Goal: Information Seeking & Learning: Find specific fact

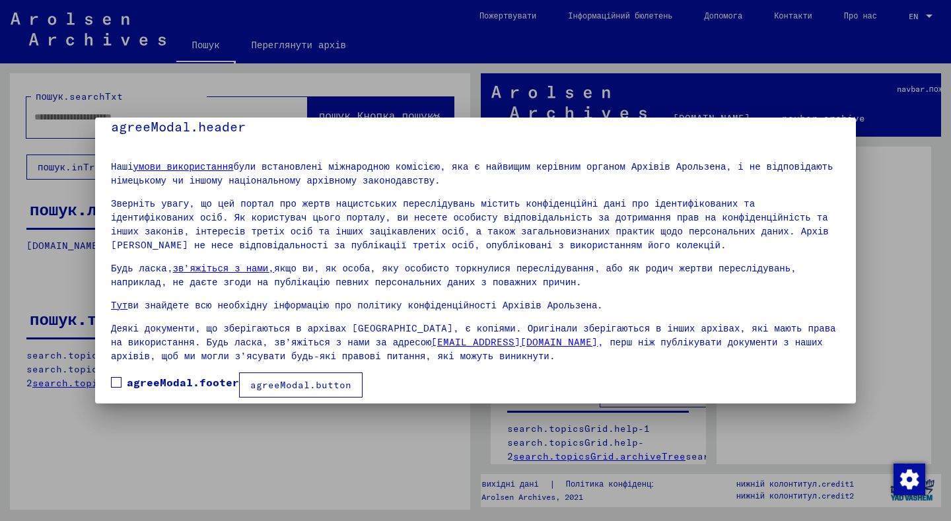
scroll to position [26, 0]
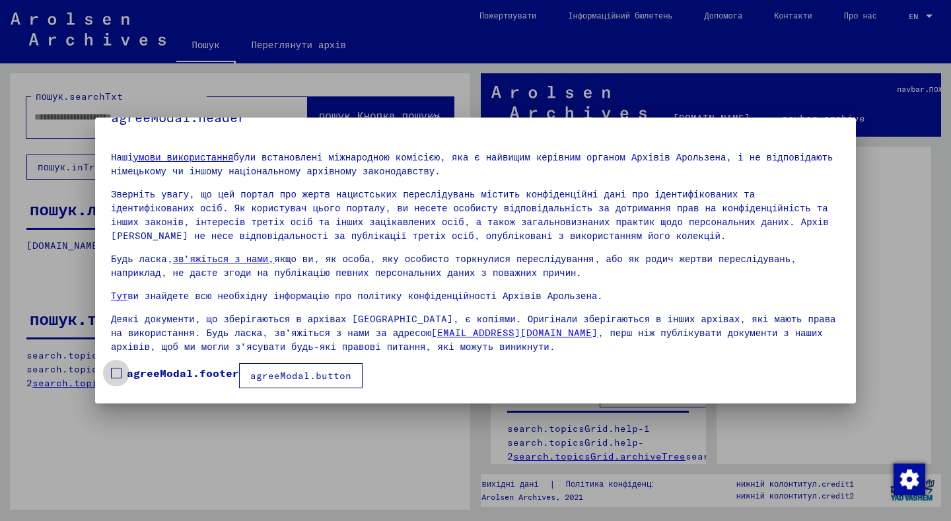
click at [112, 371] on span at bounding box center [116, 373] width 11 height 11
click at [301, 374] on font "agreeModal.button" at bounding box center [300, 376] width 101 height 12
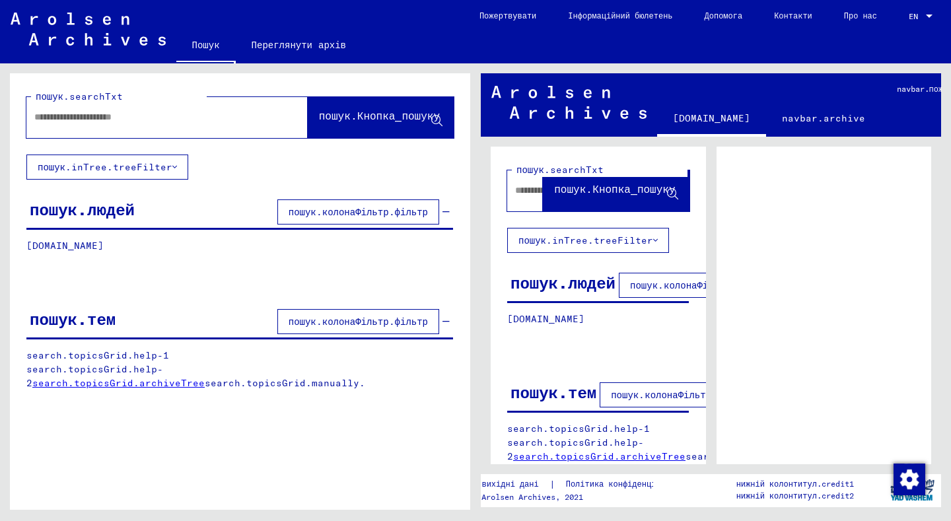
click at [110, 112] on input "text" at bounding box center [155, 117] width 242 height 14
click at [435, 118] on icon at bounding box center [436, 121] width 11 height 11
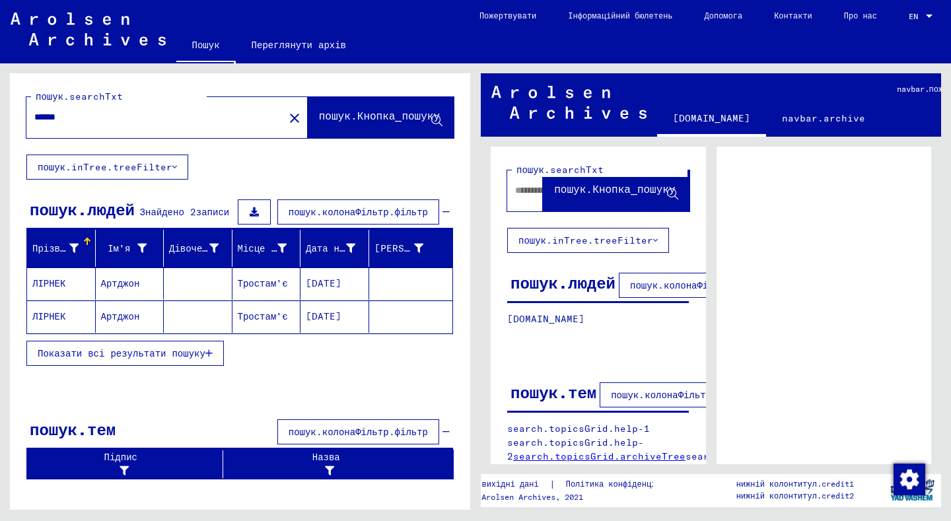
click at [185, 351] on font "Показати всі результати пошуку" at bounding box center [122, 353] width 168 height 12
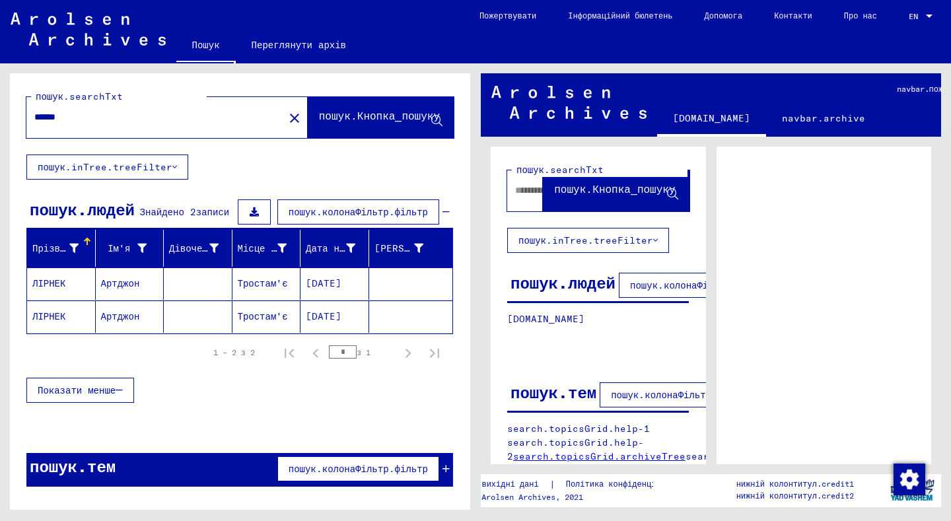
click at [262, 281] on font "Тростам'є" at bounding box center [263, 283] width 50 height 12
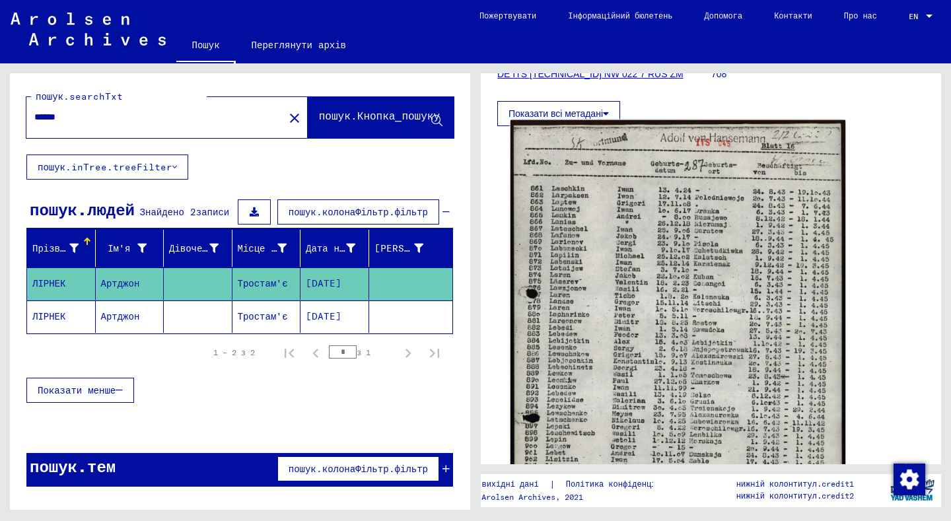
scroll to position [198, 0]
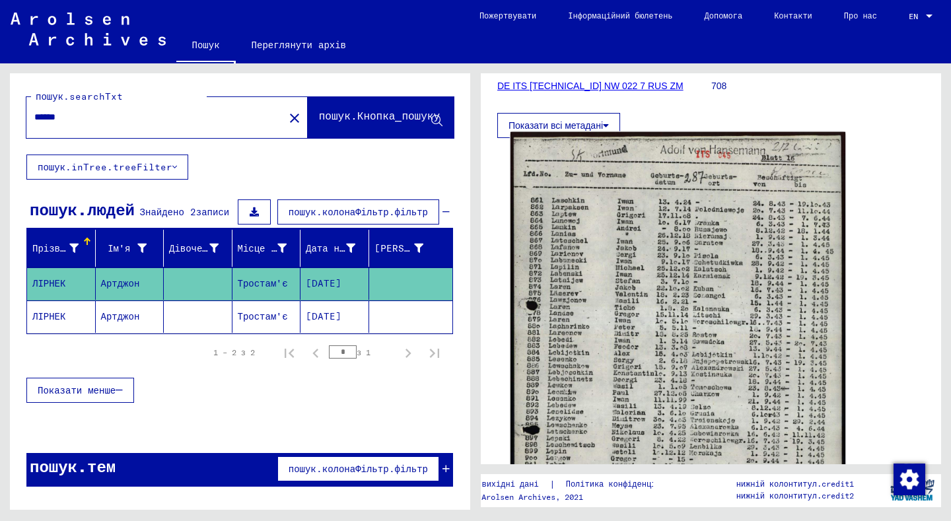
click at [600, 341] on img at bounding box center [678, 367] width 335 height 470
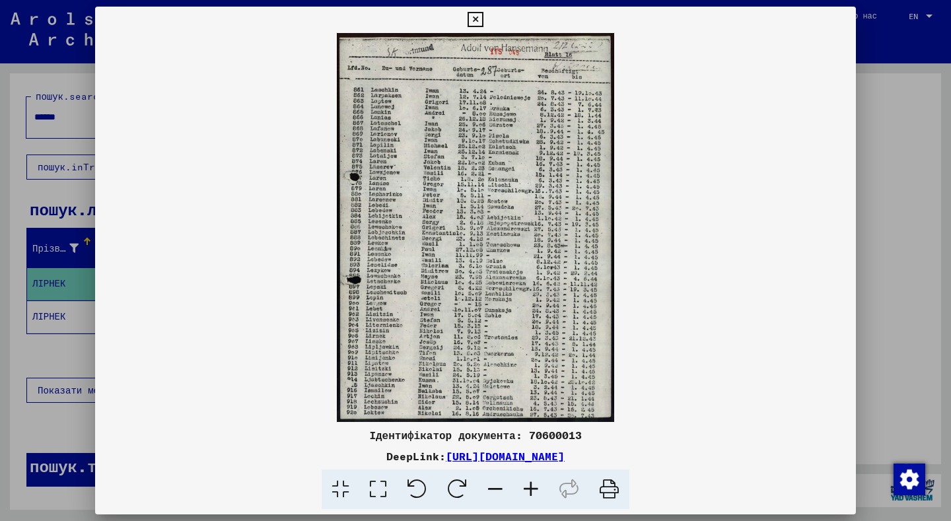
click at [381, 487] on icon at bounding box center [378, 490] width 38 height 40
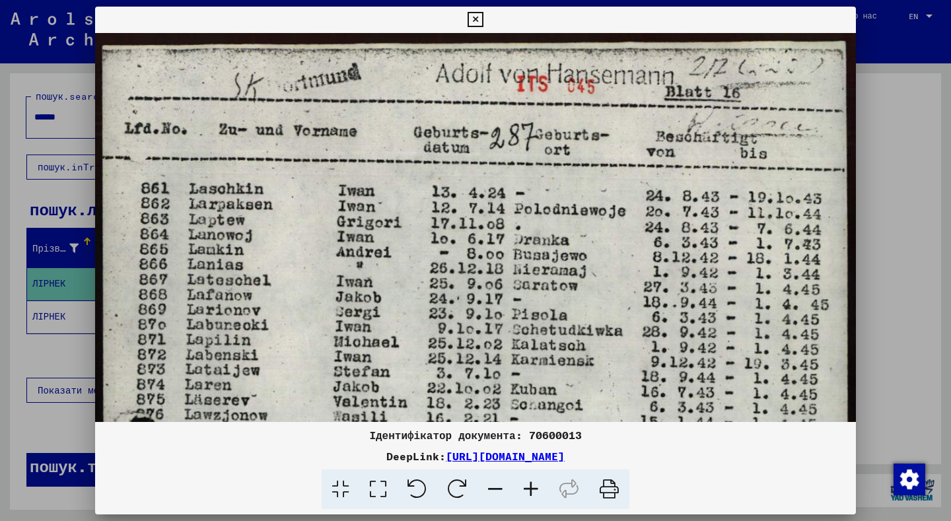
click at [495, 487] on icon at bounding box center [496, 490] width 36 height 40
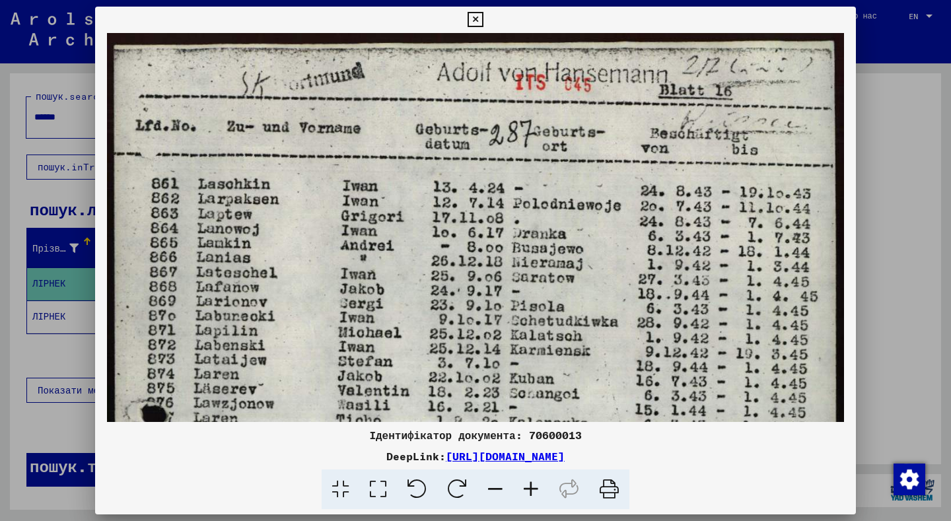
click at [495, 487] on icon at bounding box center [496, 490] width 36 height 40
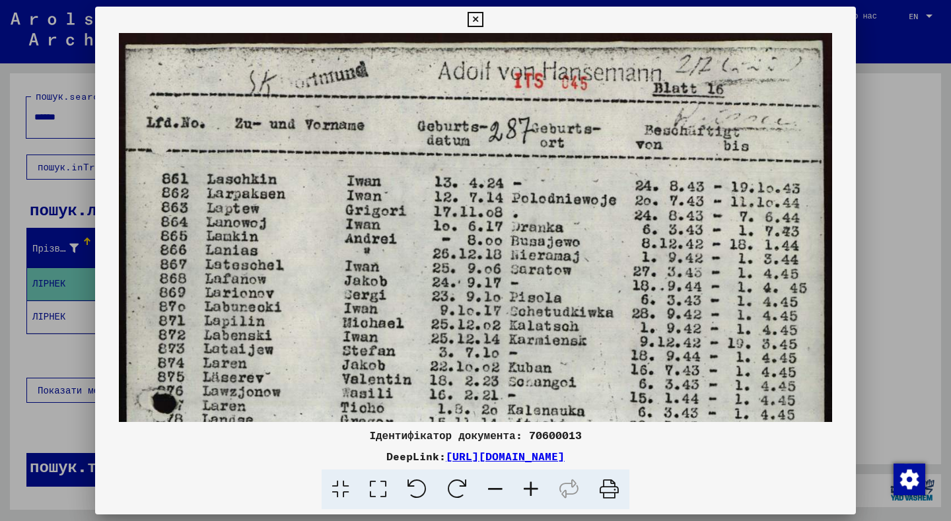
click at [495, 487] on icon at bounding box center [496, 490] width 36 height 40
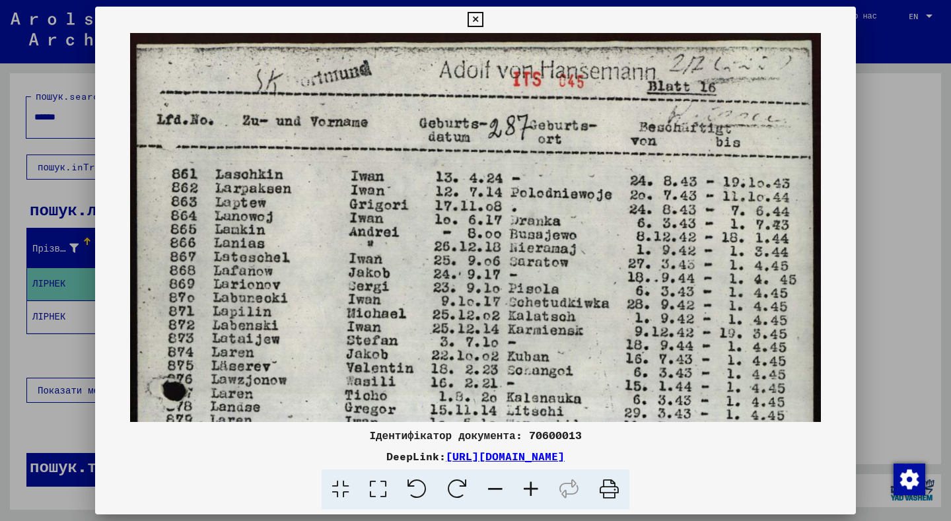
click at [495, 487] on icon at bounding box center [496, 490] width 36 height 40
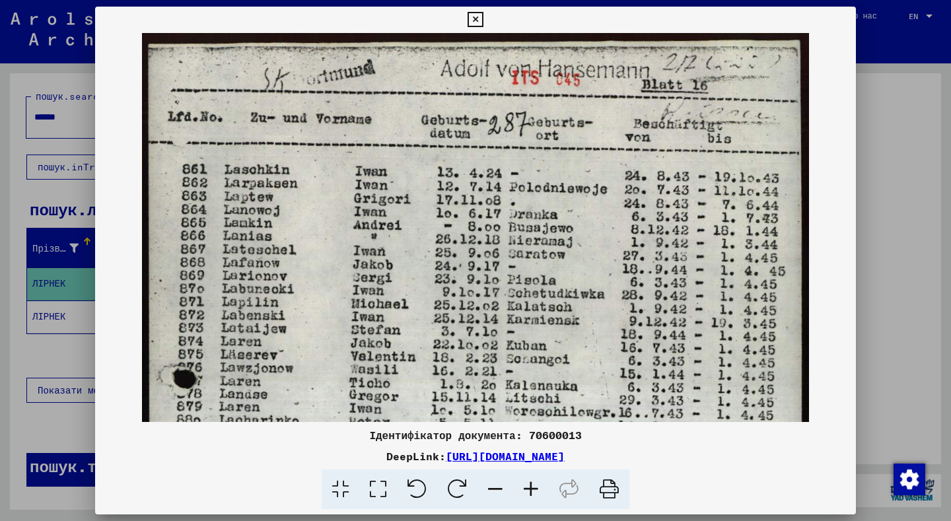
click at [495, 487] on icon at bounding box center [496, 490] width 36 height 40
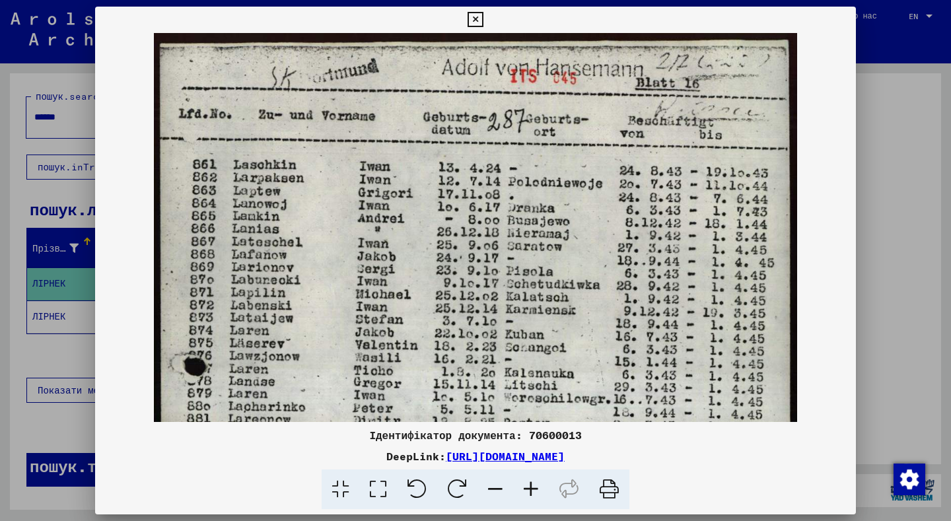
click at [495, 487] on icon at bounding box center [496, 490] width 36 height 40
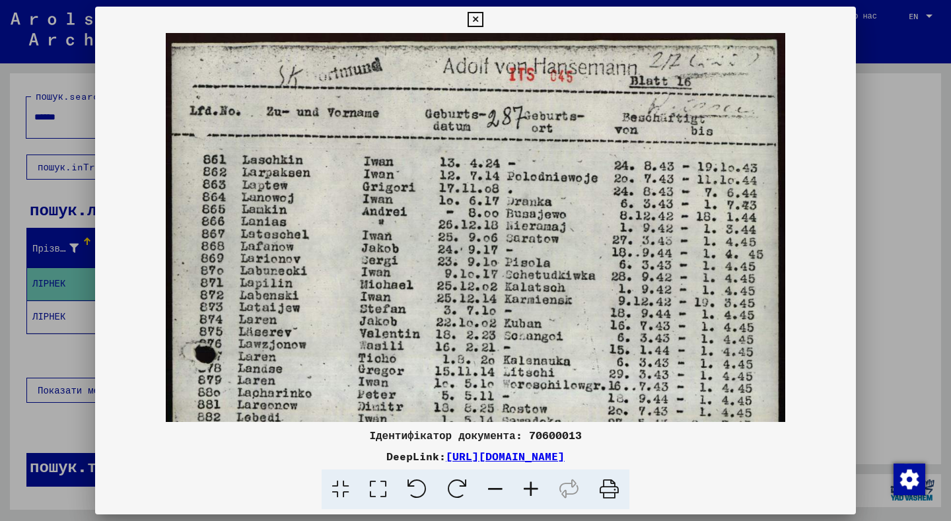
click at [495, 487] on icon at bounding box center [496, 490] width 36 height 40
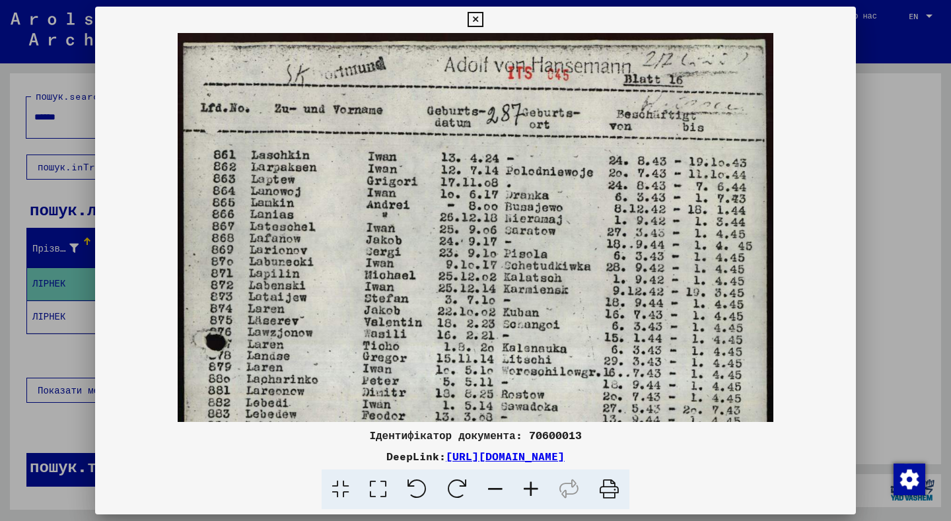
click at [495, 487] on icon at bounding box center [496, 490] width 36 height 40
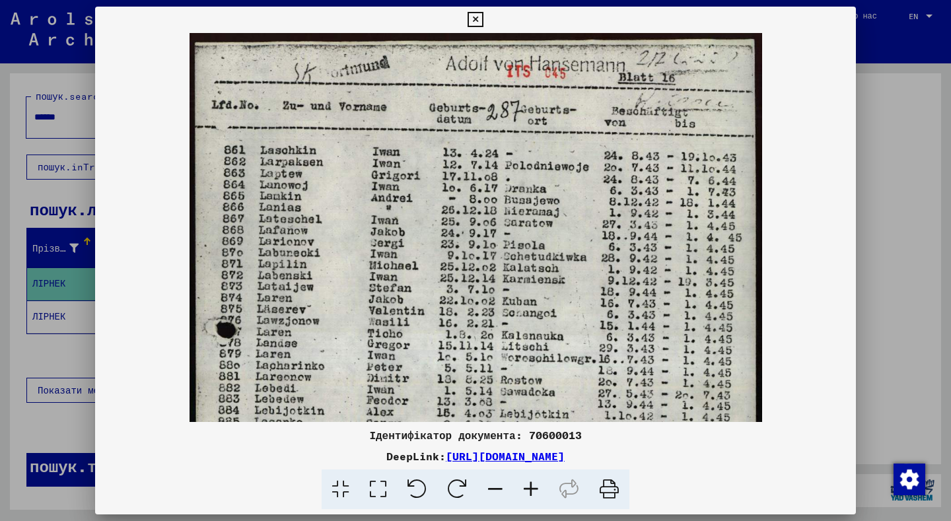
click at [495, 487] on icon at bounding box center [496, 490] width 36 height 40
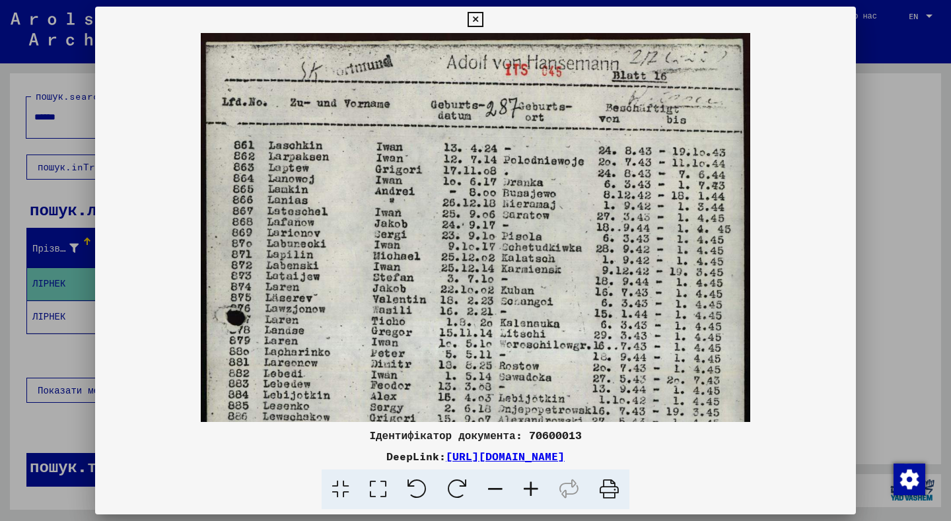
click at [495, 487] on icon at bounding box center [496, 490] width 36 height 40
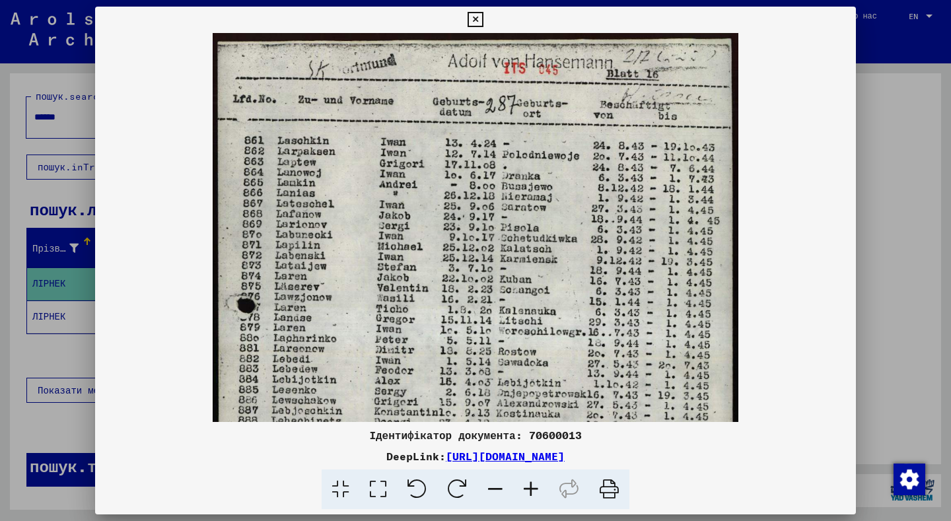
click at [495, 487] on icon at bounding box center [496, 490] width 36 height 40
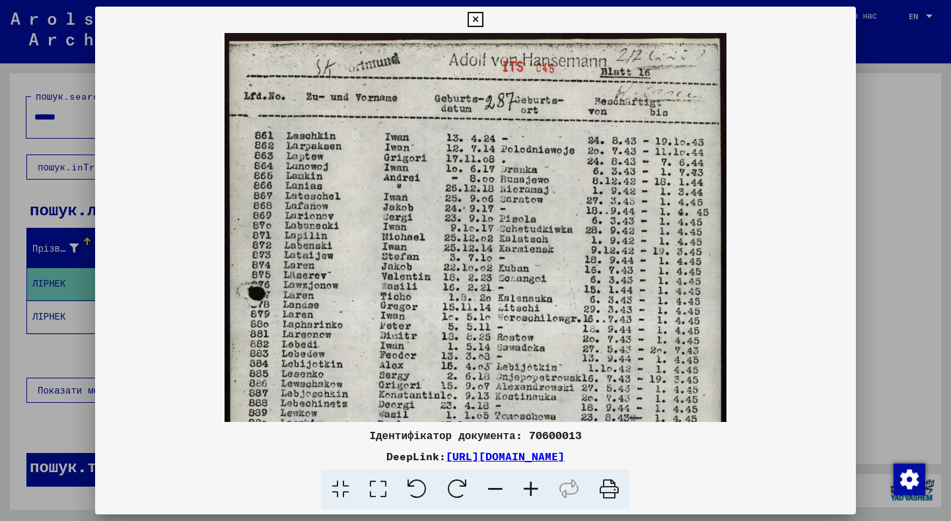
click at [495, 487] on icon at bounding box center [496, 490] width 36 height 40
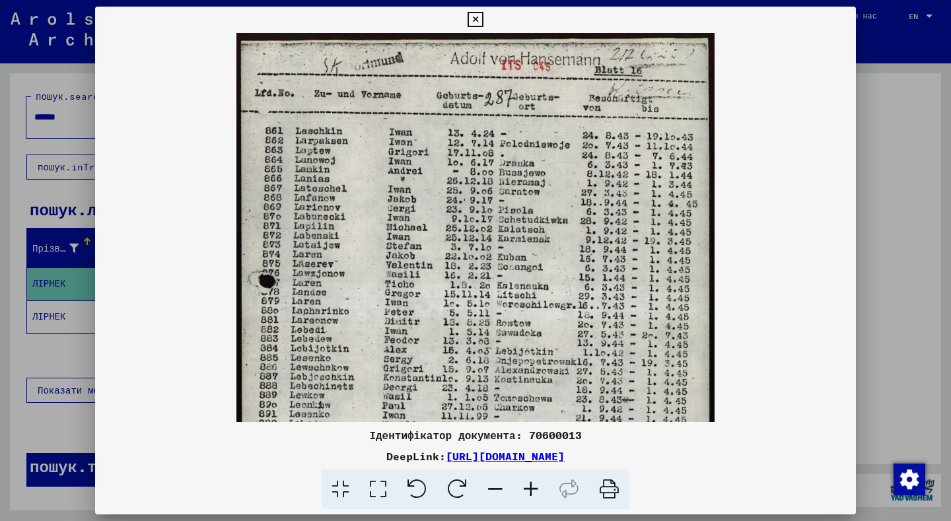
click at [495, 487] on icon at bounding box center [496, 490] width 36 height 40
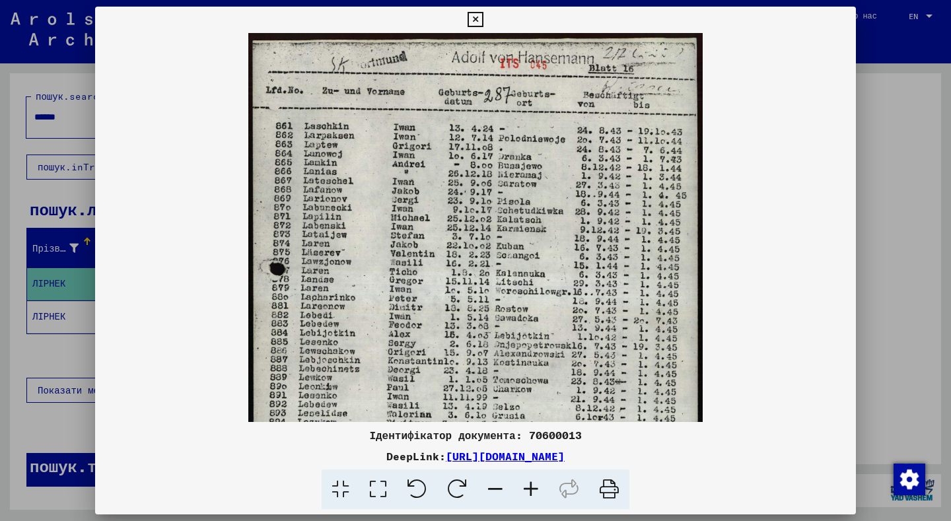
click at [495, 487] on icon at bounding box center [496, 490] width 36 height 40
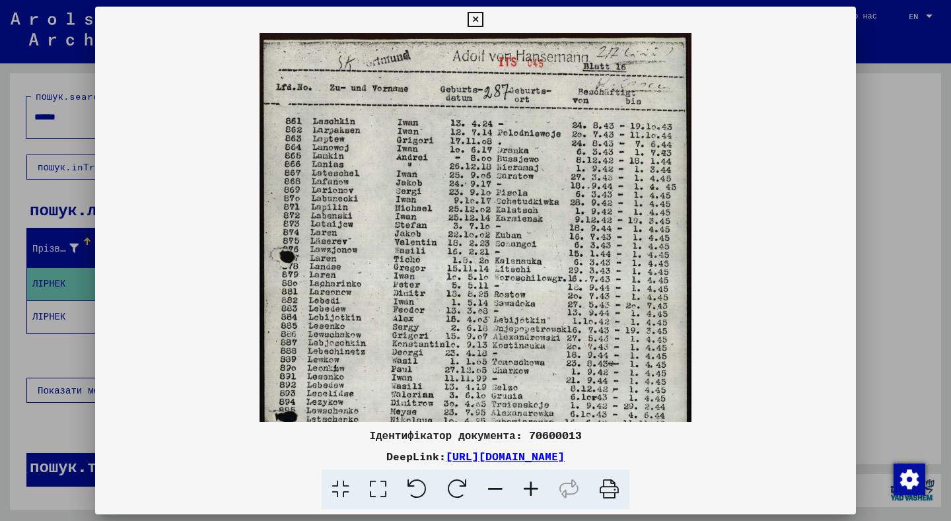
click at [495, 487] on icon at bounding box center [496, 490] width 36 height 40
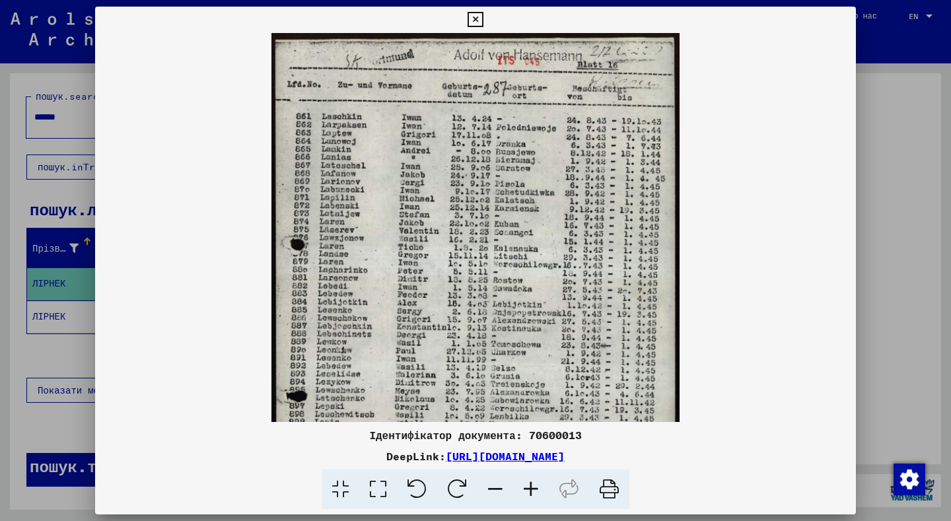
click at [495, 487] on icon at bounding box center [496, 490] width 36 height 40
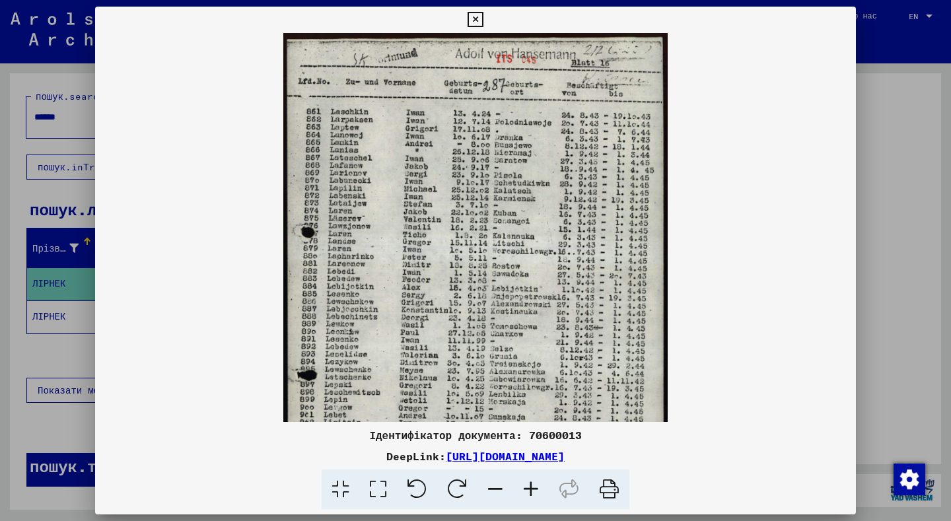
click at [495, 487] on icon at bounding box center [496, 490] width 36 height 40
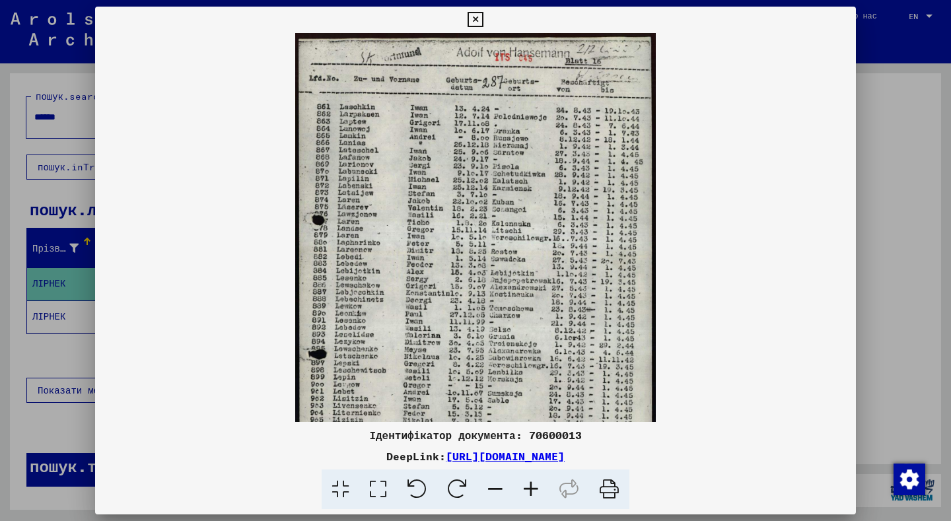
click at [495, 487] on icon at bounding box center [496, 490] width 36 height 40
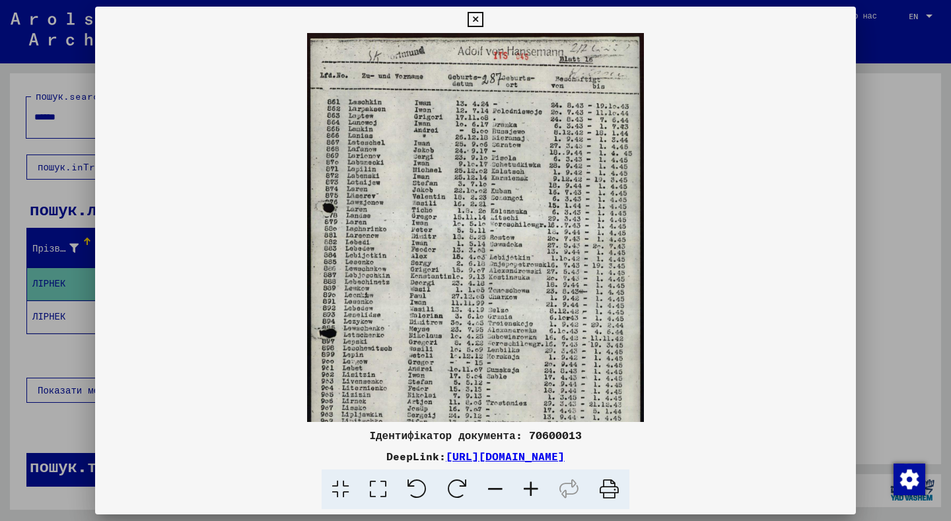
click at [534, 487] on icon at bounding box center [531, 490] width 36 height 40
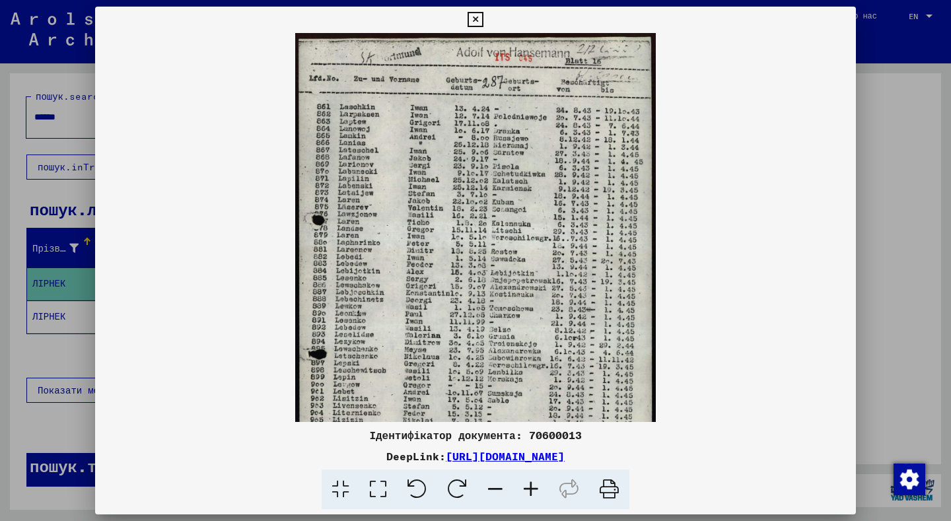
click at [483, 19] on icon at bounding box center [475, 20] width 15 height 16
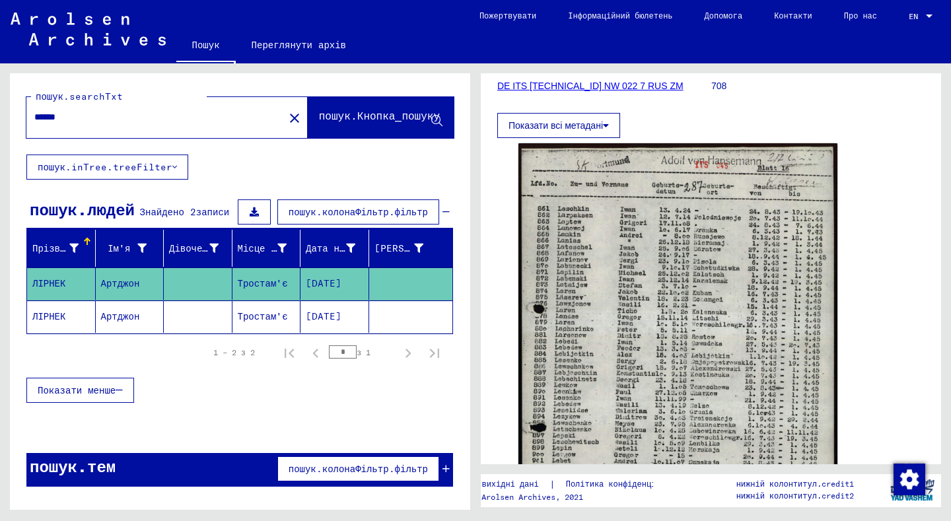
click at [261, 310] on font "Тростам'є" at bounding box center [263, 316] width 50 height 12
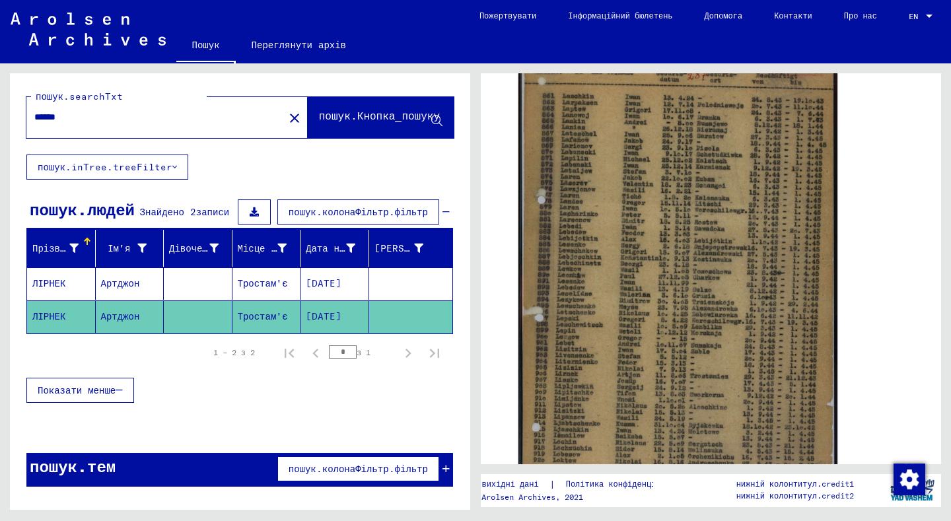
scroll to position [330, 0]
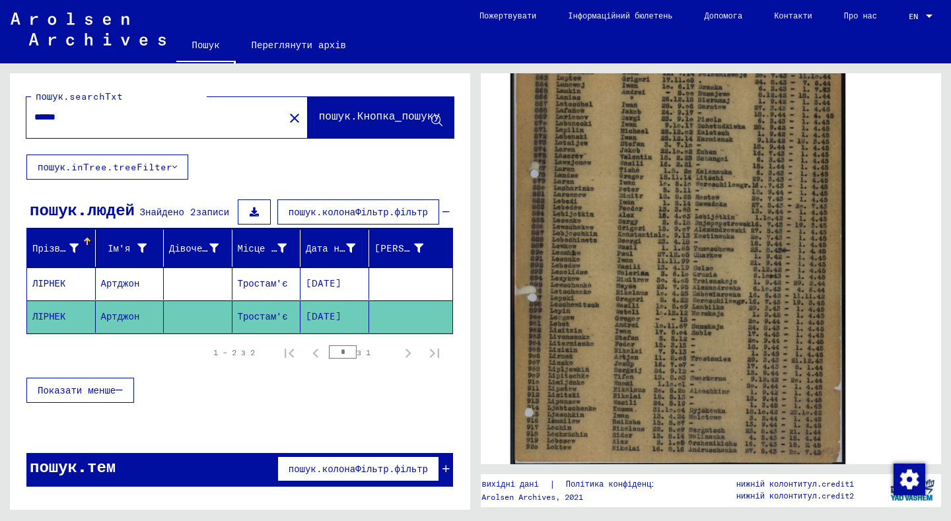
click at [711, 225] on img at bounding box center [678, 233] width 335 height 467
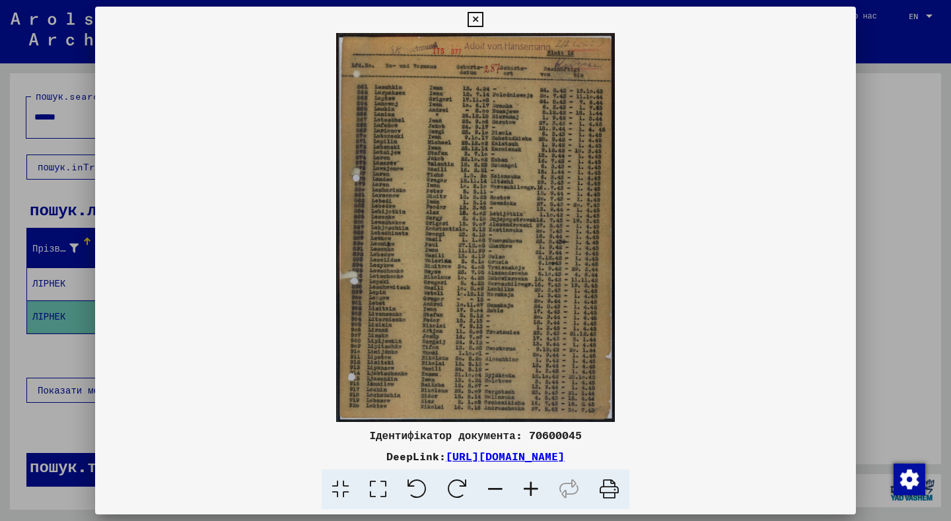
click at [528, 492] on icon at bounding box center [531, 490] width 36 height 40
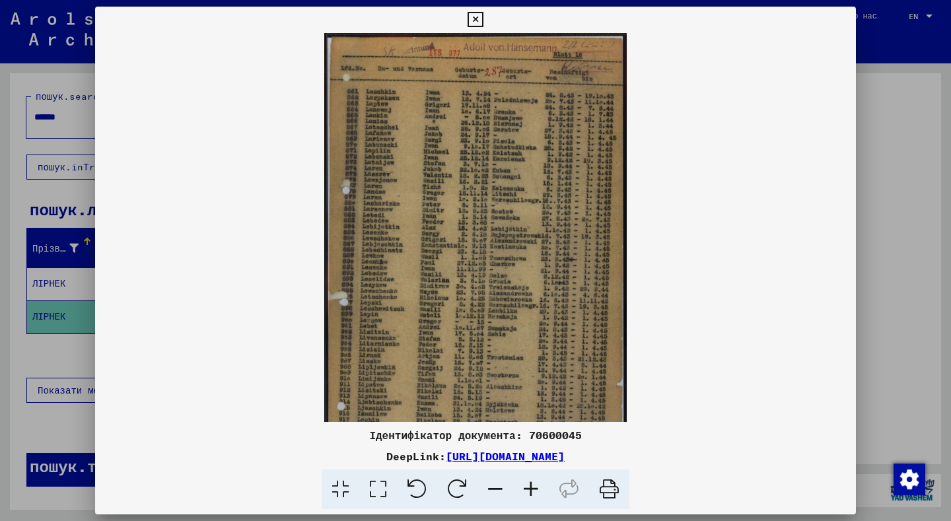
click at [528, 492] on icon at bounding box center [531, 490] width 36 height 40
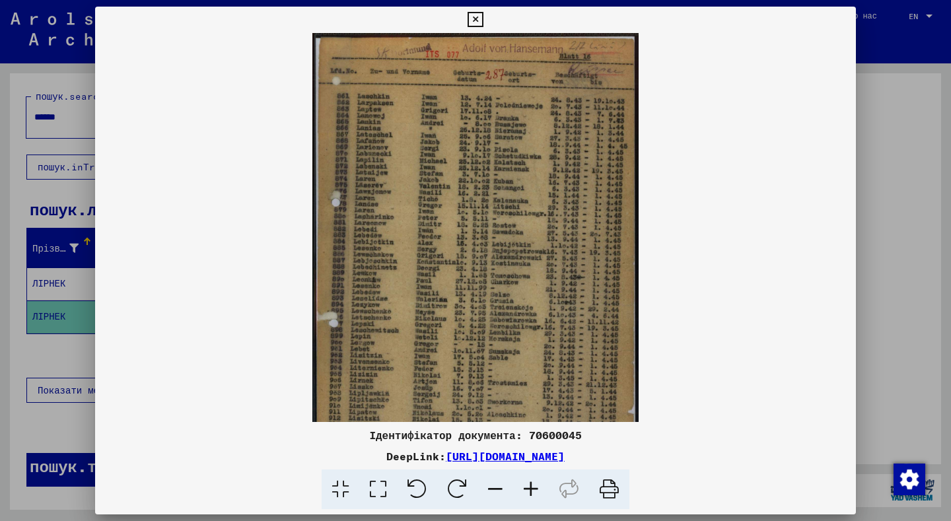
click at [528, 492] on icon at bounding box center [531, 490] width 36 height 40
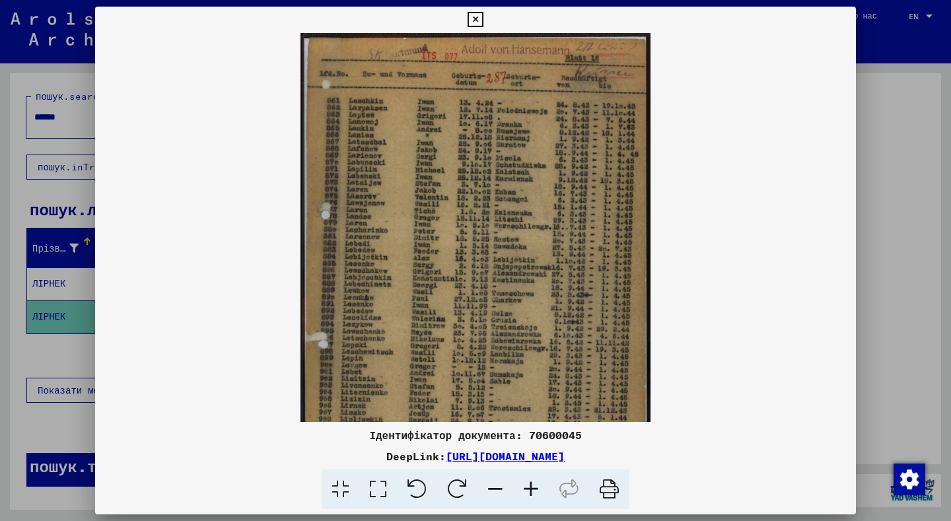
click at [501, 488] on icon at bounding box center [496, 490] width 36 height 40
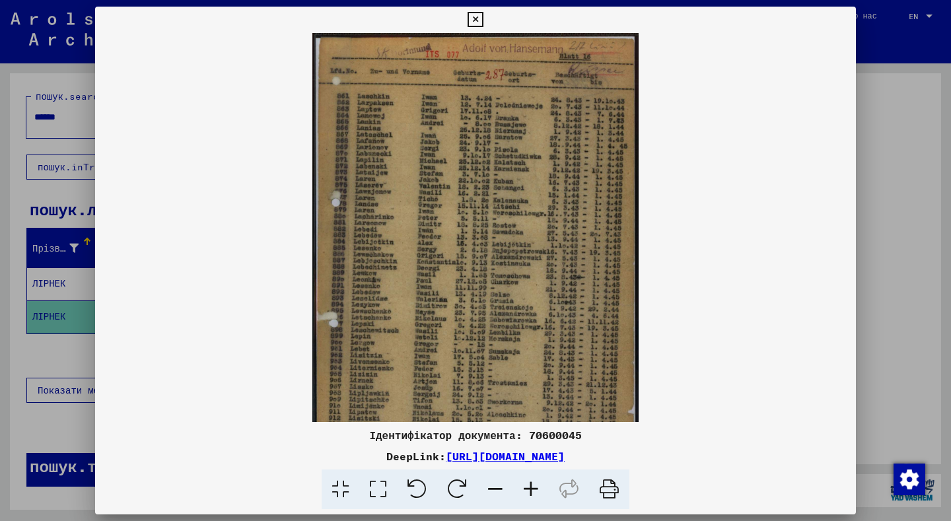
click at [501, 488] on icon at bounding box center [496, 490] width 36 height 40
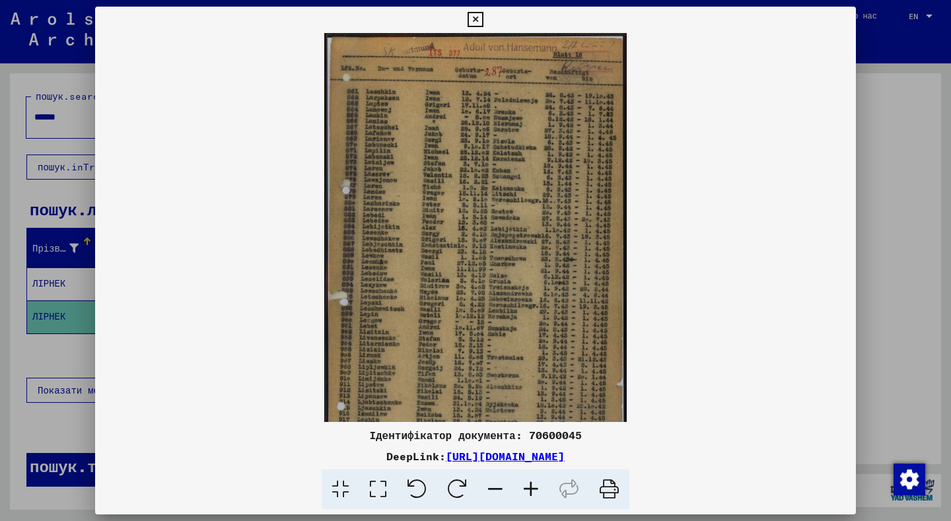
click at [501, 488] on icon at bounding box center [496, 490] width 36 height 40
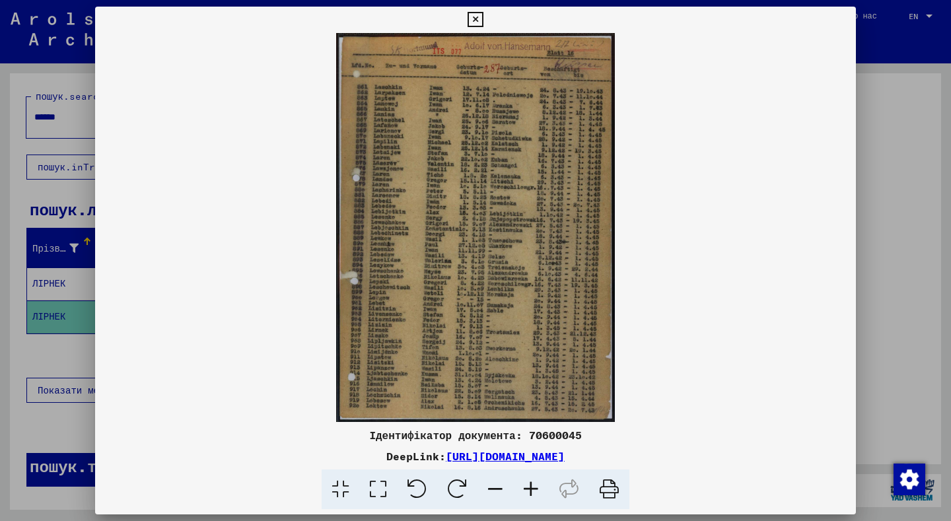
click at [527, 487] on icon at bounding box center [531, 490] width 36 height 40
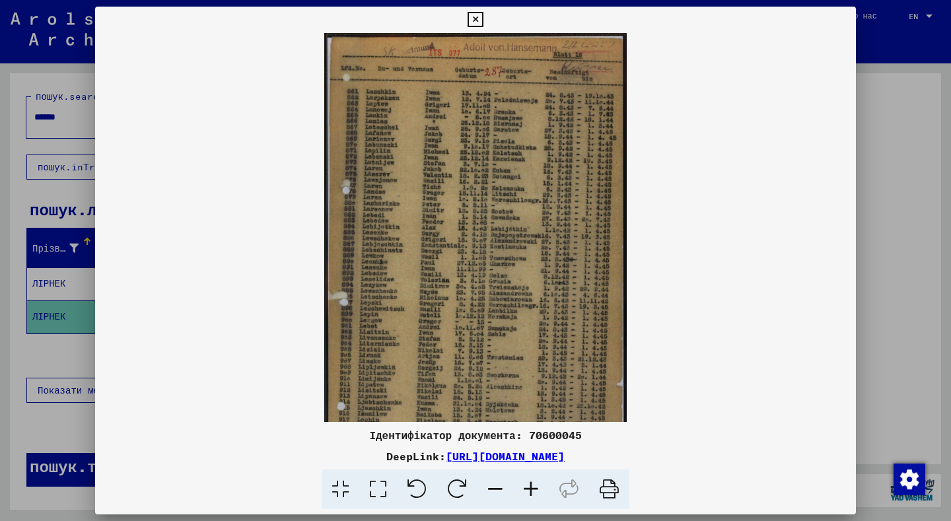
click at [527, 487] on icon at bounding box center [531, 490] width 36 height 40
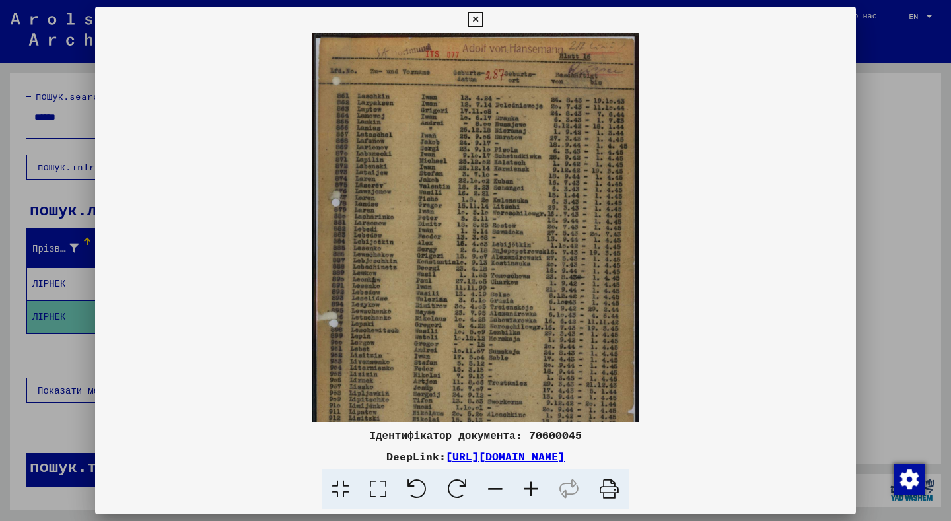
click at [483, 16] on icon at bounding box center [475, 20] width 15 height 16
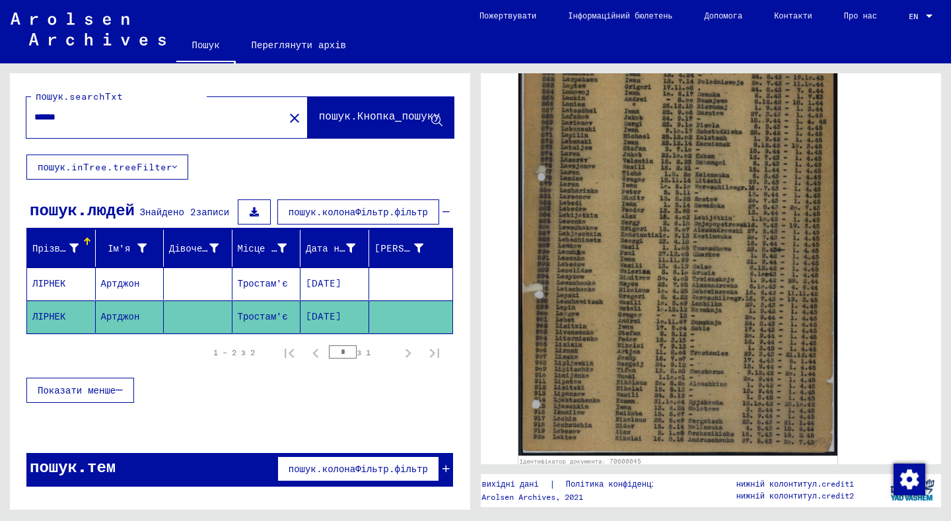
click at [100, 118] on input "******" at bounding box center [155, 117] width 242 height 14
click at [435, 117] on icon at bounding box center [436, 121] width 11 height 11
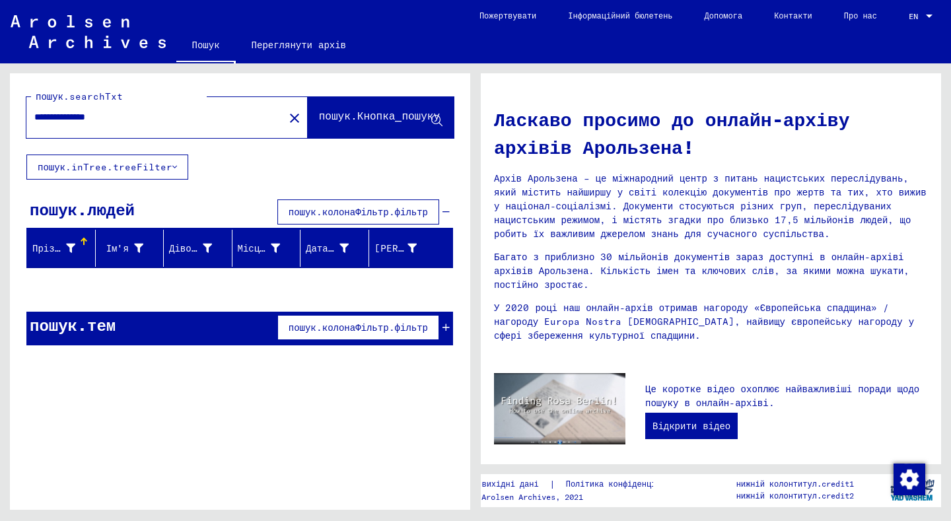
click at [62, 116] on input "**********" at bounding box center [151, 117] width 234 height 14
click at [437, 120] on icon at bounding box center [436, 121] width 11 height 11
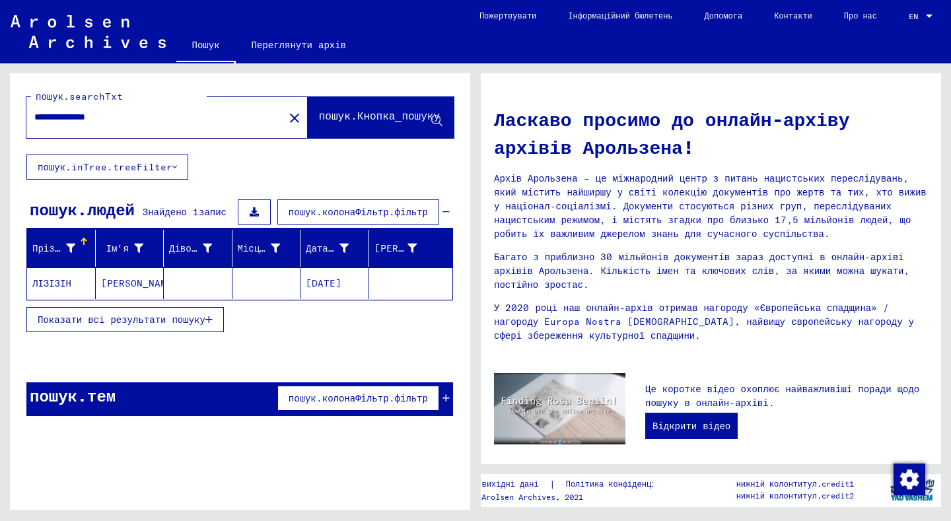
click at [188, 320] on font "Показати всі результати пошуку" at bounding box center [122, 320] width 168 height 12
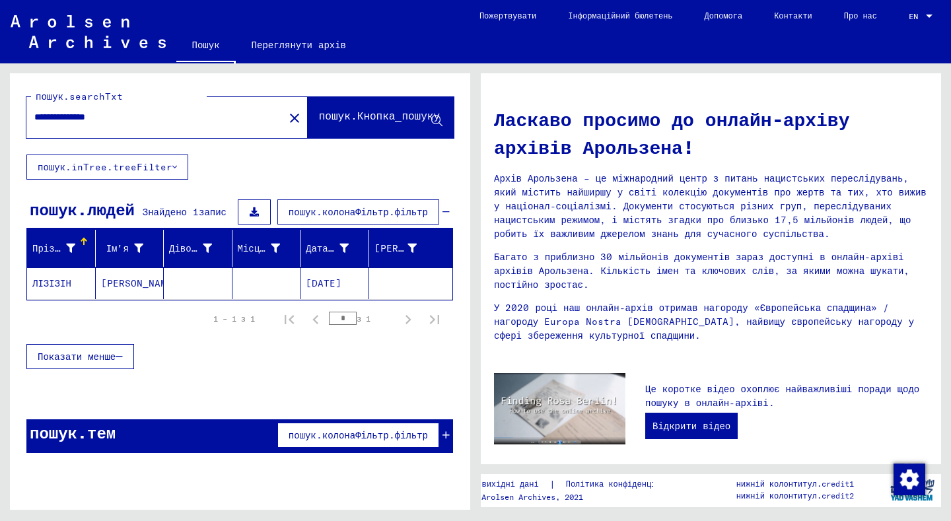
click at [324, 280] on font "[DATE]" at bounding box center [324, 283] width 36 height 12
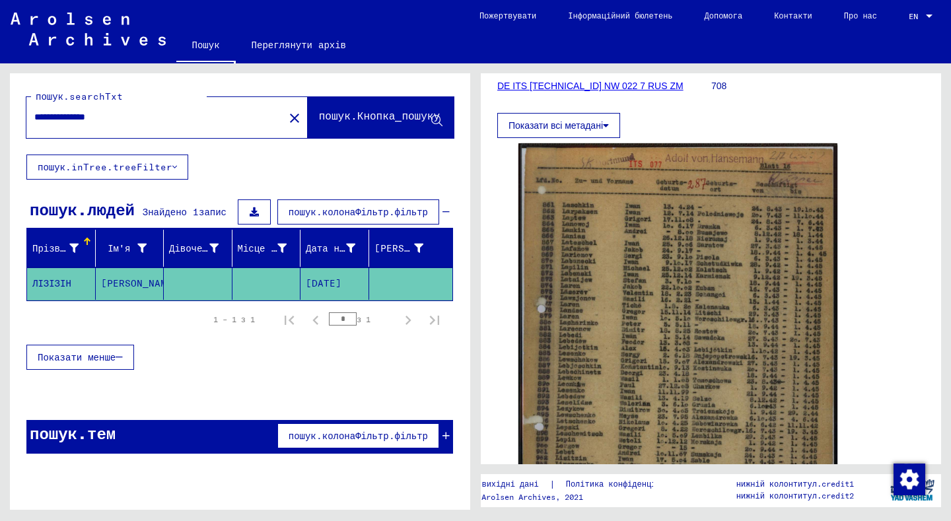
scroll to position [330, 0]
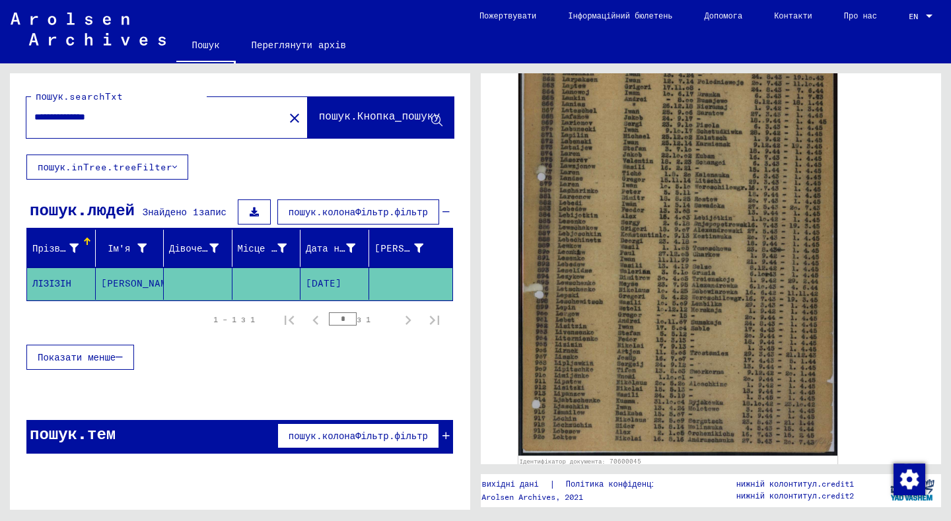
click at [131, 113] on input "**********" at bounding box center [155, 117] width 242 height 14
type input "*"
click at [439, 118] on icon at bounding box center [436, 121] width 11 height 11
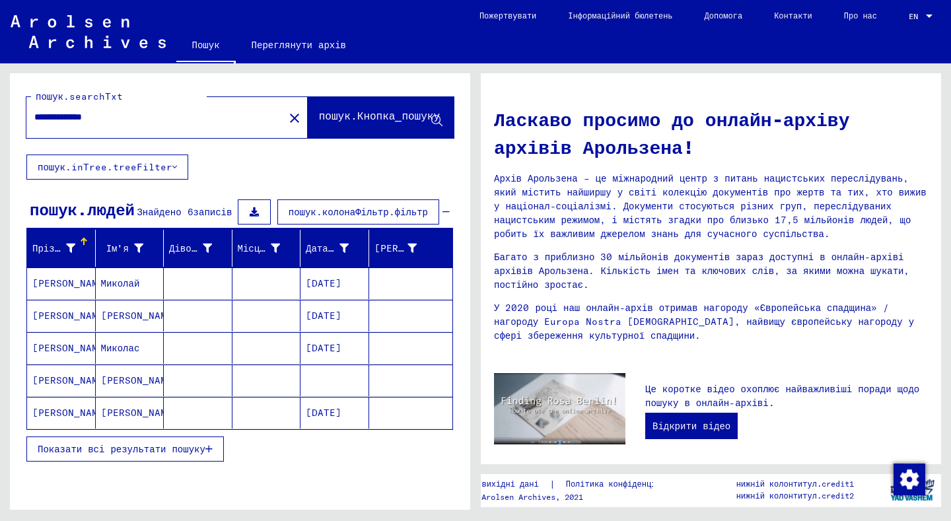
click at [147, 449] on font "Показати всі результати пошуку" at bounding box center [122, 449] width 168 height 12
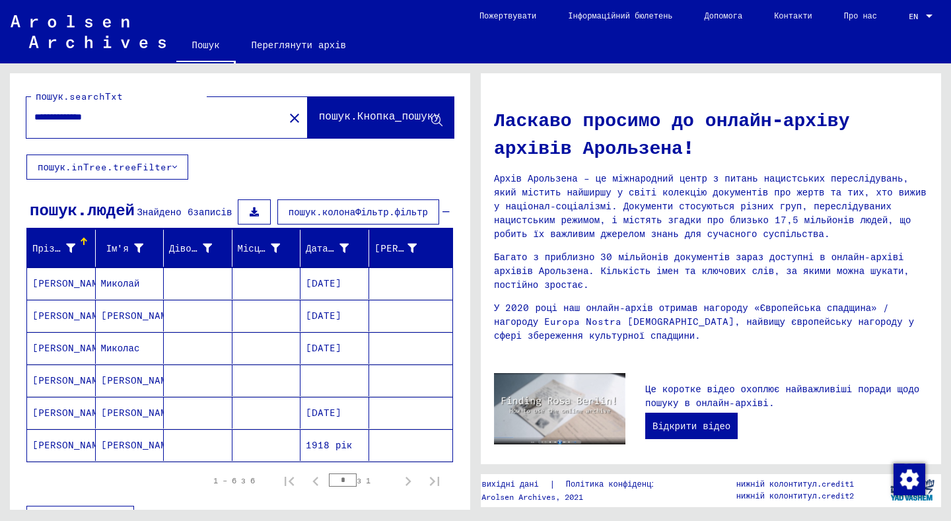
click at [60, 376] on font "[PERSON_NAME]" at bounding box center [70, 380] width 77 height 12
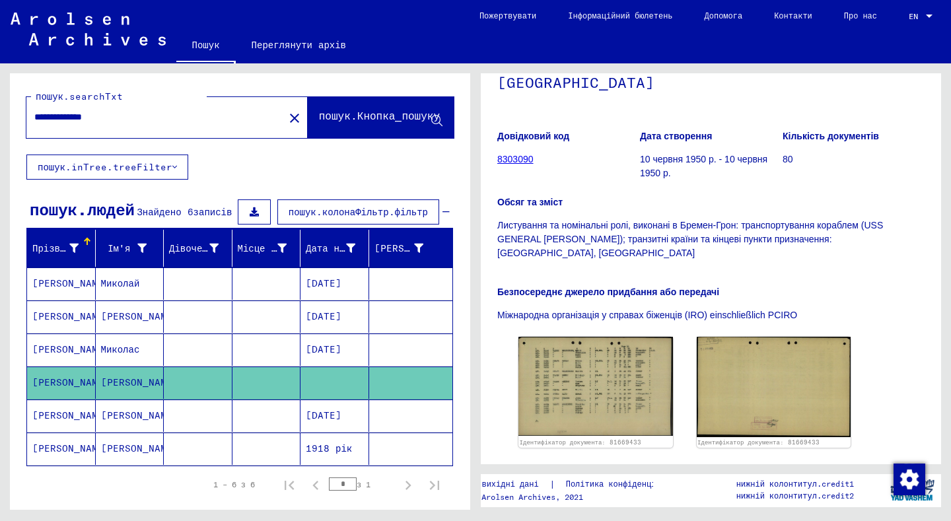
scroll to position [264, 0]
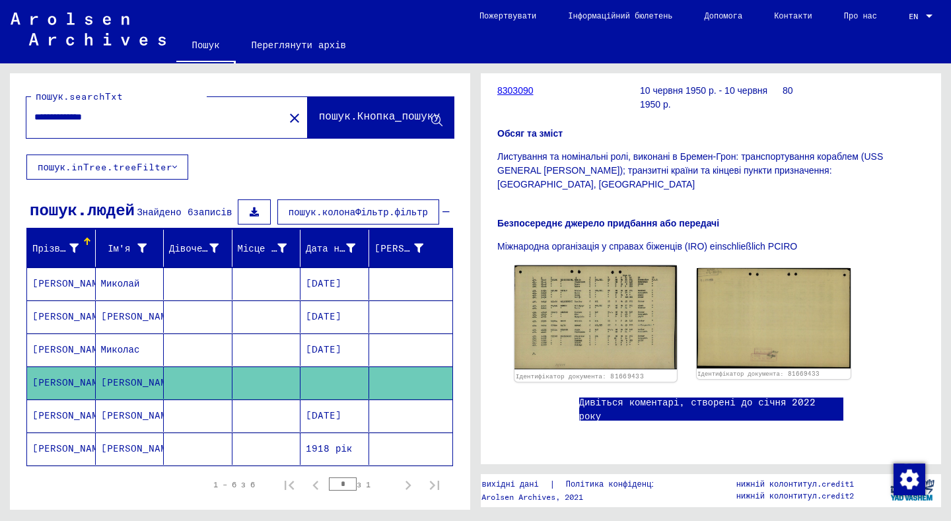
click at [601, 274] on img at bounding box center [595, 318] width 162 height 104
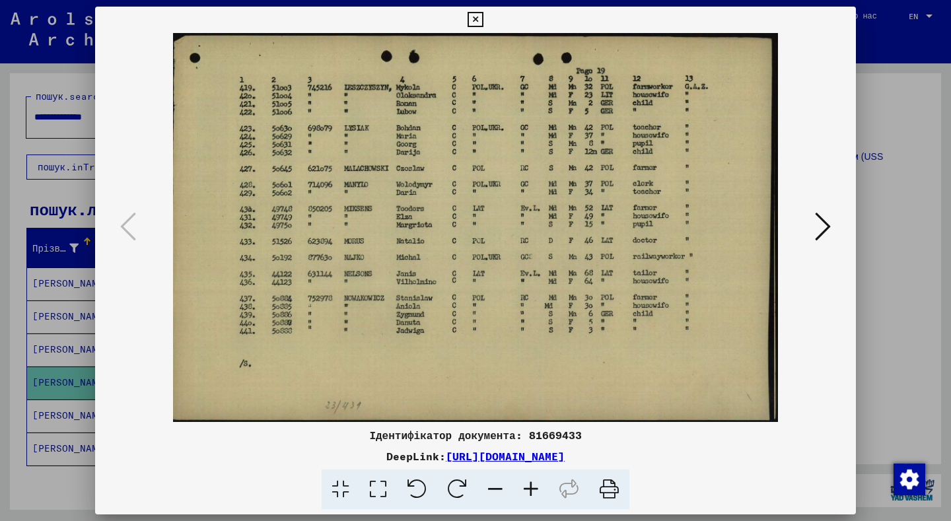
click at [827, 221] on icon at bounding box center [823, 227] width 16 height 32
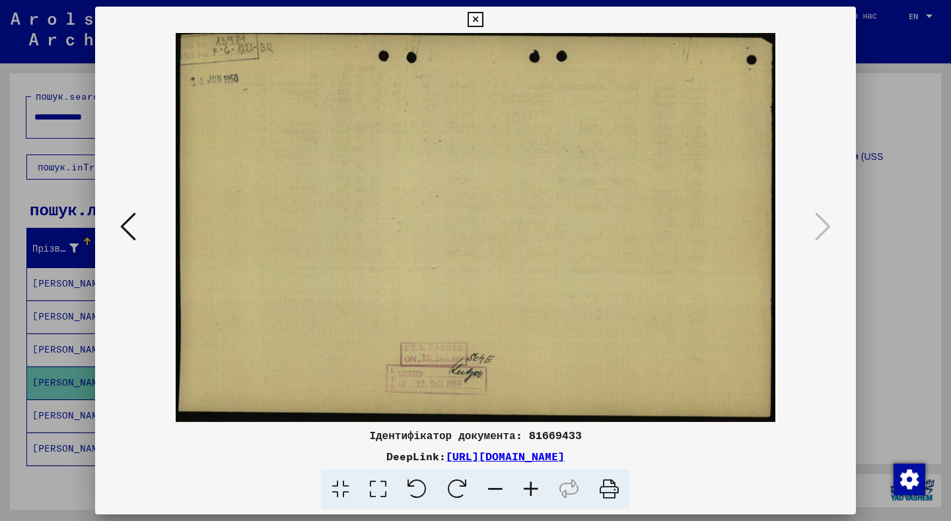
click at [483, 20] on icon at bounding box center [475, 20] width 15 height 16
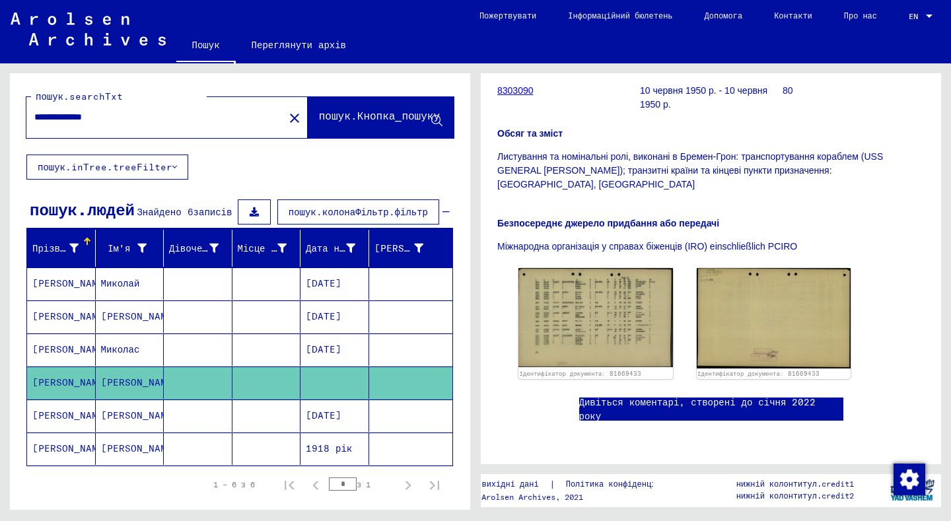
click at [118, 114] on input "**********" at bounding box center [155, 117] width 242 height 14
type input "*"
click at [431, 122] on icon at bounding box center [436, 121] width 11 height 11
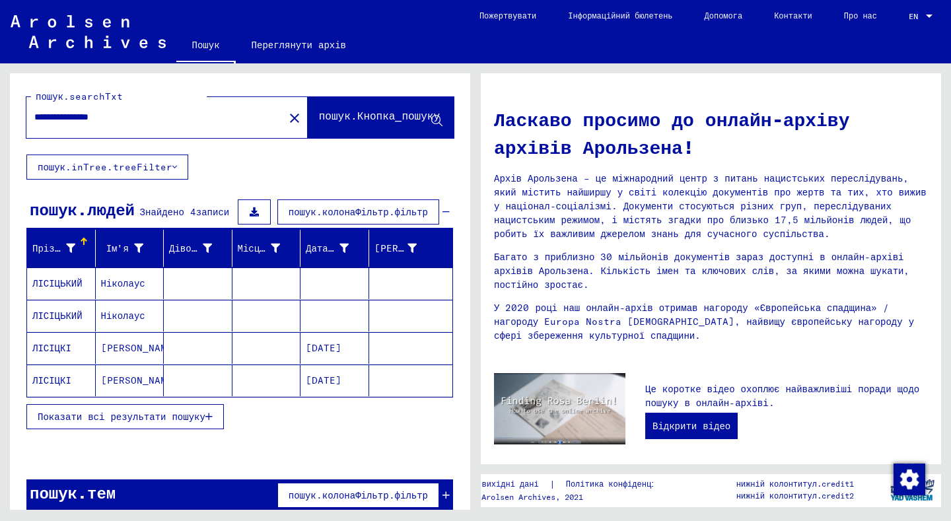
click at [124, 285] on font "Ніколаус" at bounding box center [123, 283] width 44 height 12
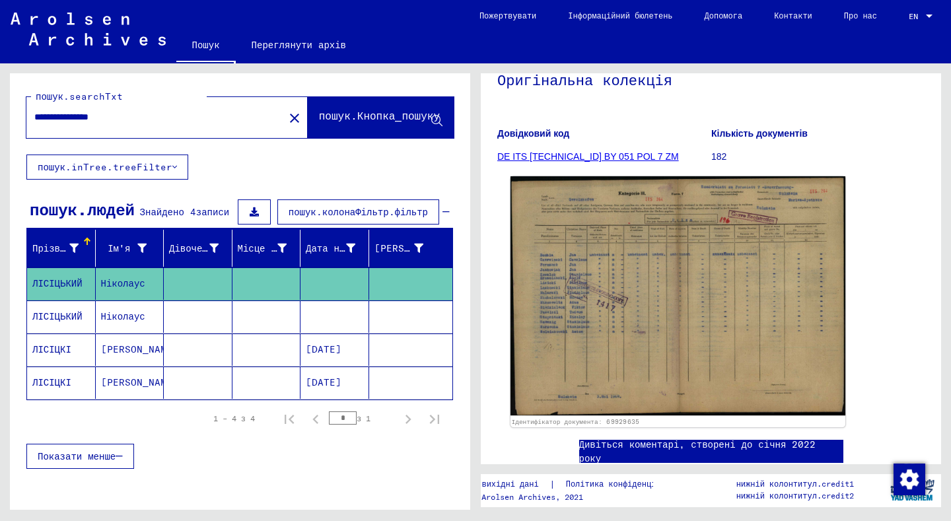
scroll to position [132, 0]
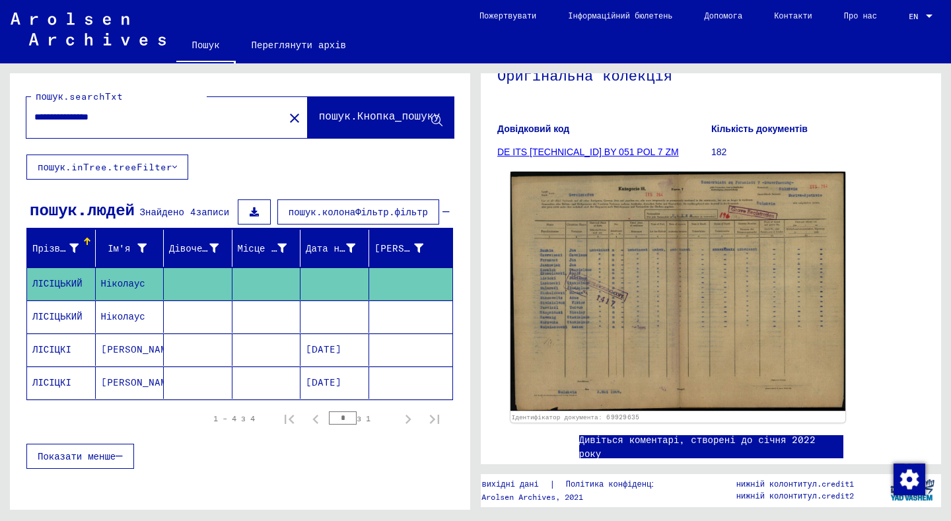
click at [617, 261] on img at bounding box center [678, 291] width 335 height 239
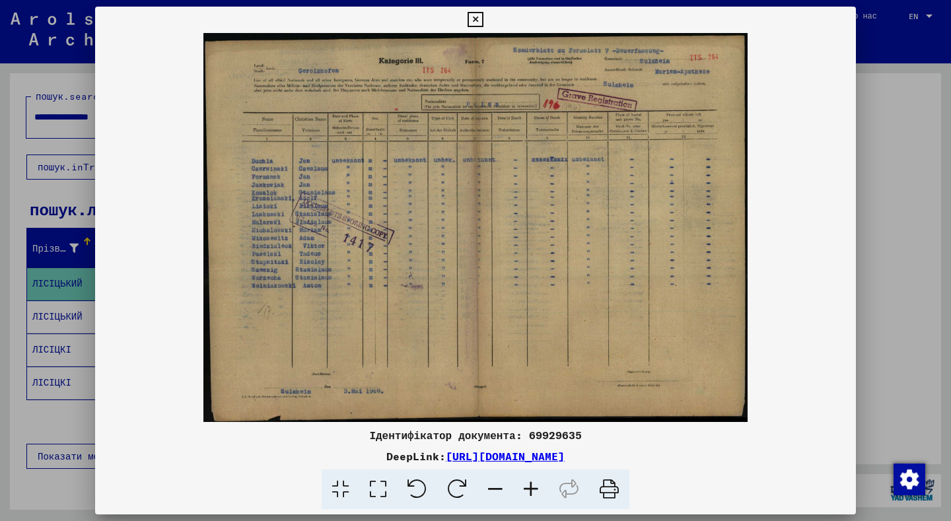
click at [378, 484] on icon at bounding box center [378, 490] width 38 height 40
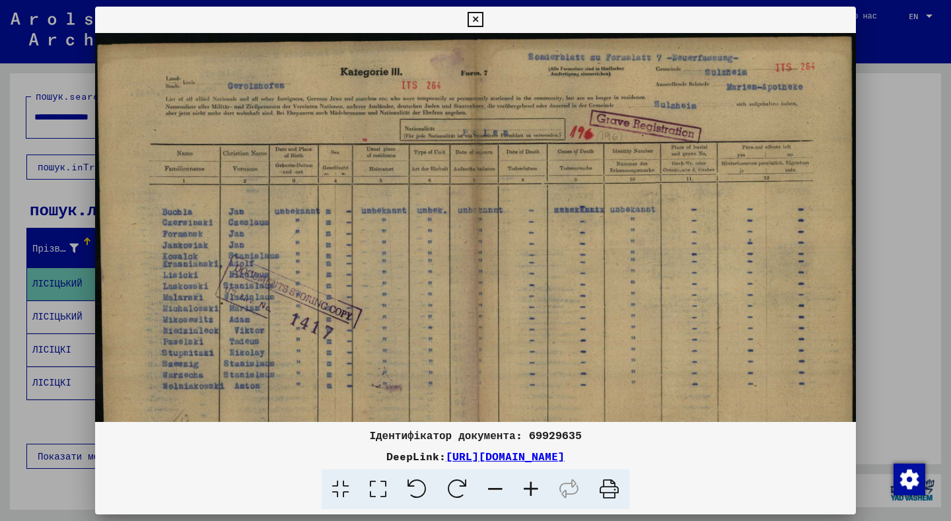
click at [483, 21] on icon at bounding box center [475, 20] width 15 height 16
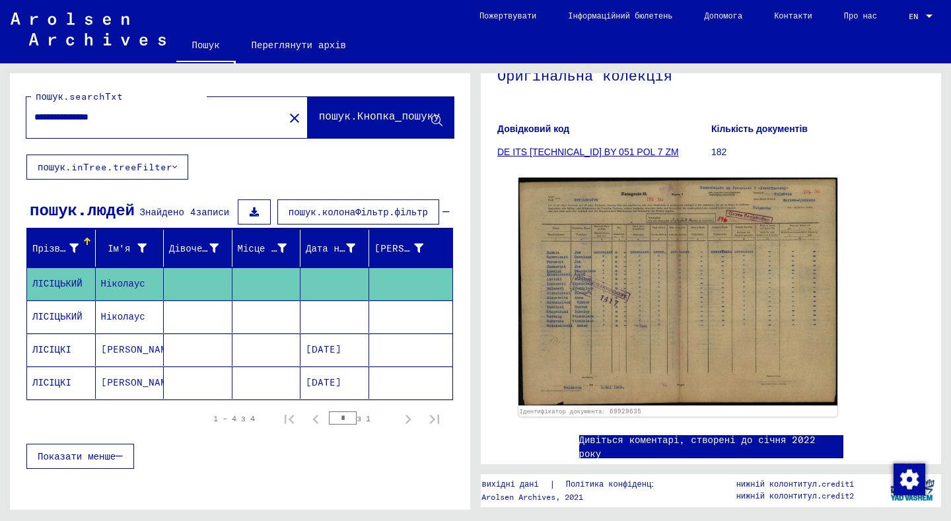
click at [133, 316] on font "Ніколаус" at bounding box center [123, 316] width 44 height 12
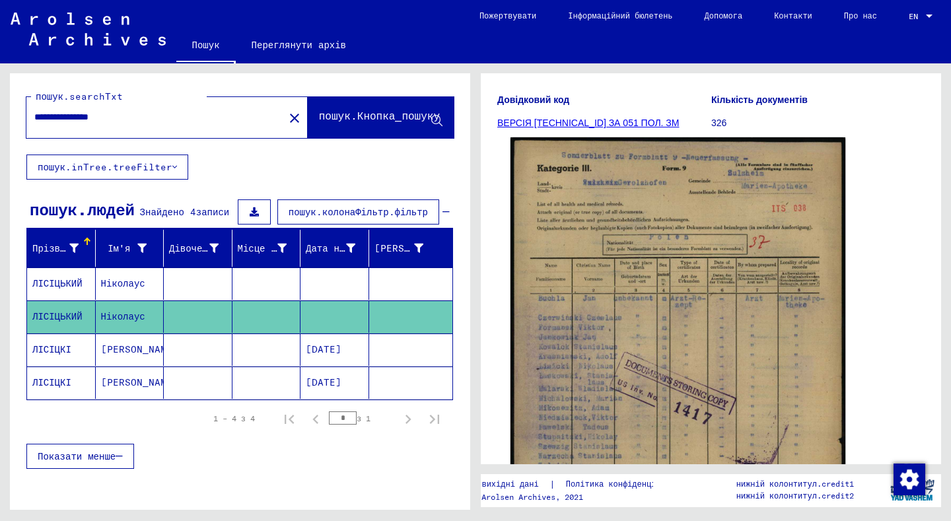
scroll to position [198, 0]
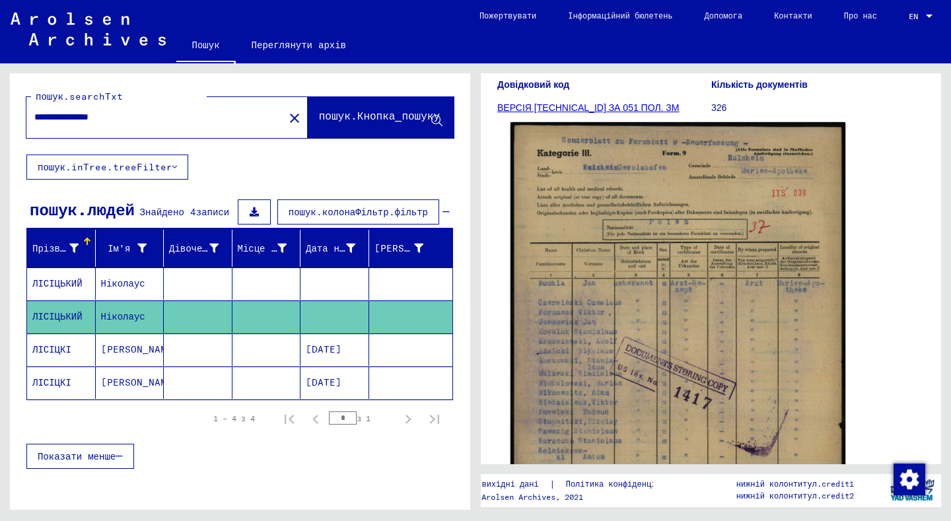
click at [565, 350] on img at bounding box center [678, 352] width 335 height 460
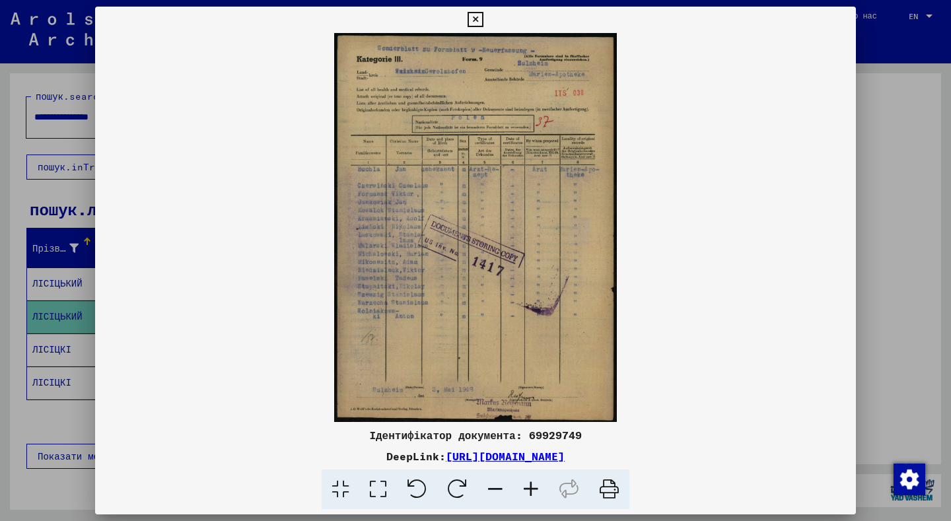
click at [534, 484] on icon at bounding box center [531, 490] width 36 height 40
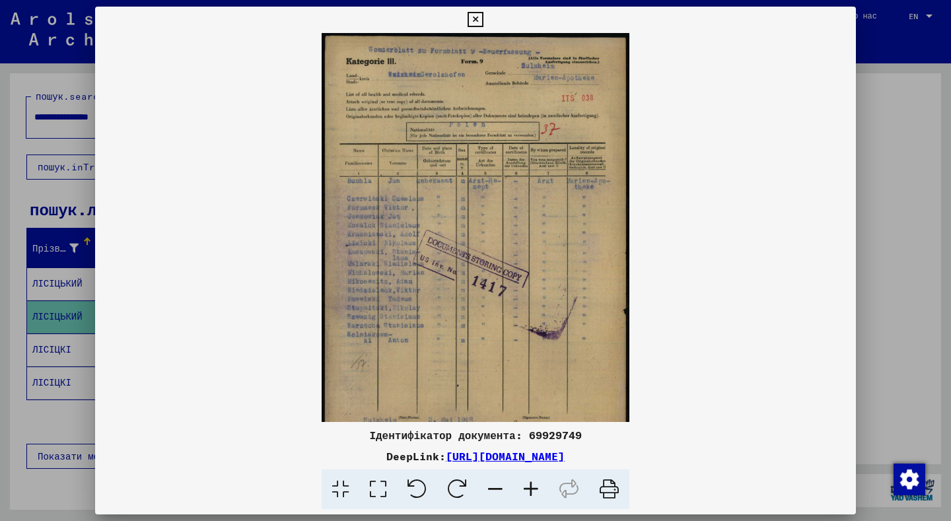
click at [378, 487] on icon at bounding box center [378, 490] width 38 height 40
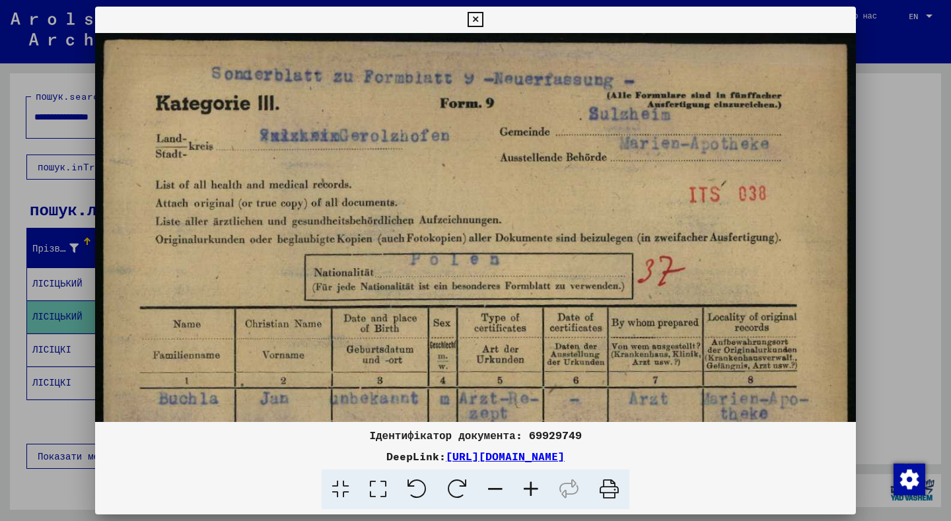
click at [491, 483] on icon at bounding box center [496, 490] width 36 height 40
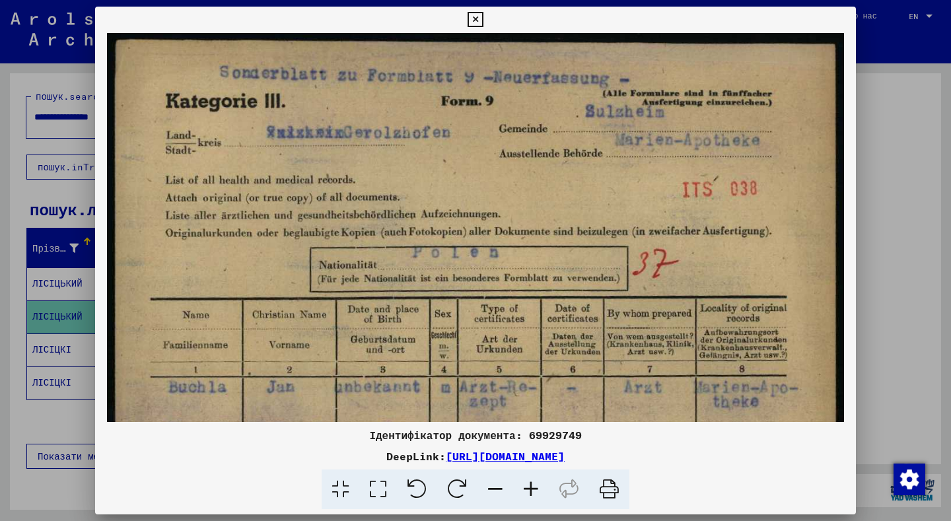
click at [491, 483] on icon at bounding box center [496, 490] width 36 height 40
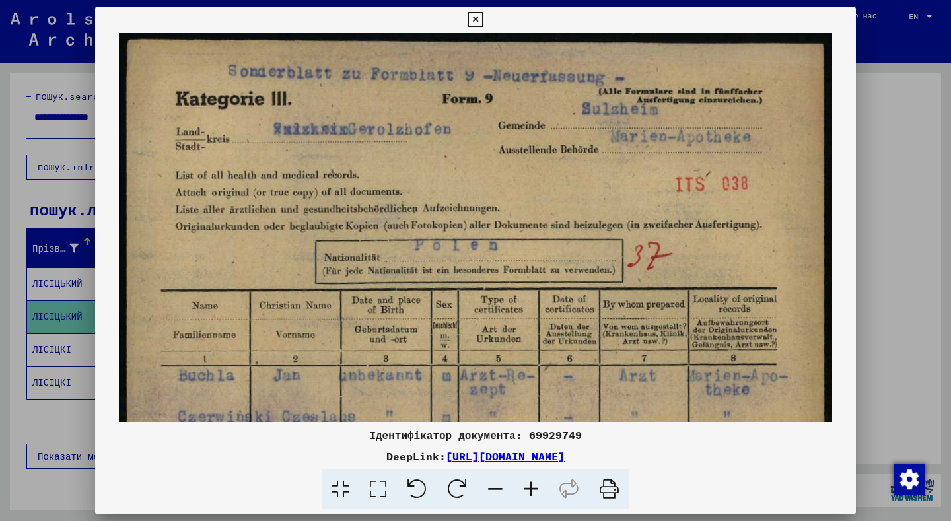
click at [491, 483] on icon at bounding box center [496, 490] width 36 height 40
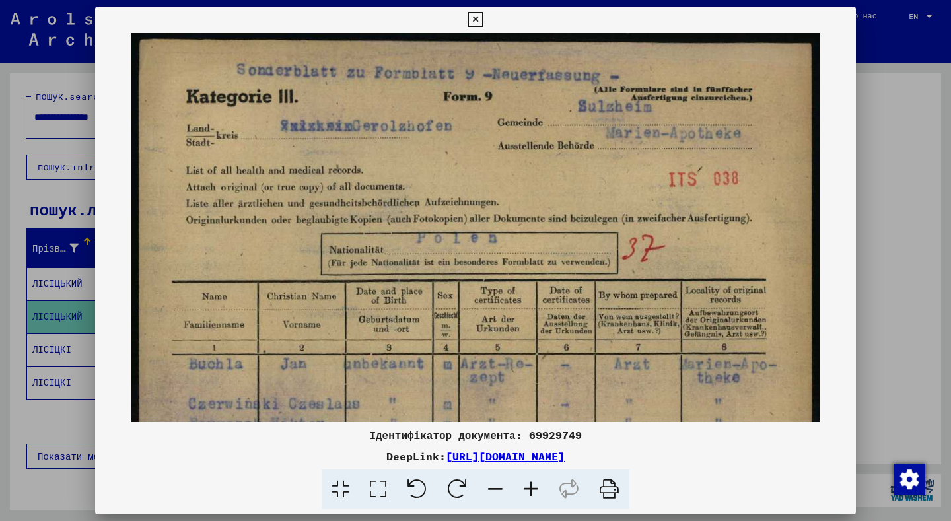
click at [491, 483] on icon at bounding box center [496, 490] width 36 height 40
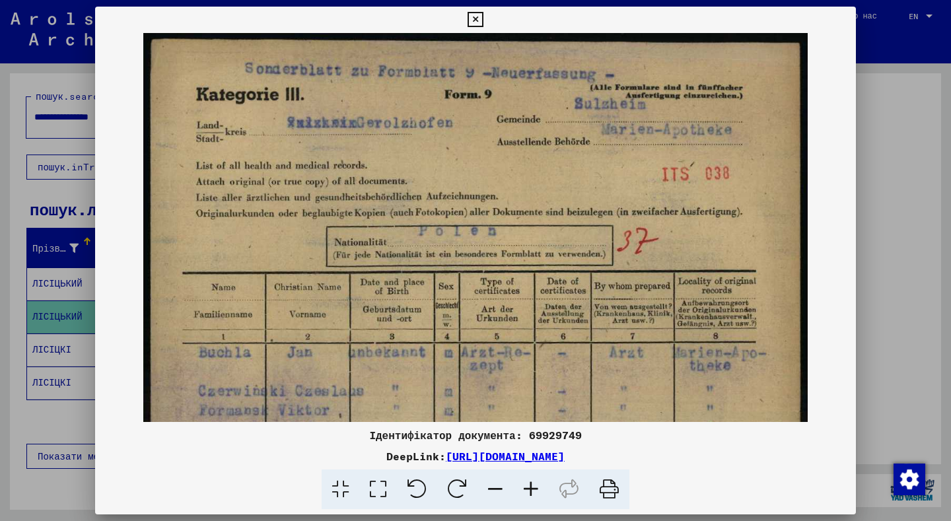
click at [491, 483] on icon at bounding box center [496, 490] width 36 height 40
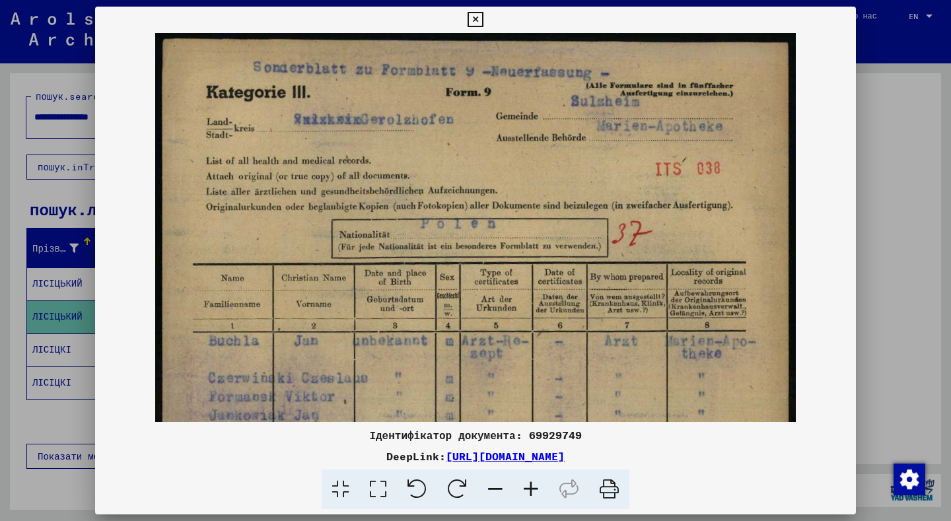
click at [491, 483] on icon at bounding box center [496, 490] width 36 height 40
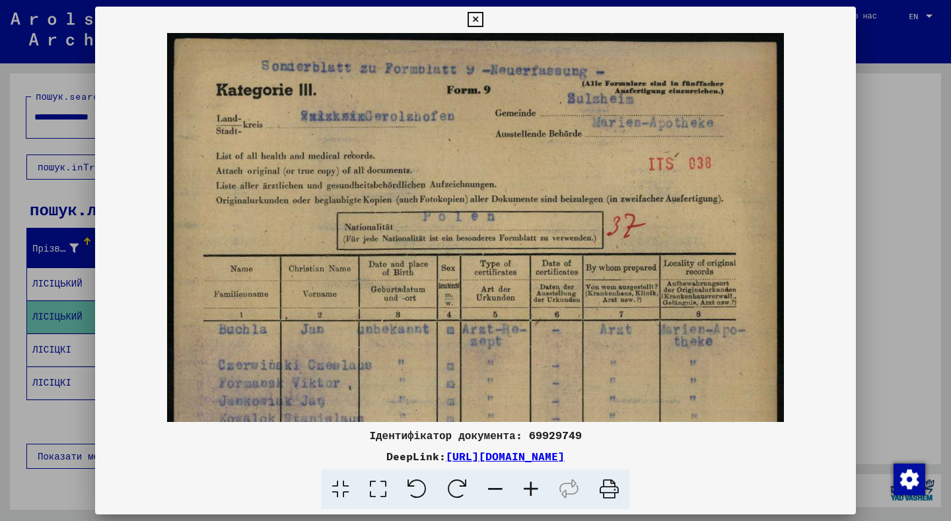
click at [491, 483] on icon at bounding box center [496, 490] width 36 height 40
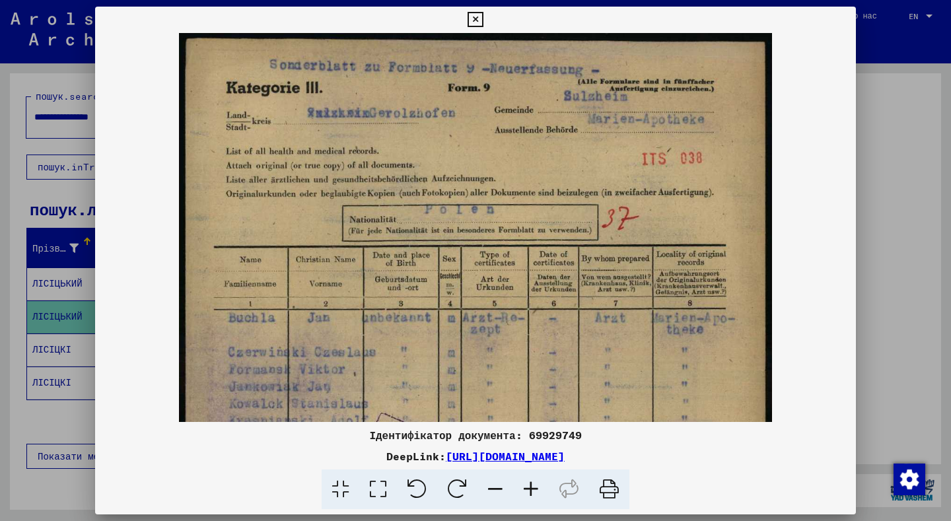
click at [491, 483] on icon at bounding box center [496, 490] width 36 height 40
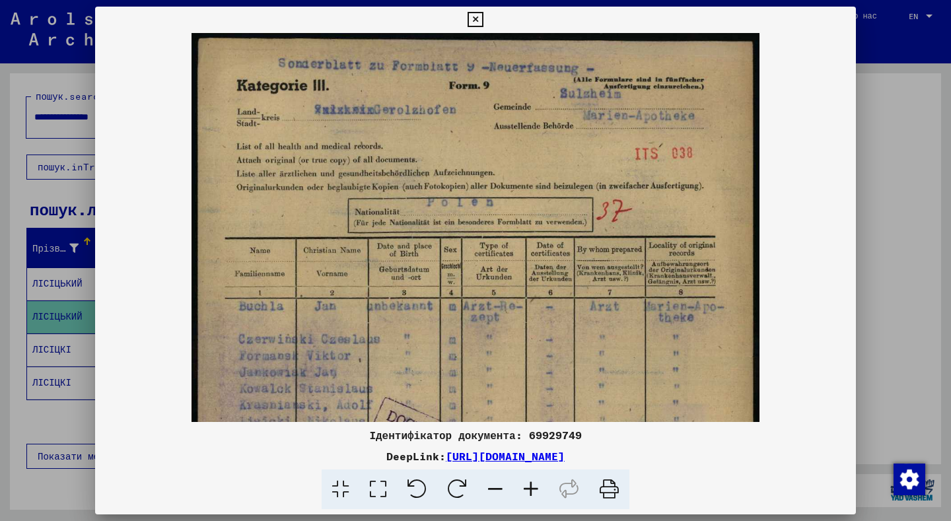
click at [491, 483] on icon at bounding box center [496, 490] width 36 height 40
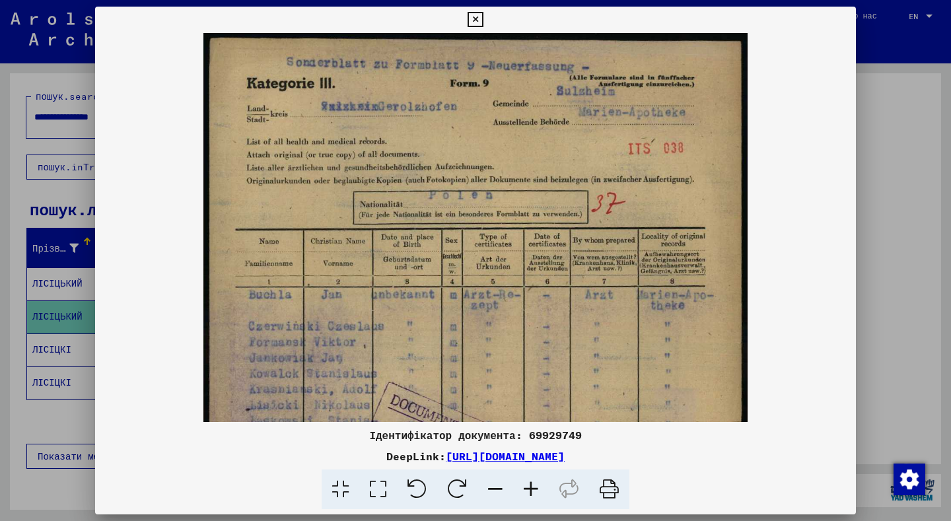
click at [491, 483] on icon at bounding box center [496, 490] width 36 height 40
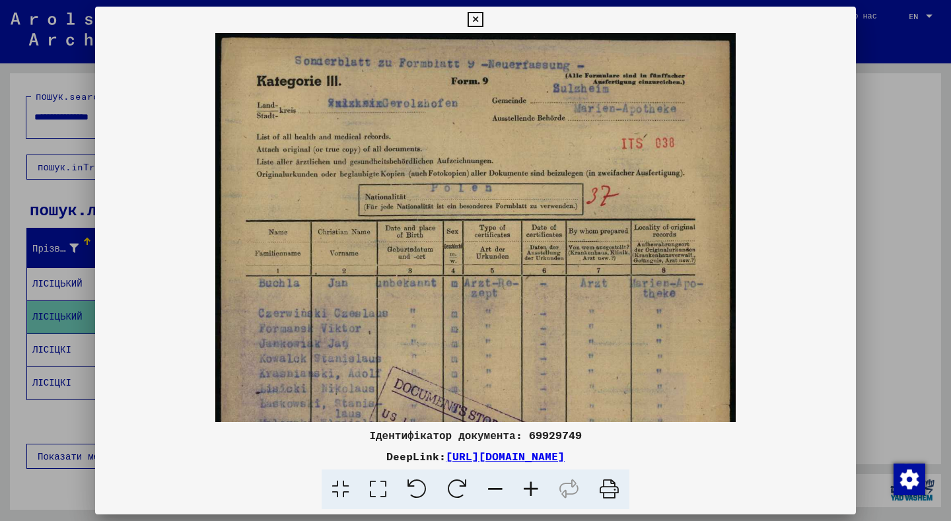
click at [491, 483] on icon at bounding box center [496, 490] width 36 height 40
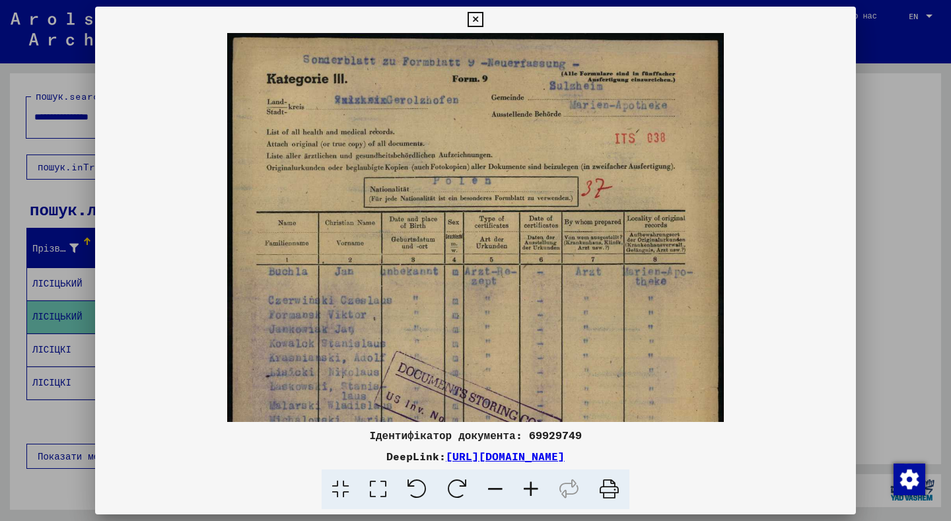
click at [491, 483] on icon at bounding box center [496, 490] width 36 height 40
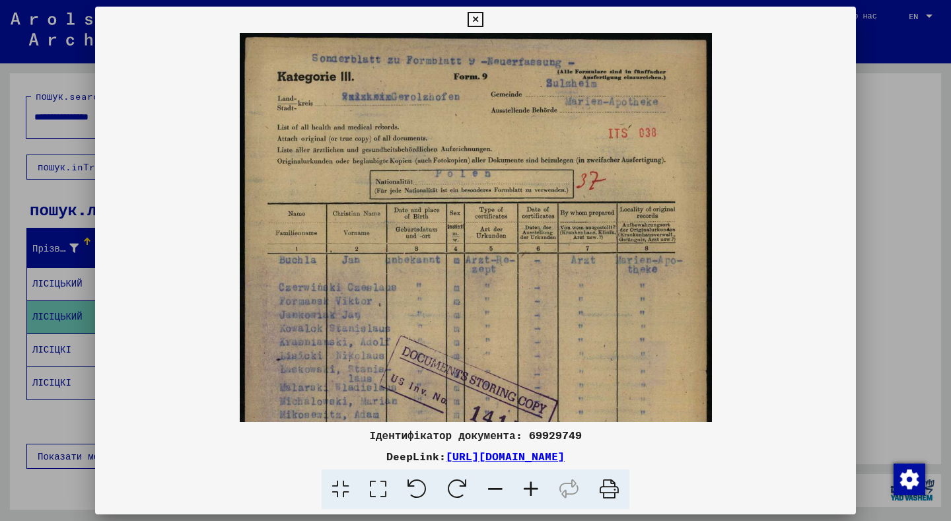
click at [491, 483] on icon at bounding box center [496, 490] width 36 height 40
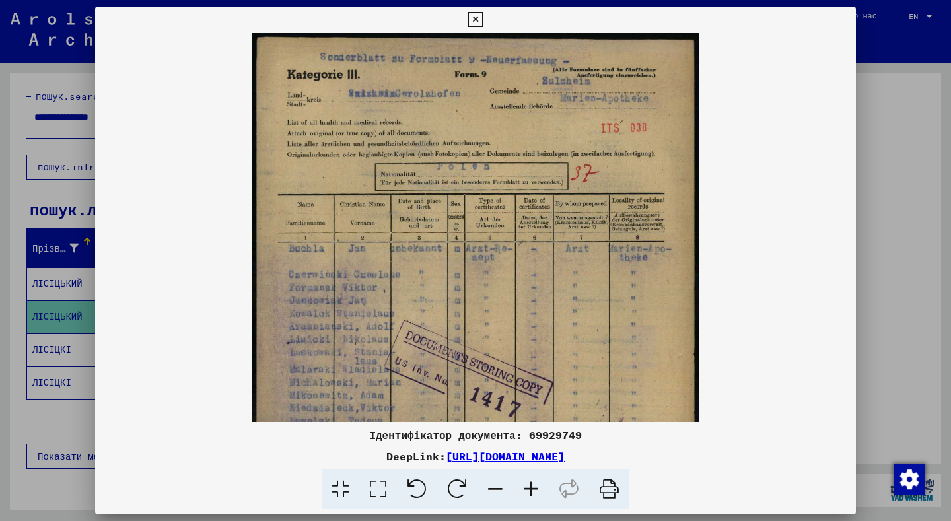
click at [491, 483] on icon at bounding box center [496, 490] width 36 height 40
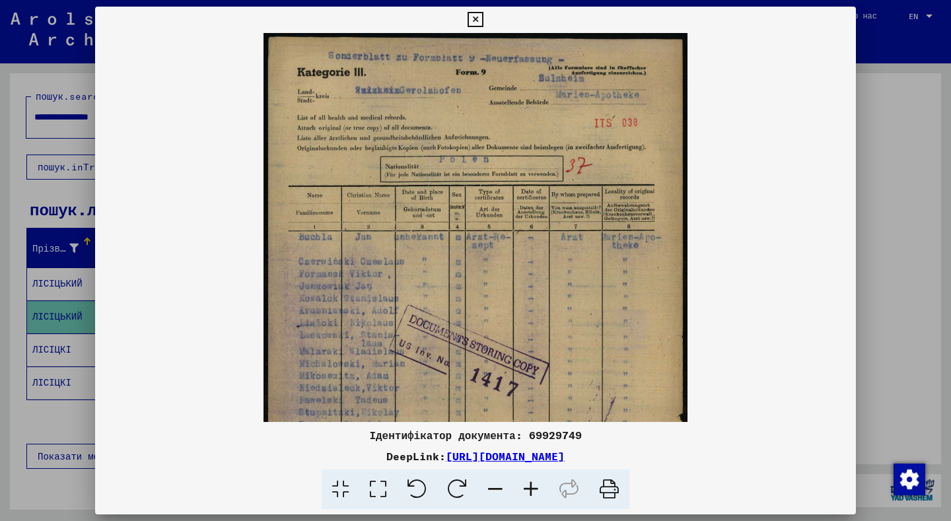
click at [491, 483] on icon at bounding box center [496, 490] width 36 height 40
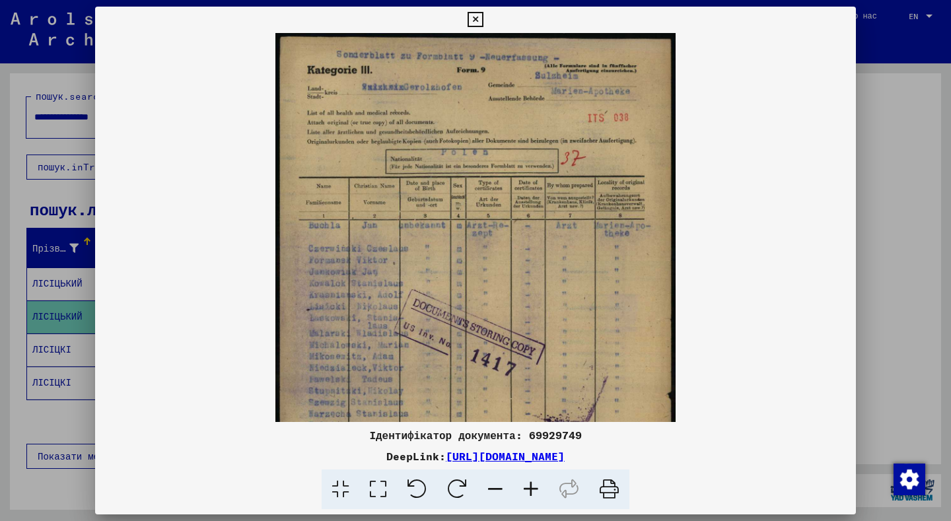
click at [491, 483] on icon at bounding box center [496, 490] width 36 height 40
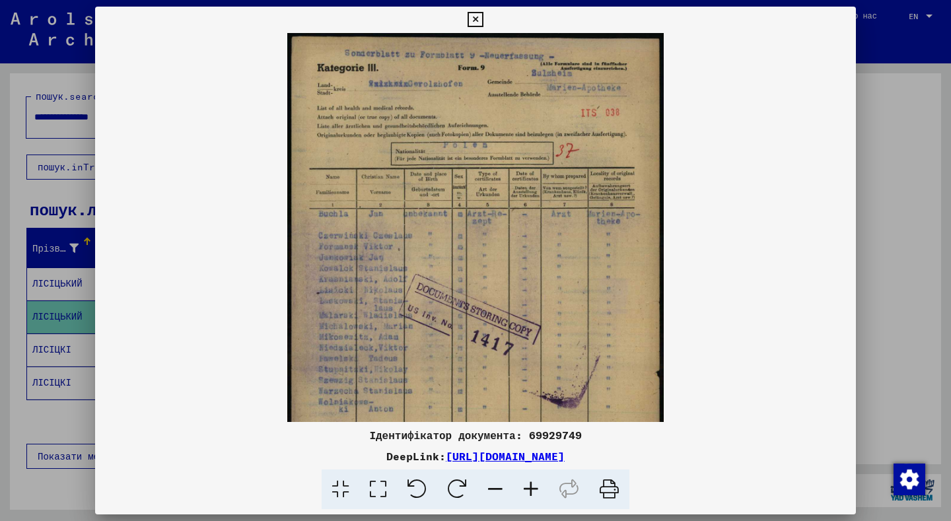
click at [491, 483] on icon at bounding box center [496, 490] width 36 height 40
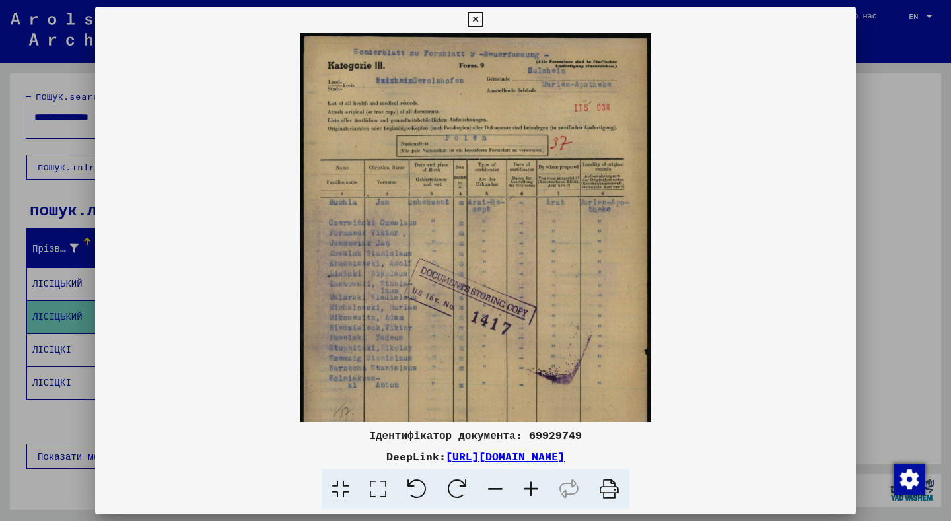
click at [490, 483] on icon at bounding box center [496, 490] width 36 height 40
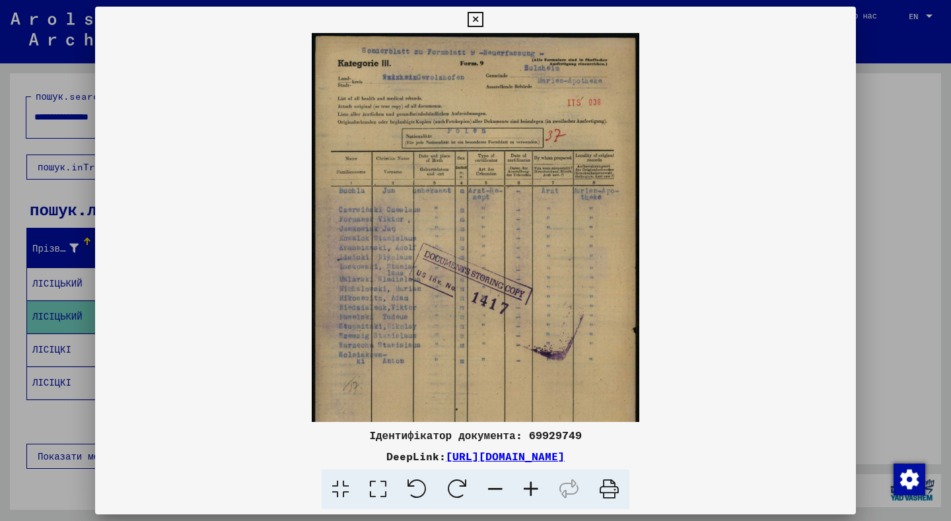
click at [490, 483] on icon at bounding box center [496, 490] width 36 height 40
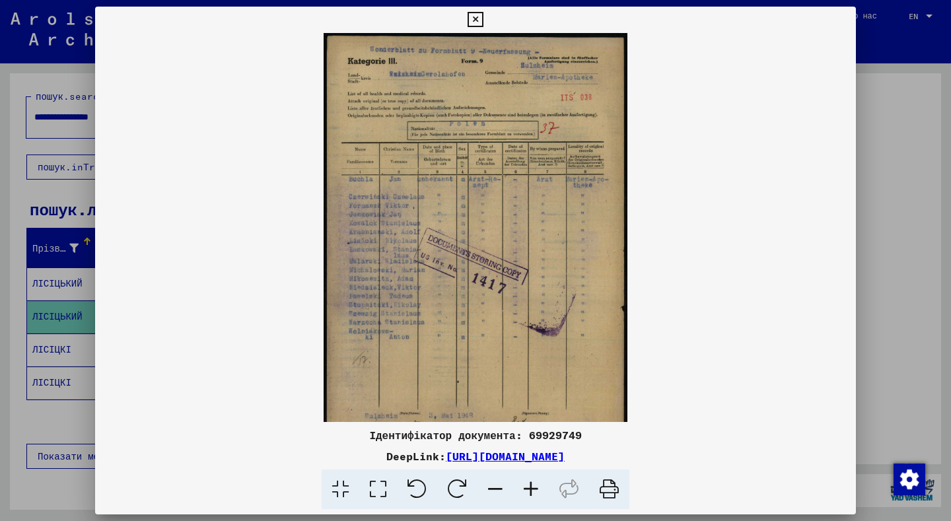
click at [490, 483] on icon at bounding box center [496, 490] width 36 height 40
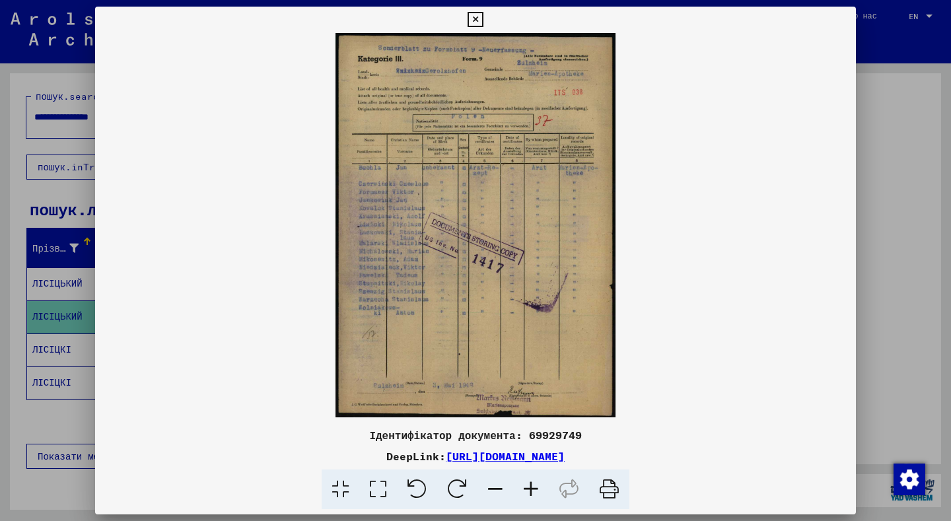
click at [528, 483] on icon at bounding box center [531, 490] width 36 height 40
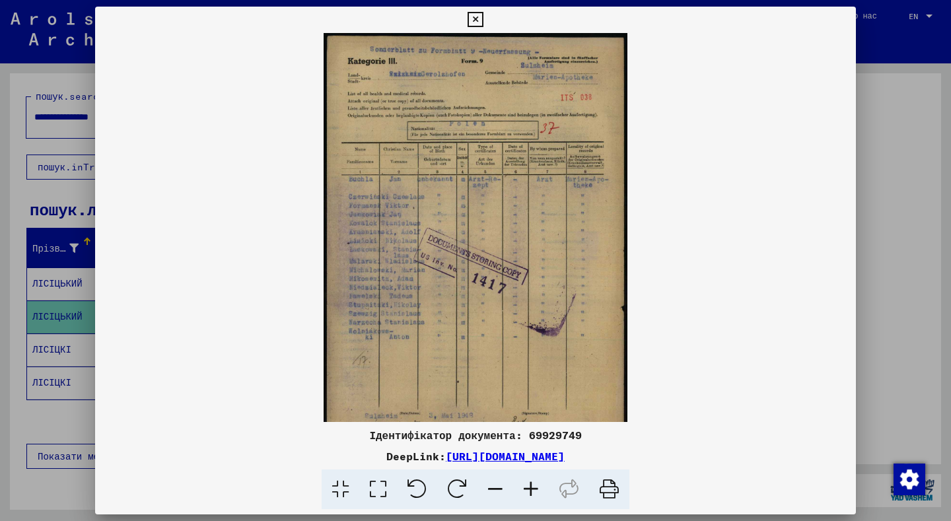
click at [528, 483] on icon at bounding box center [531, 490] width 36 height 40
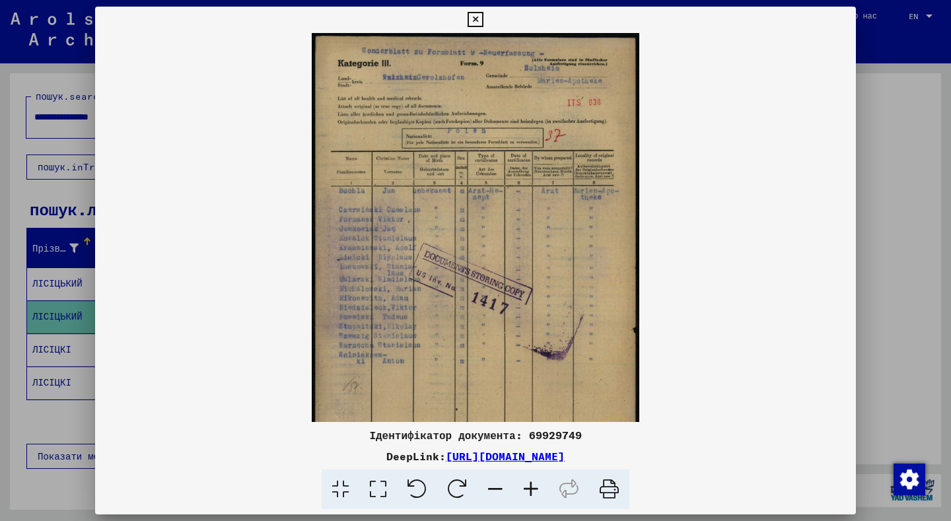
click at [483, 21] on icon at bounding box center [475, 20] width 15 height 16
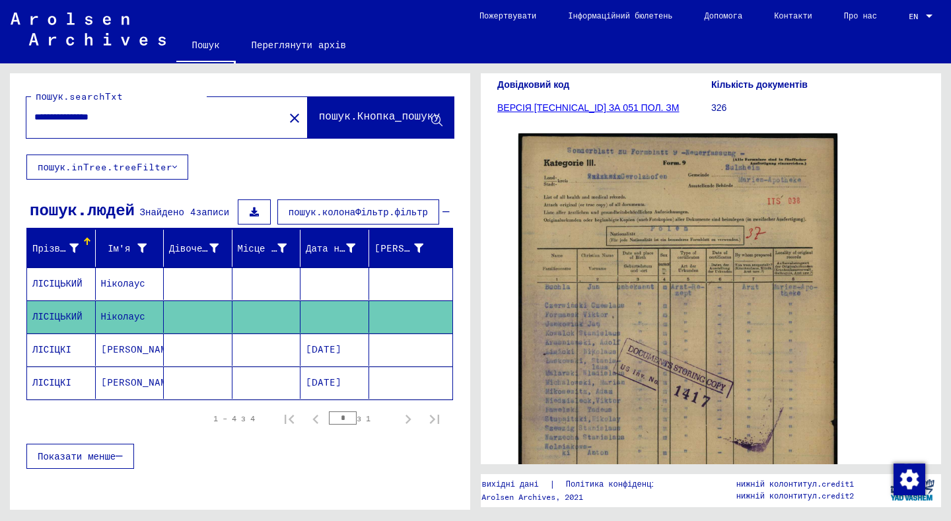
click at [113, 353] on font "[PERSON_NAME]" at bounding box center [139, 349] width 77 height 12
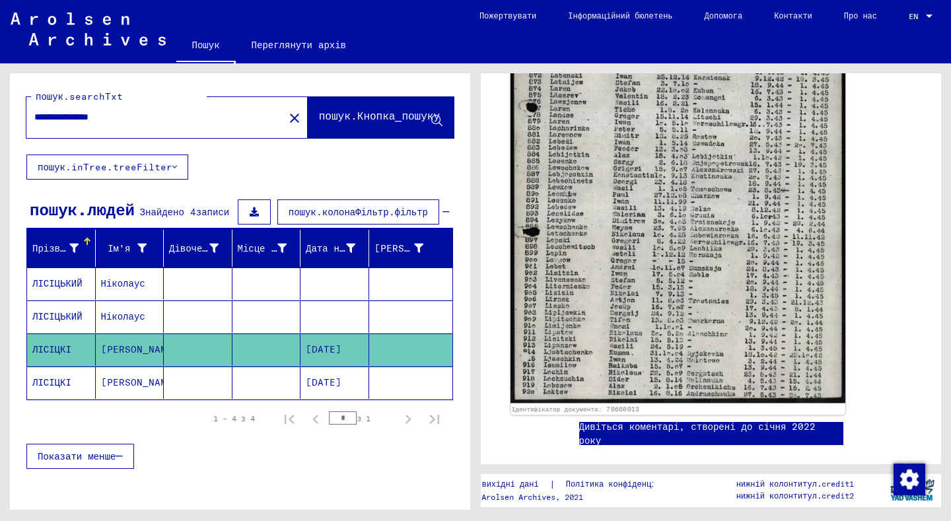
scroll to position [462, 0]
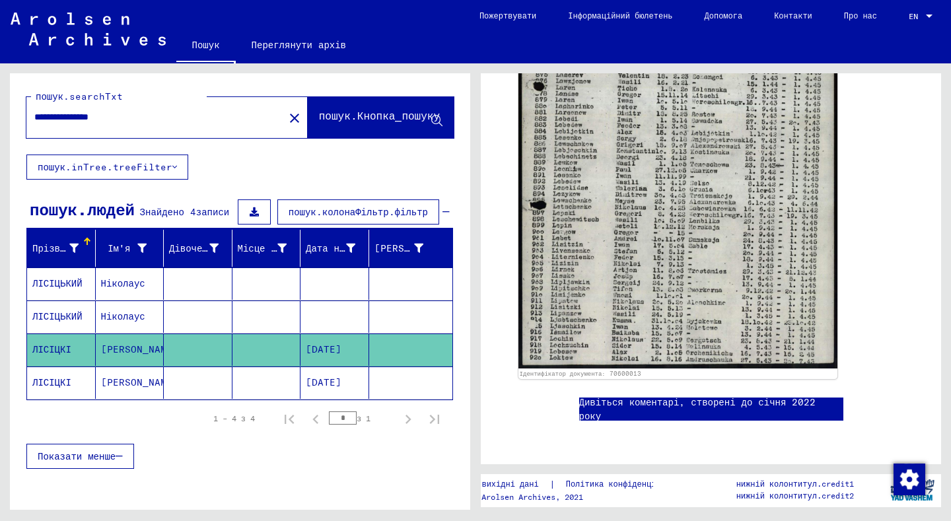
click at [341, 380] on font "[DATE]" at bounding box center [324, 382] width 36 height 12
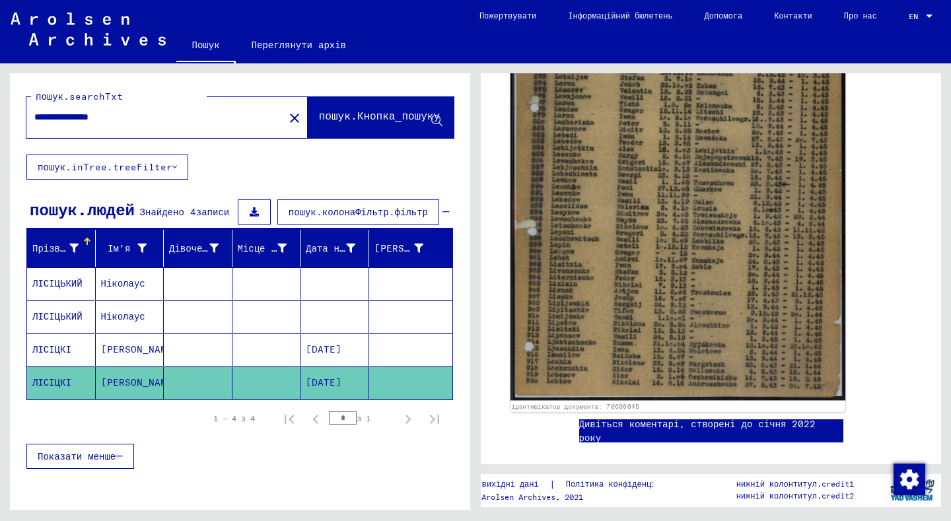
scroll to position [330, 0]
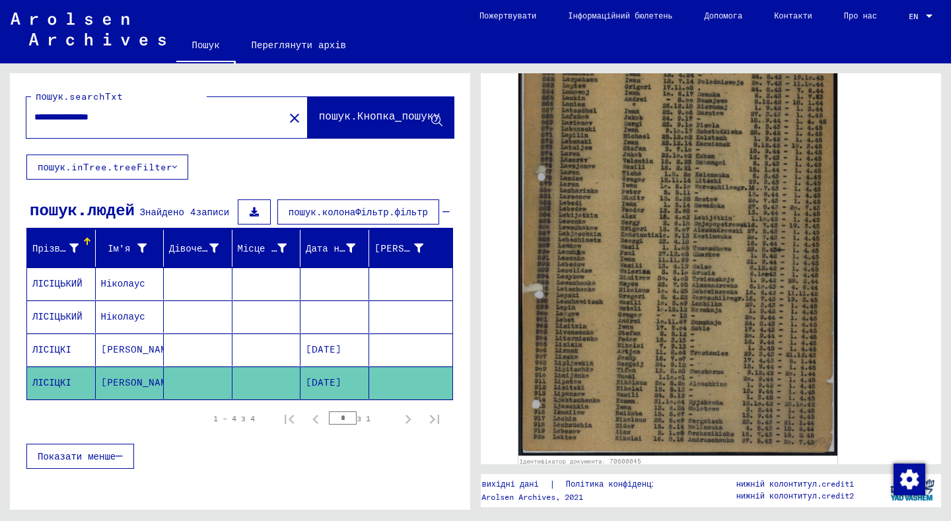
click at [129, 117] on input "**********" at bounding box center [155, 117] width 242 height 14
type input "*"
type input "*********"
click at [424, 114] on font "пошук.Кнопка_пошуку" at bounding box center [379, 115] width 121 height 13
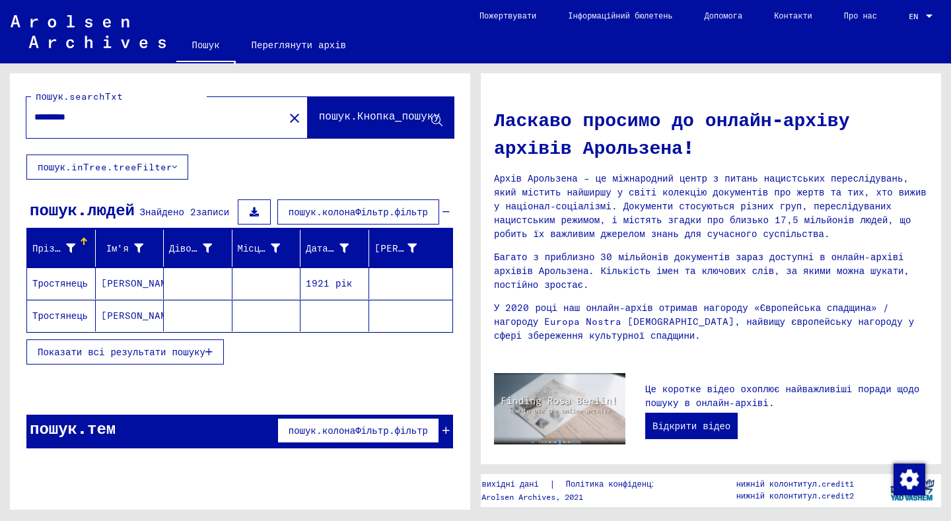
click at [160, 356] on font "Показати всі результати пошуку" at bounding box center [122, 352] width 168 height 12
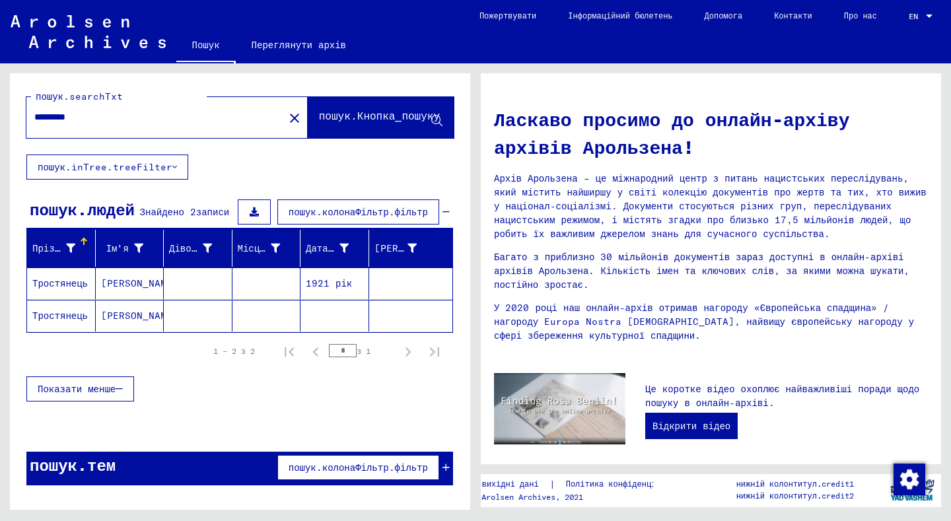
click at [116, 161] on font "пошук.inTree.treeFilter" at bounding box center [105, 167] width 135 height 12
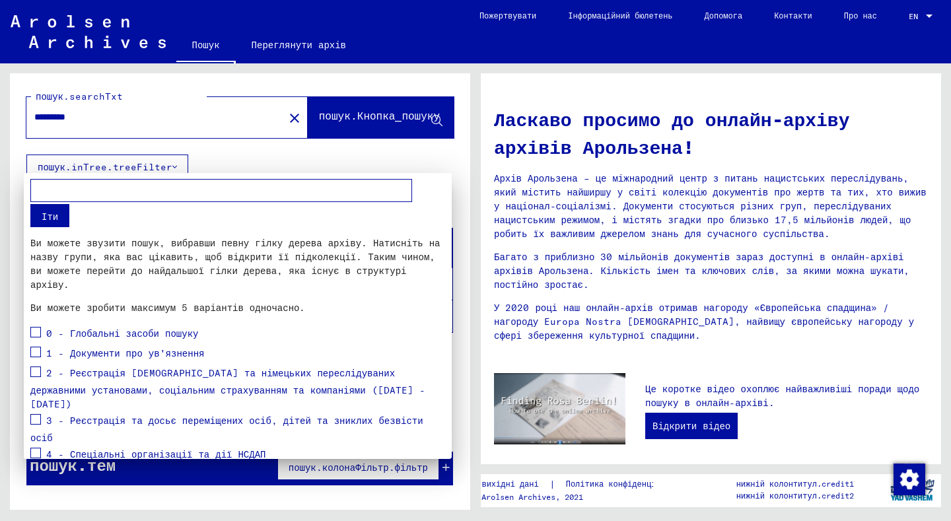
click at [81, 186] on input "text" at bounding box center [221, 190] width 382 height 23
type input "**********"
click at [437, 120] on div at bounding box center [475, 260] width 951 height 521
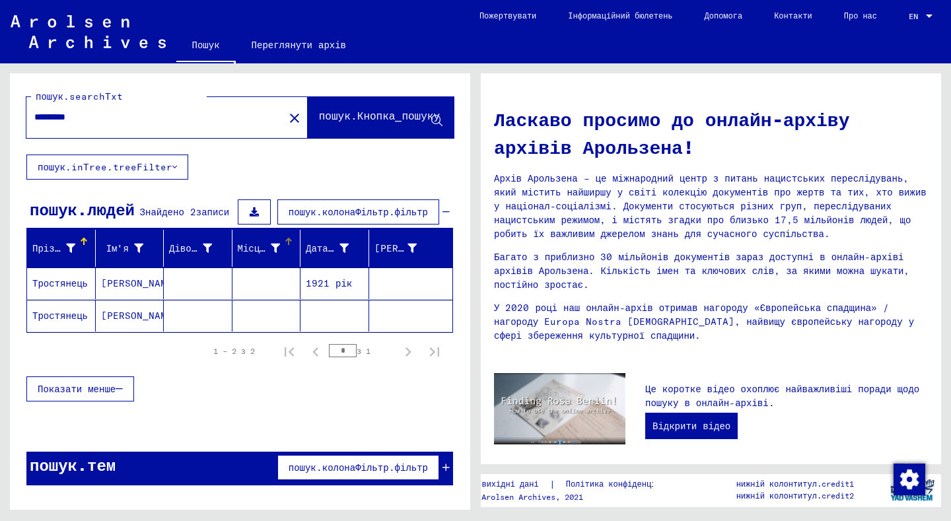
click at [262, 247] on font "Місце народження" at bounding box center [282, 248] width 89 height 12
click at [324, 211] on font "пошук.колонаФільтр.фільтр" at bounding box center [358, 212] width 139 height 12
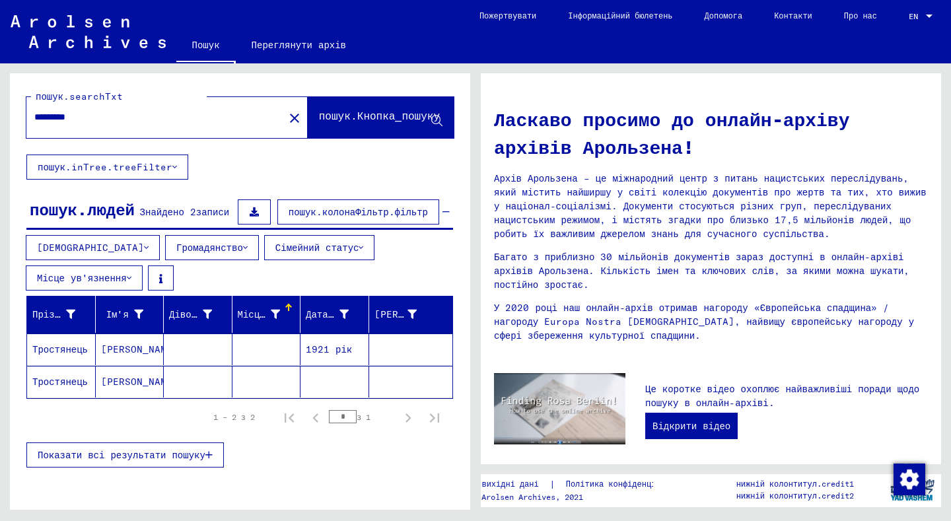
click at [127, 272] on font "Місце ув'язнення" at bounding box center [82, 278] width 90 height 12
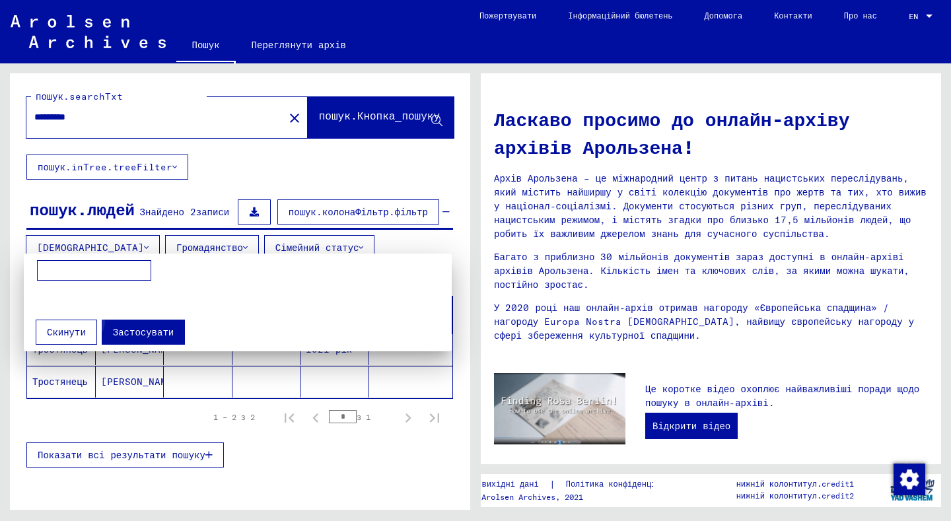
click at [148, 328] on font "Застосувати" at bounding box center [143, 332] width 61 height 12
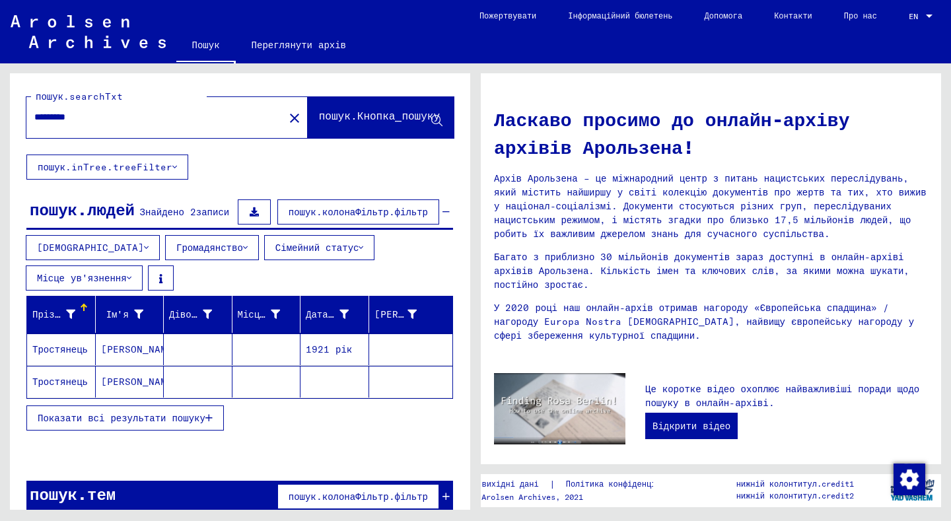
click at [92, 116] on input "*********" at bounding box center [151, 117] width 234 height 14
type input "*"
click at [435, 118] on icon at bounding box center [436, 121] width 11 height 11
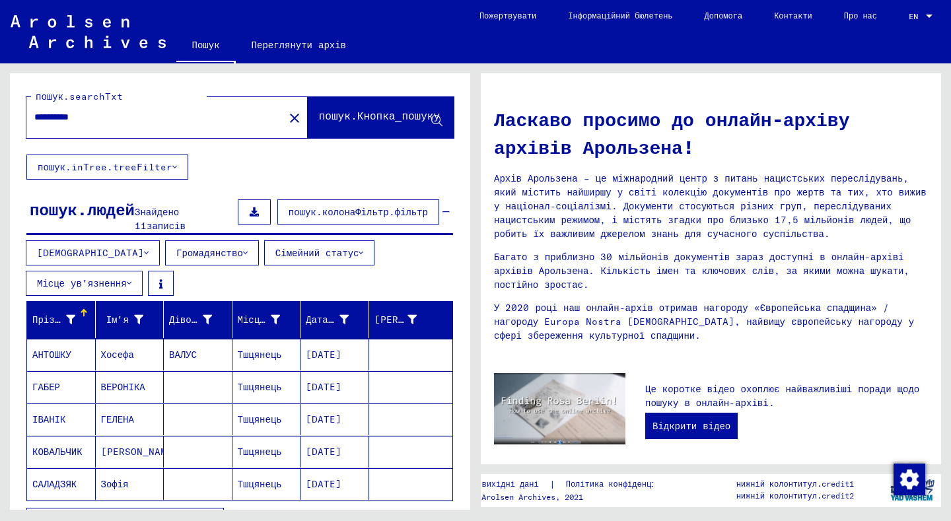
click at [177, 508] on button "Показати всі результати пошуку" at bounding box center [124, 520] width 197 height 25
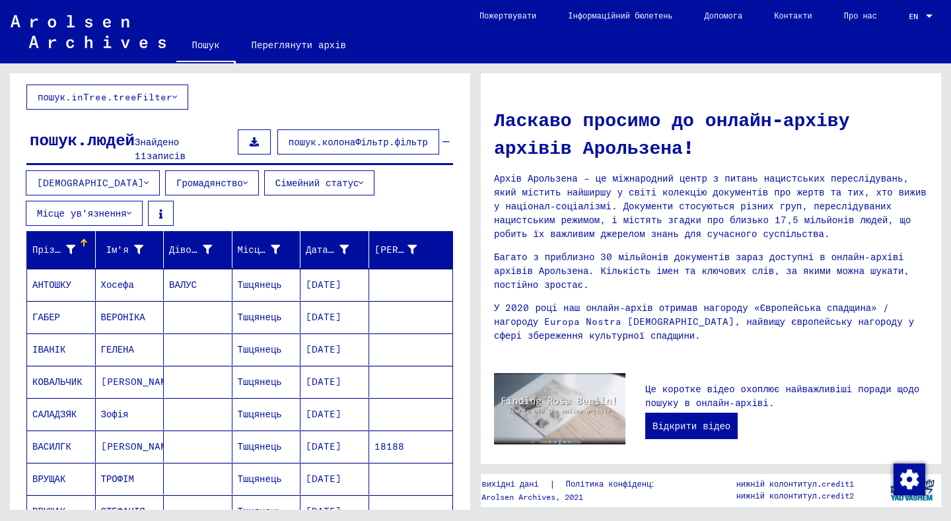
scroll to position [66, 0]
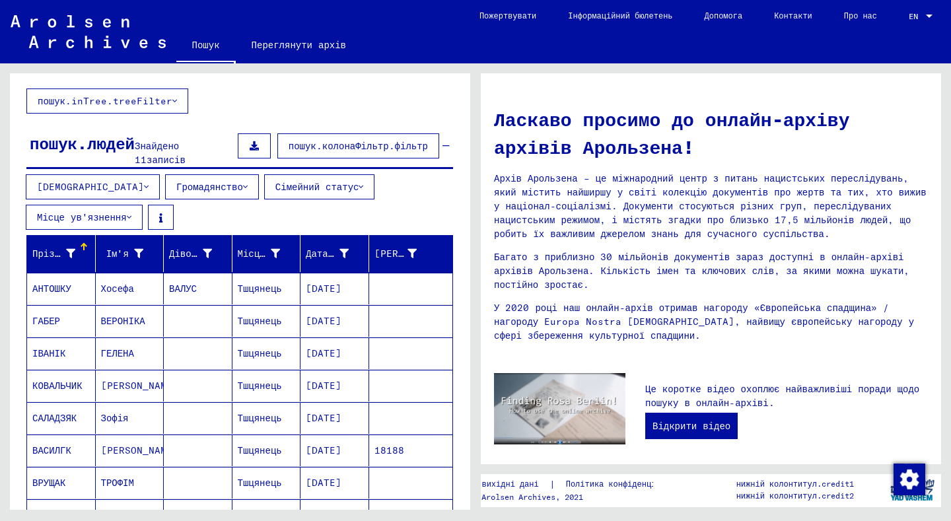
click at [177, 283] on font "ВАЛУС" at bounding box center [183, 289] width 28 height 12
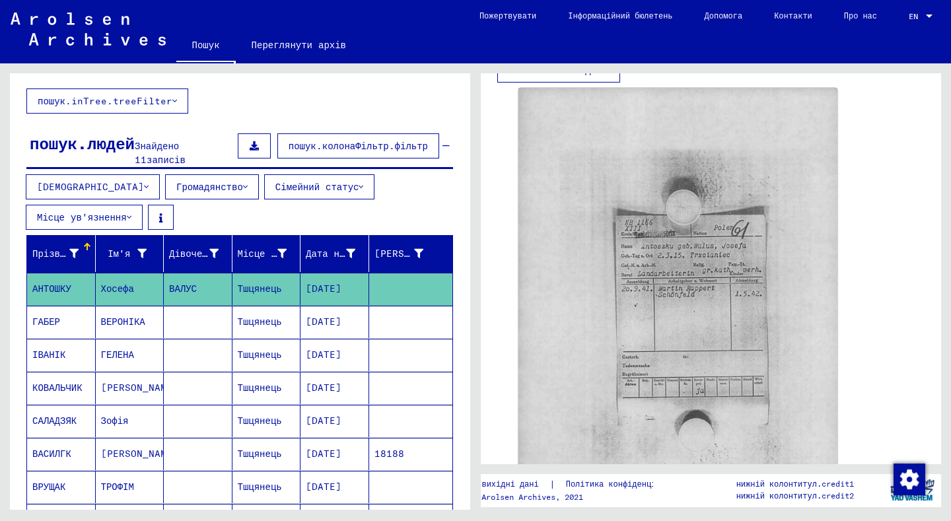
scroll to position [132, 0]
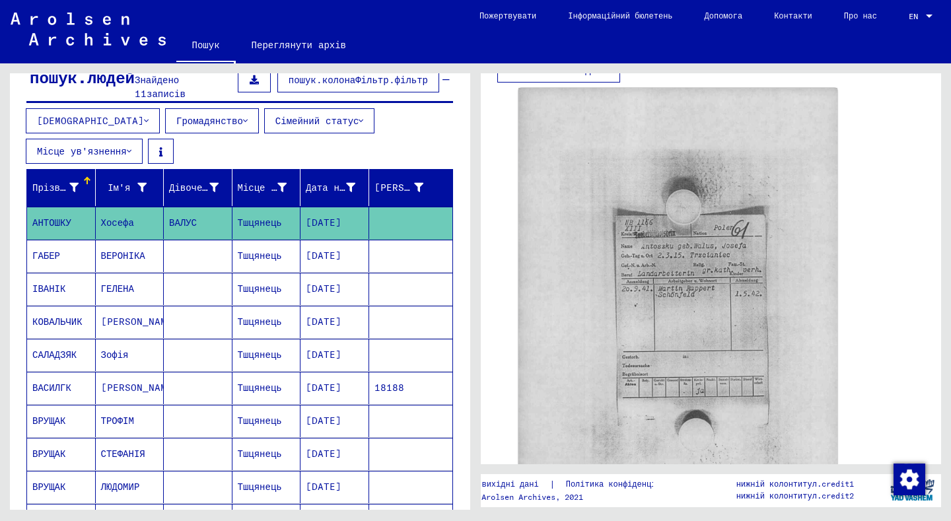
click at [113, 316] on font "[PERSON_NAME]" at bounding box center [139, 322] width 77 height 12
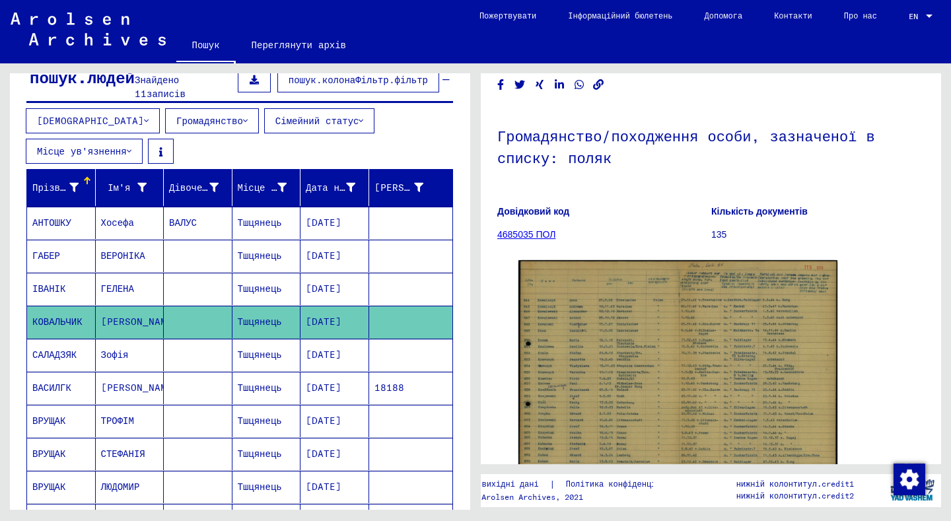
scroll to position [198, 0]
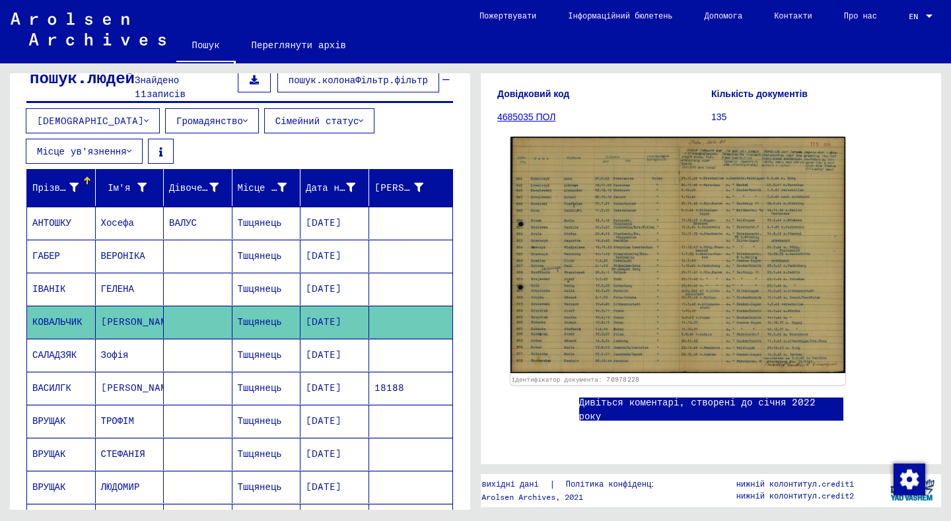
click at [649, 267] on img at bounding box center [678, 255] width 335 height 237
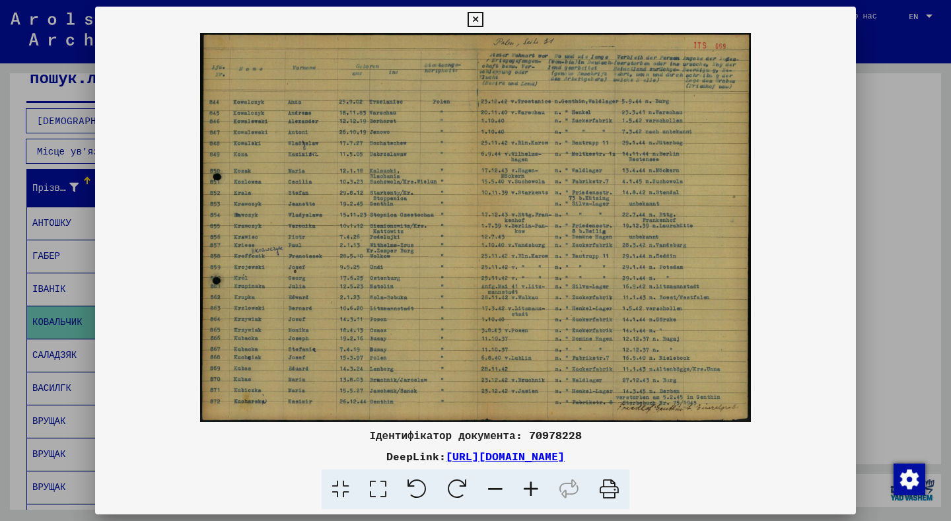
click at [483, 19] on icon at bounding box center [475, 20] width 15 height 16
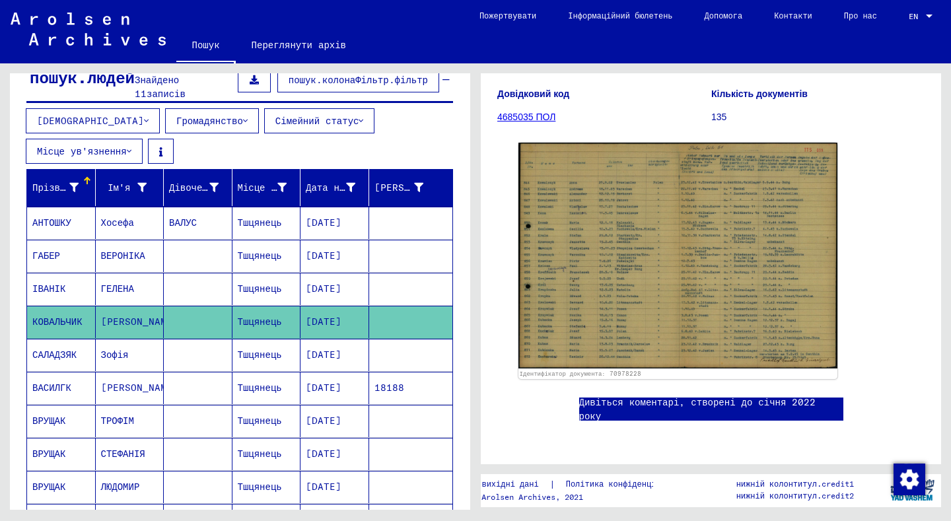
click at [113, 349] on font "Зофія" at bounding box center [115, 355] width 28 height 12
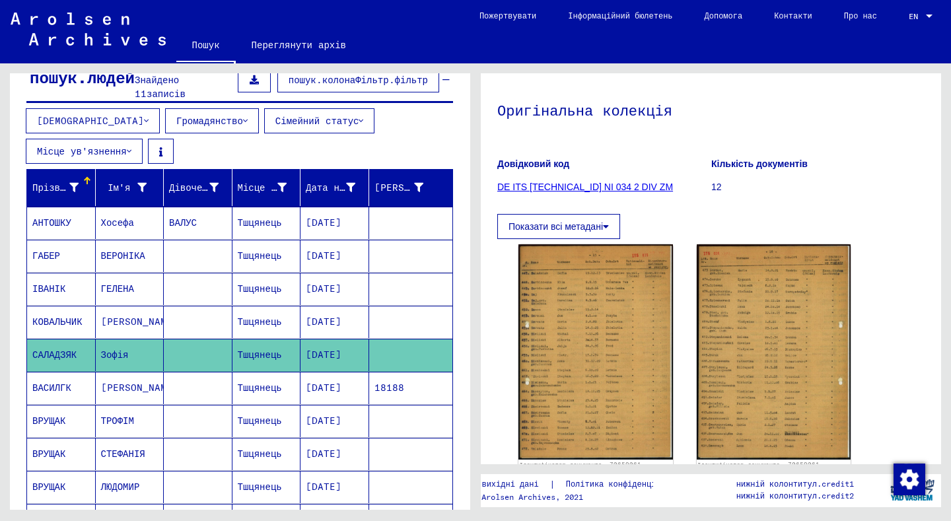
scroll to position [198, 0]
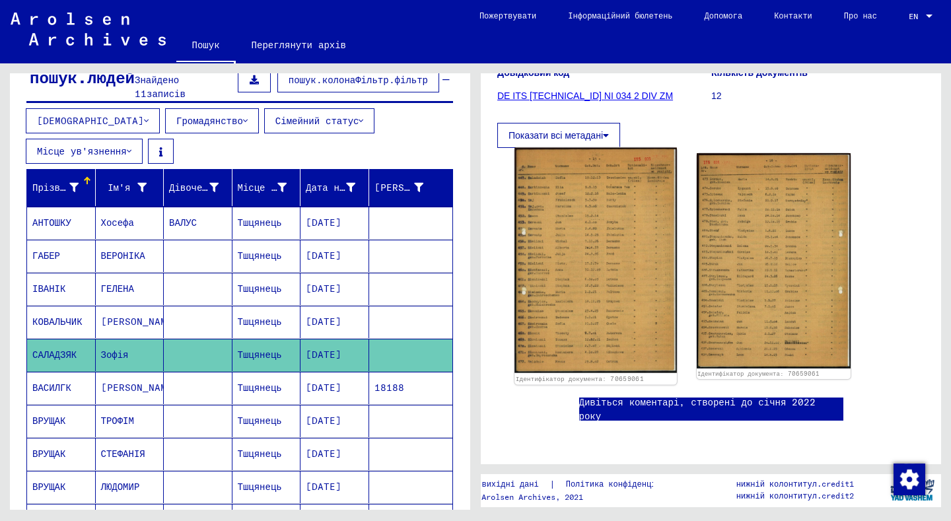
click at [582, 230] on img at bounding box center [595, 261] width 162 height 226
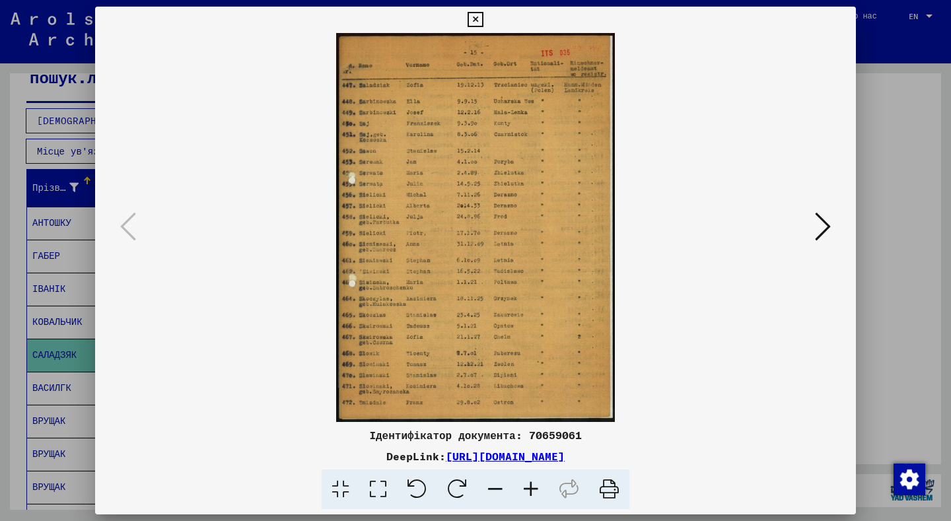
click at [817, 226] on icon at bounding box center [823, 227] width 16 height 32
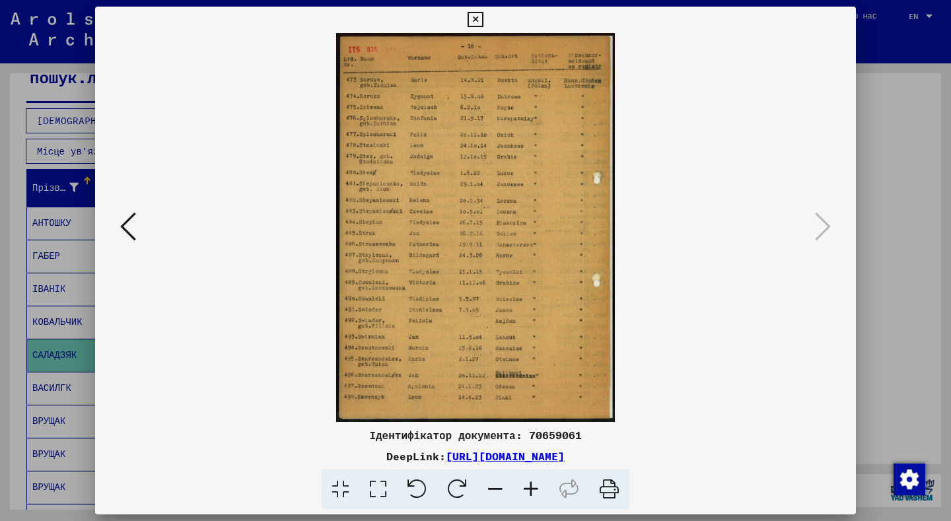
click at [133, 228] on icon at bounding box center [128, 227] width 16 height 32
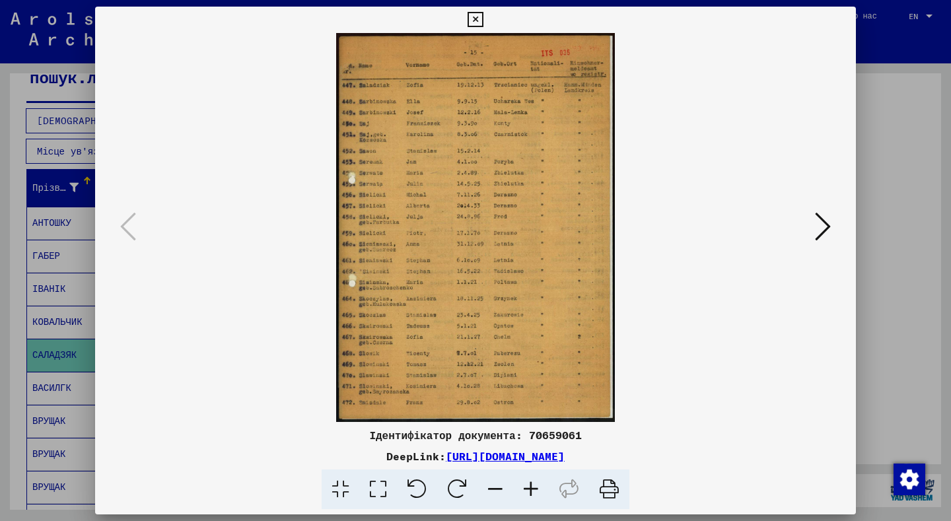
click at [483, 20] on icon at bounding box center [475, 20] width 15 height 16
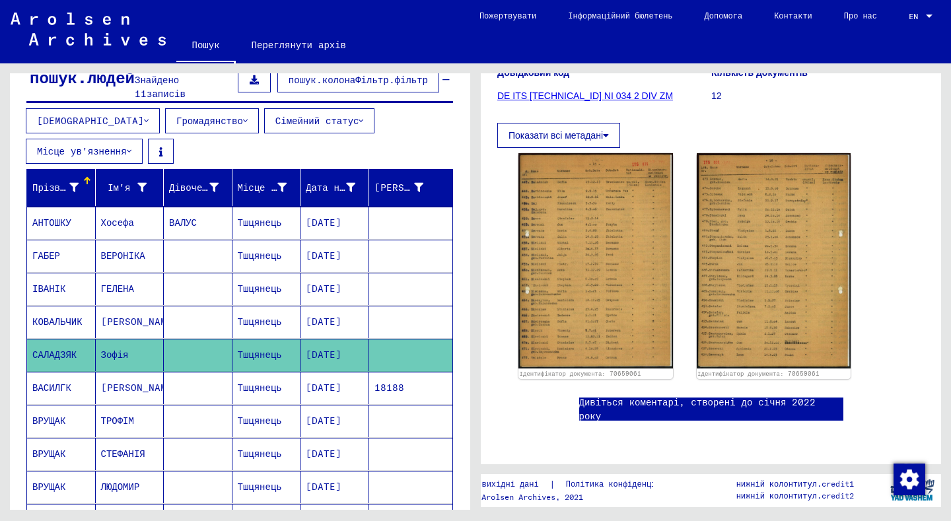
click at [114, 382] on font "[PERSON_NAME]" at bounding box center [139, 388] width 77 height 12
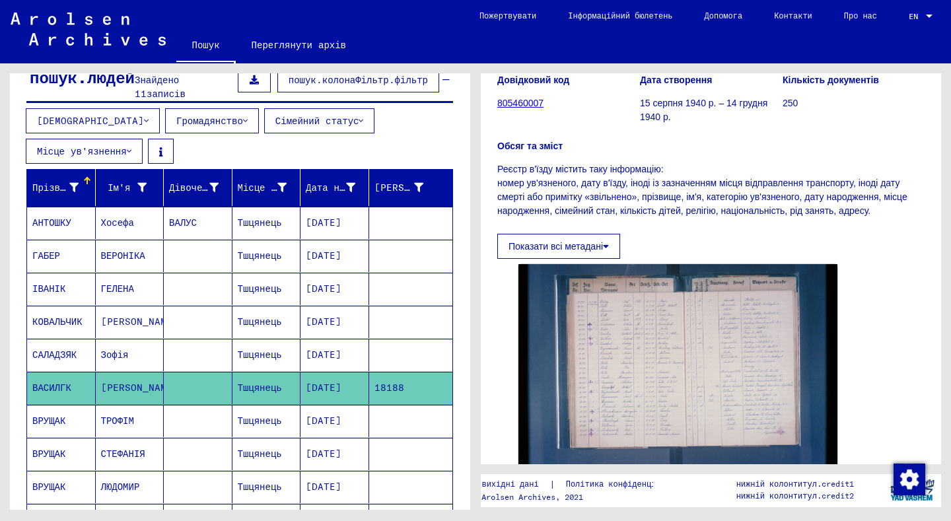
scroll to position [198, 0]
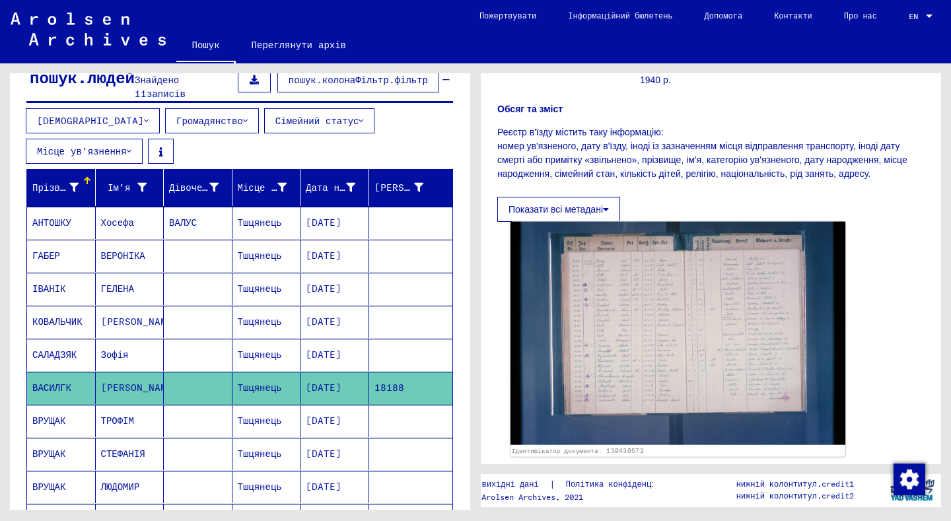
click at [647, 289] on img at bounding box center [678, 333] width 335 height 223
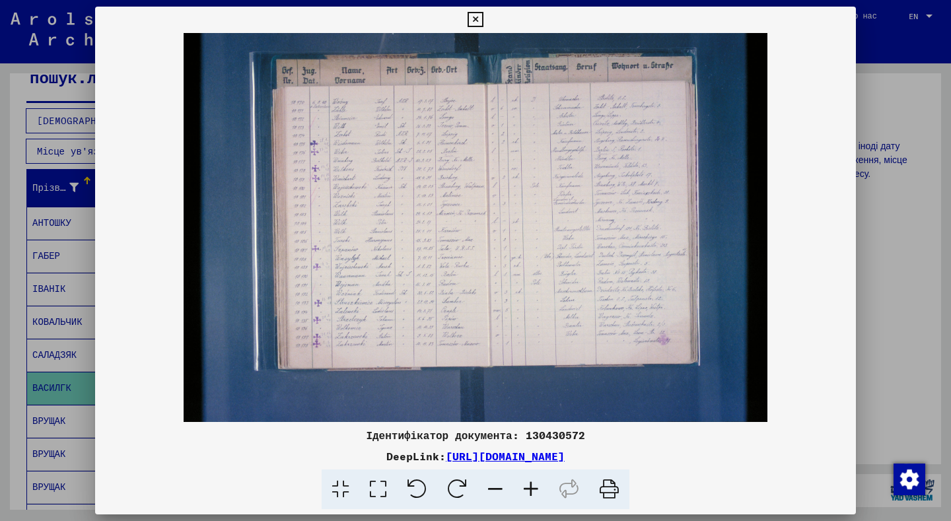
click at [373, 487] on icon at bounding box center [378, 490] width 38 height 40
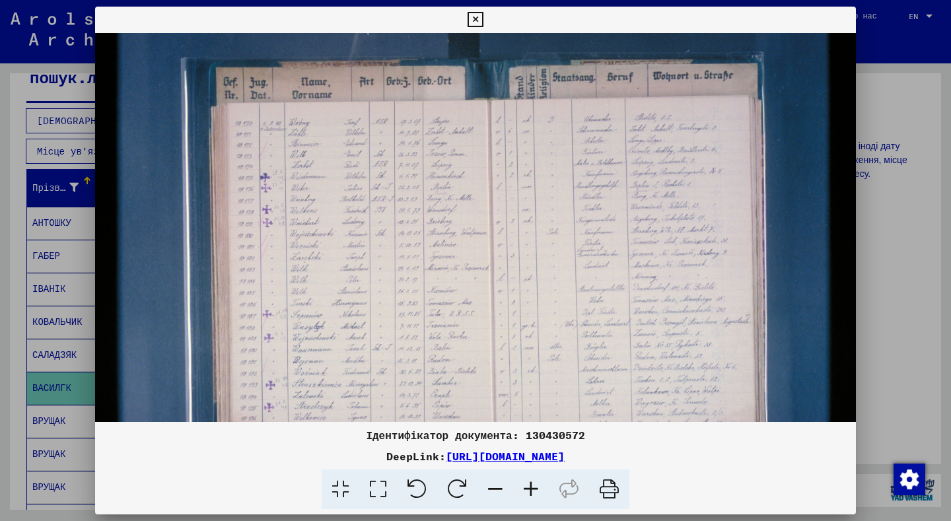
click at [528, 487] on icon at bounding box center [531, 490] width 36 height 40
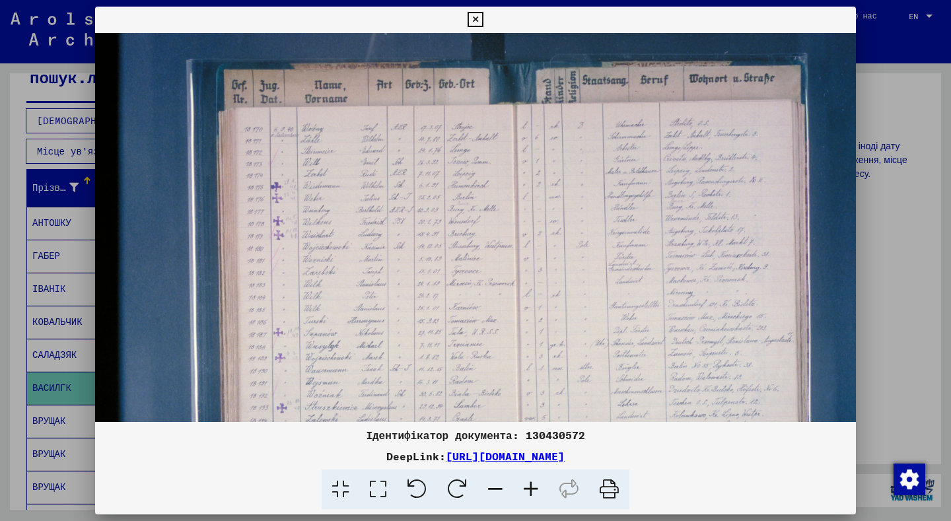
click at [528, 487] on icon at bounding box center [531, 490] width 36 height 40
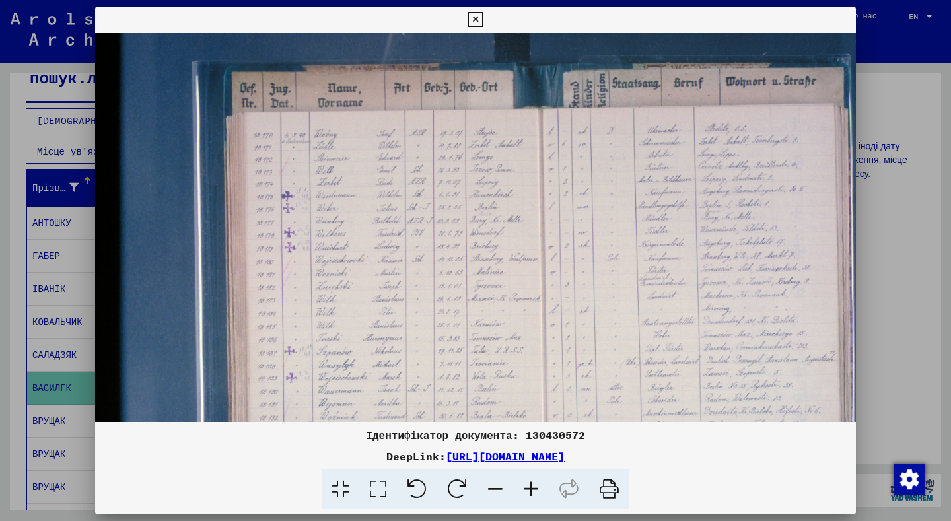
click at [528, 487] on icon at bounding box center [531, 490] width 36 height 40
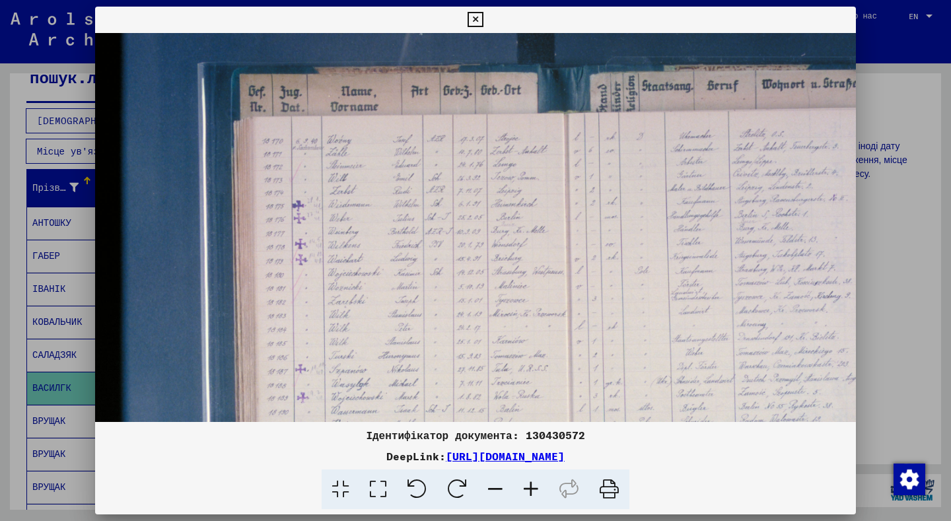
click at [483, 21] on icon at bounding box center [475, 20] width 15 height 16
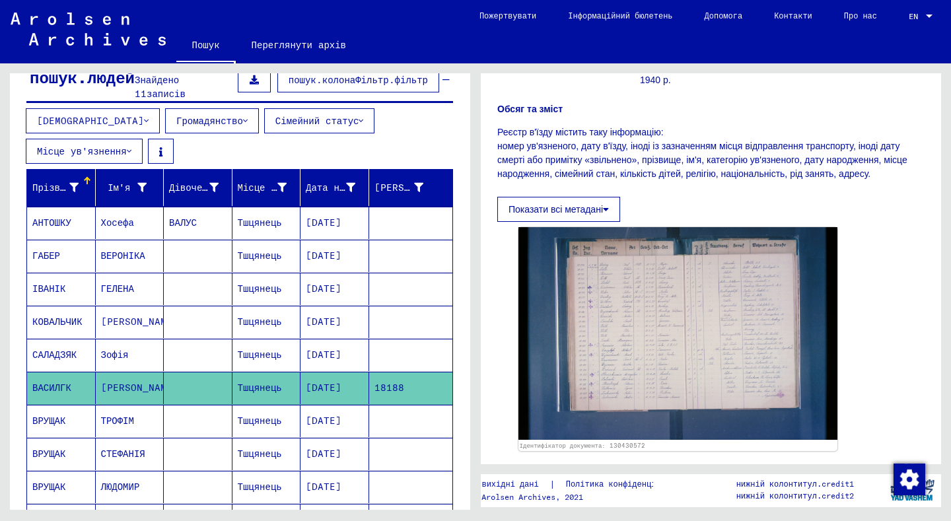
scroll to position [264, 0]
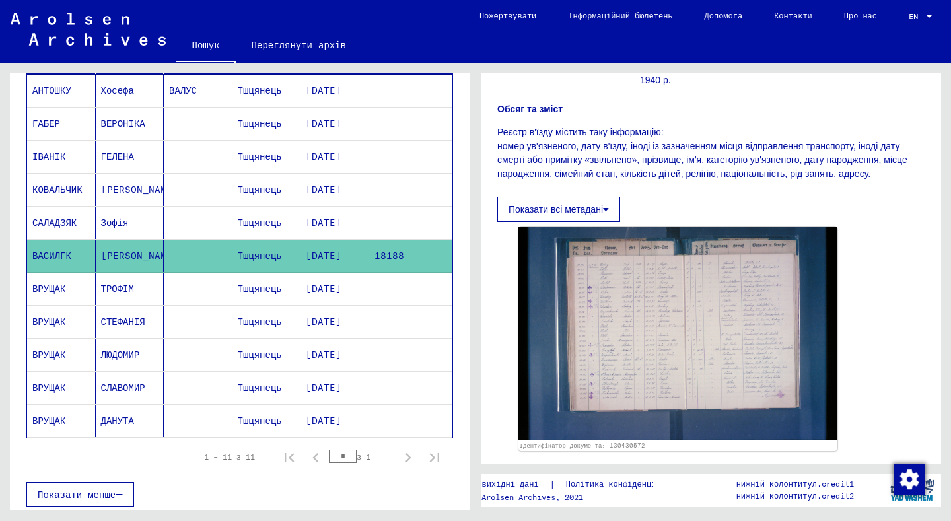
click at [242, 283] on font "Тшцянець" at bounding box center [260, 289] width 44 height 12
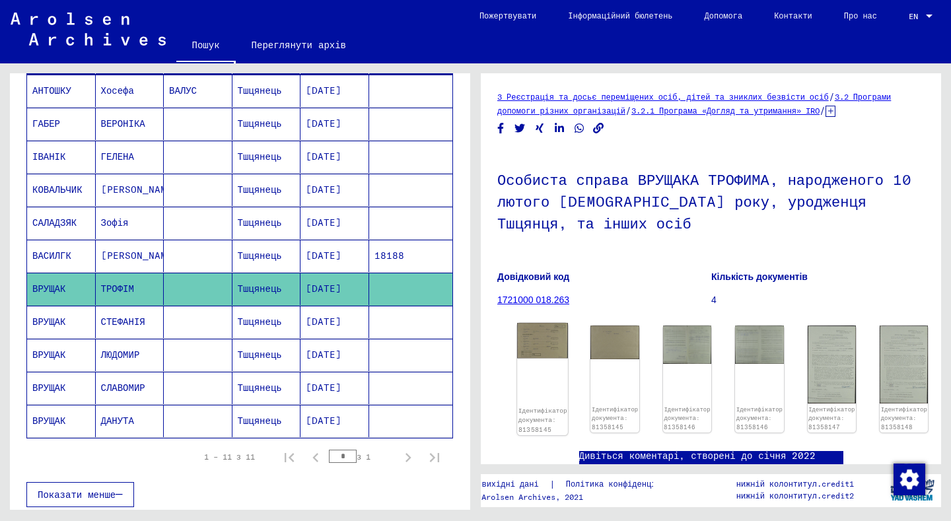
click at [543, 326] on img at bounding box center [542, 340] width 51 height 35
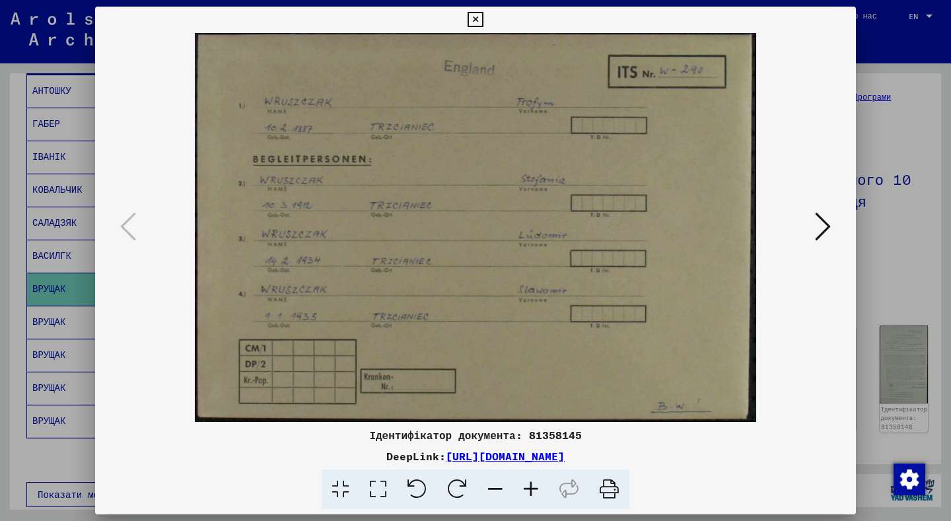
click at [825, 224] on icon at bounding box center [823, 227] width 16 height 32
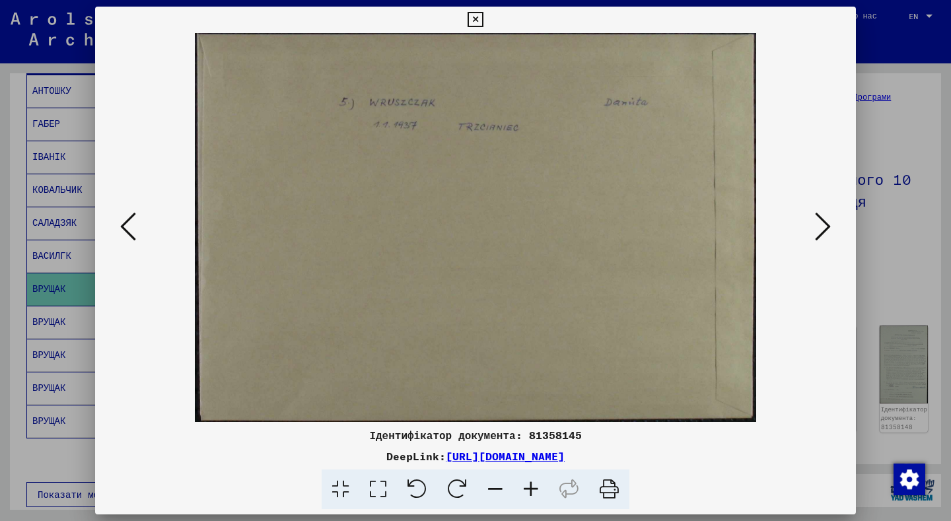
click at [825, 224] on icon at bounding box center [823, 227] width 16 height 32
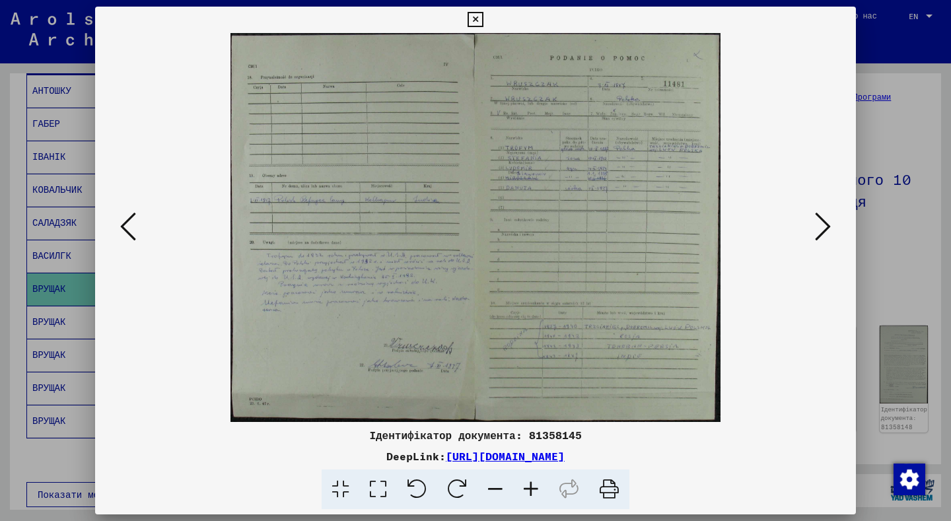
click at [825, 224] on icon at bounding box center [823, 227] width 16 height 32
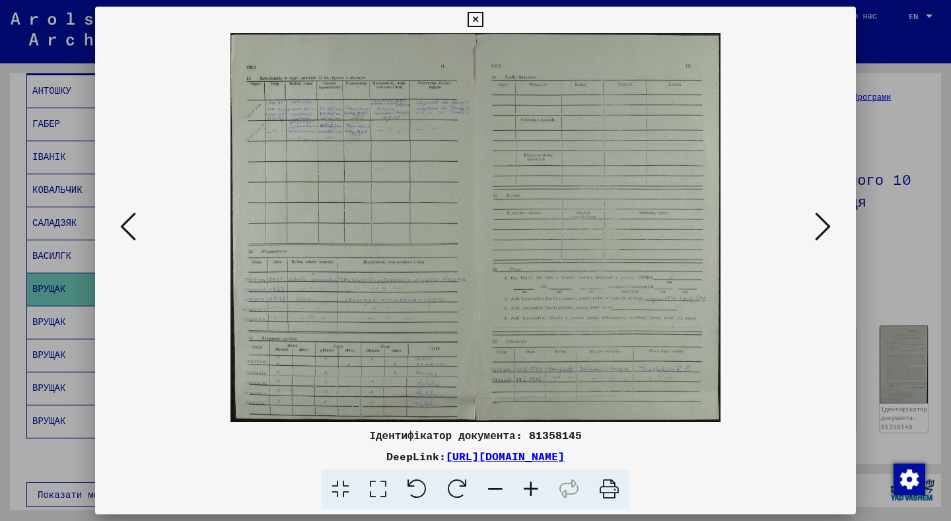
click at [825, 224] on icon at bounding box center [823, 227] width 16 height 32
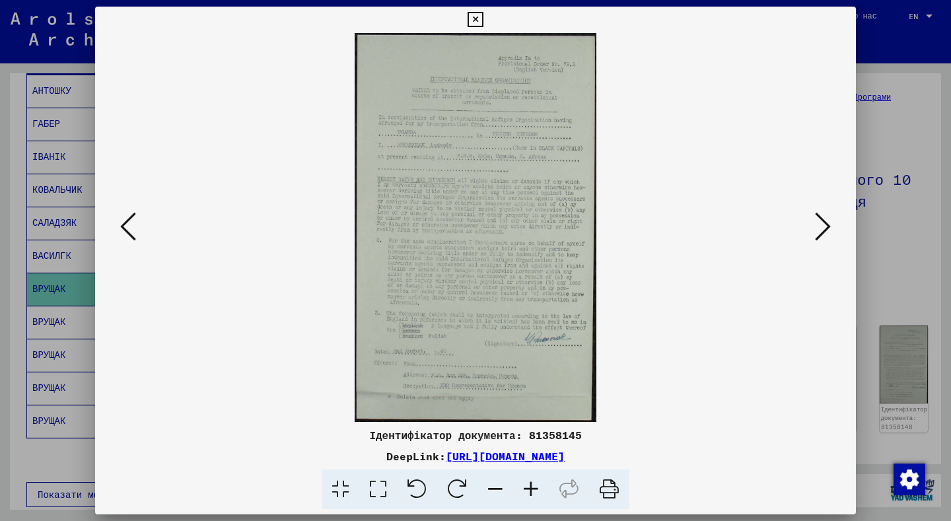
click at [825, 224] on icon at bounding box center [823, 227] width 16 height 32
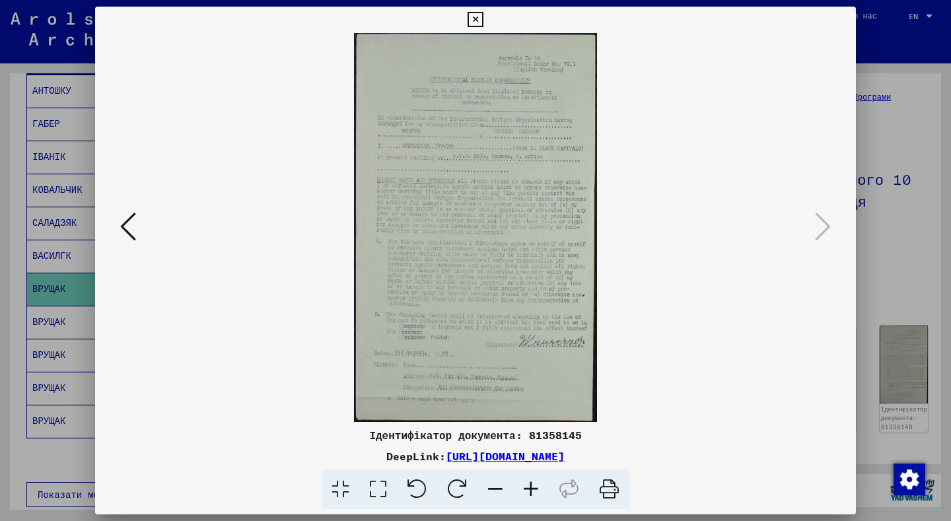
click at [825, 224] on icon at bounding box center [823, 227] width 16 height 32
click at [483, 20] on icon at bounding box center [475, 20] width 15 height 16
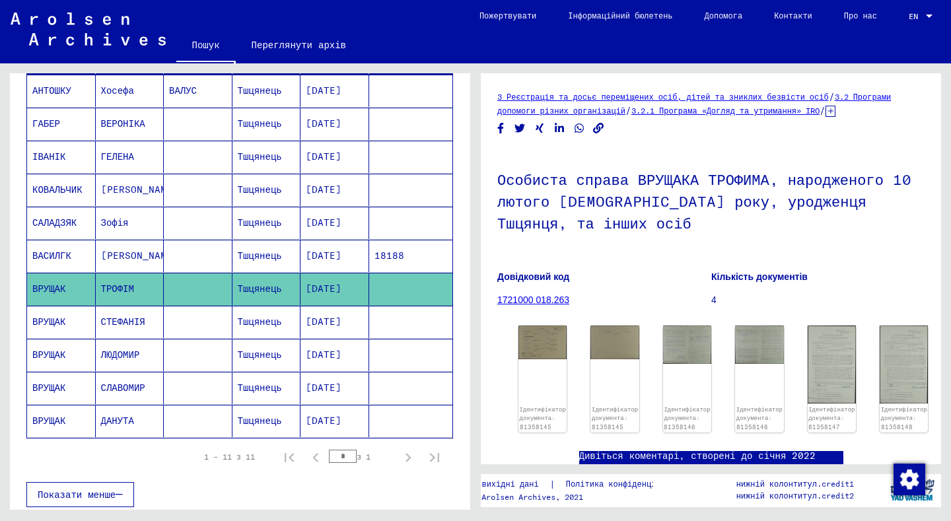
click at [263, 283] on font "Тшцянець" at bounding box center [260, 289] width 44 height 12
click at [538, 323] on img at bounding box center [542, 340] width 51 height 35
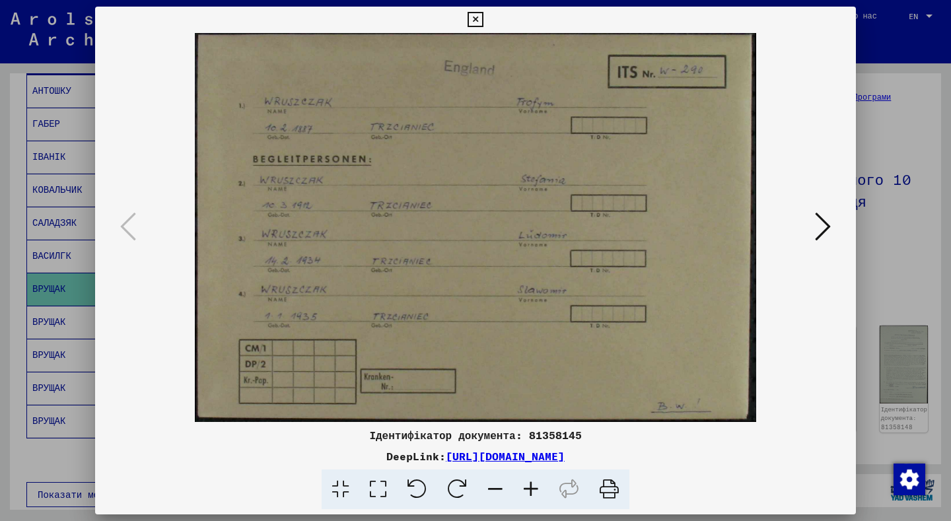
click at [487, 10] on button at bounding box center [475, 20] width 23 height 26
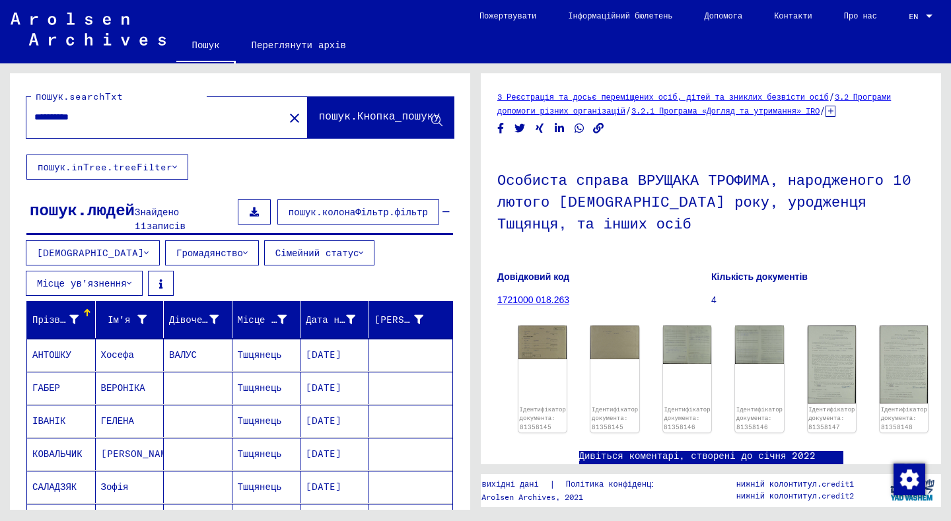
click at [102, 112] on input "**********" at bounding box center [155, 117] width 242 height 14
type input "*"
click at [431, 119] on icon at bounding box center [436, 121] width 11 height 11
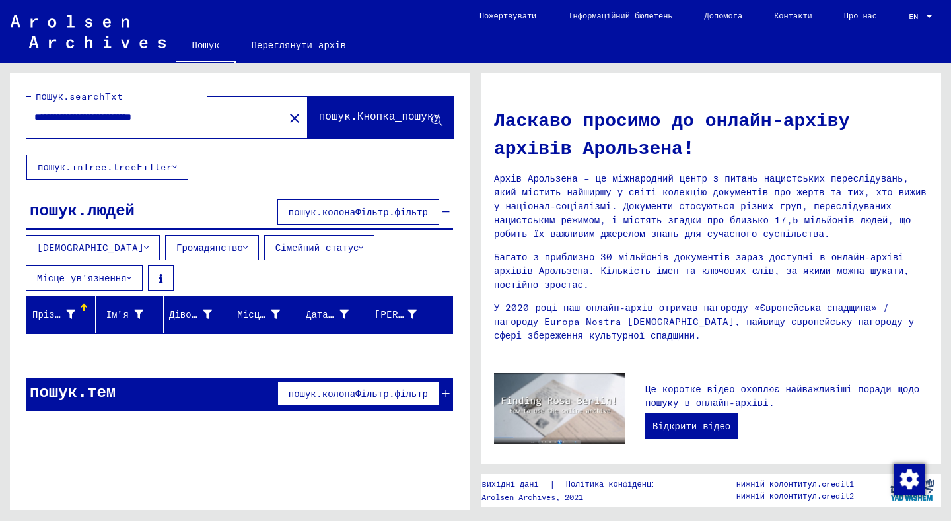
click at [212, 117] on input "**********" at bounding box center [151, 117] width 234 height 14
type input "*"
type input "*******"
click at [433, 118] on icon at bounding box center [436, 121] width 11 height 11
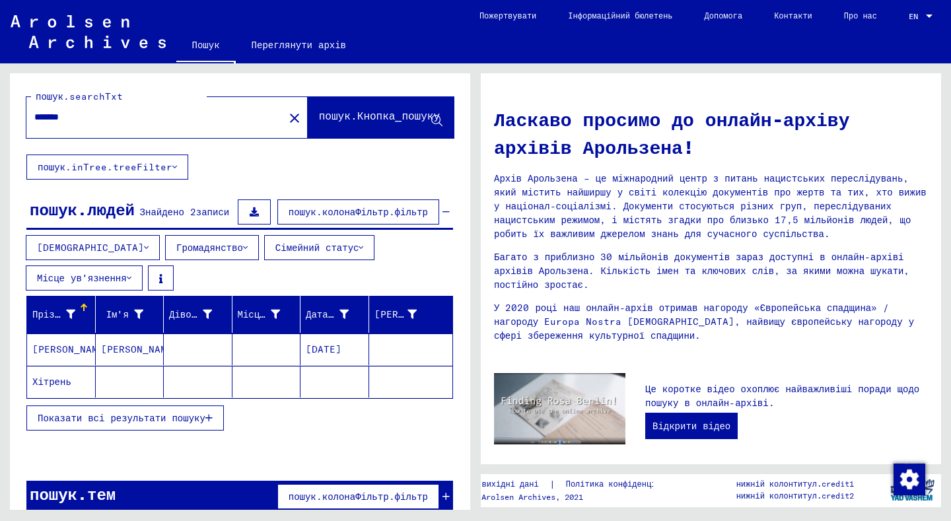
click at [134, 412] on font "Показати всі результати пошуку" at bounding box center [122, 418] width 168 height 12
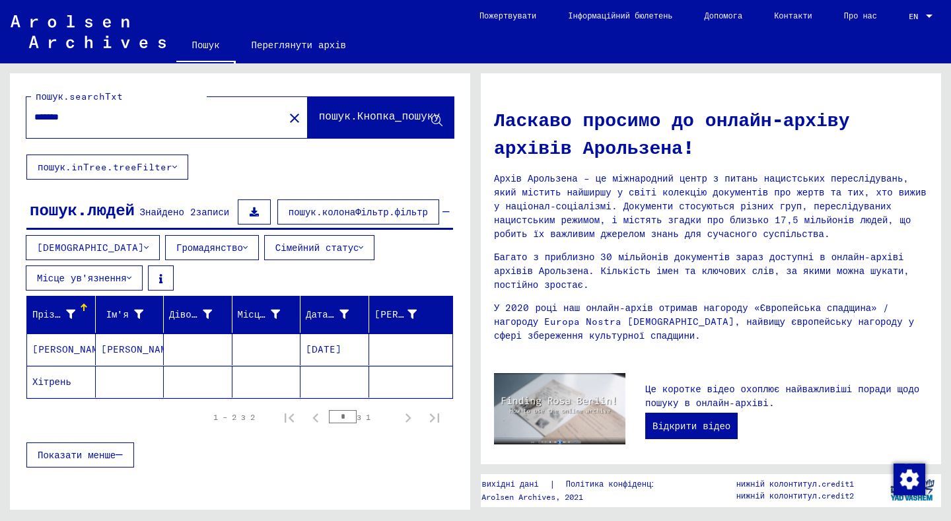
click at [126, 343] on font "[PERSON_NAME]" at bounding box center [139, 349] width 77 height 12
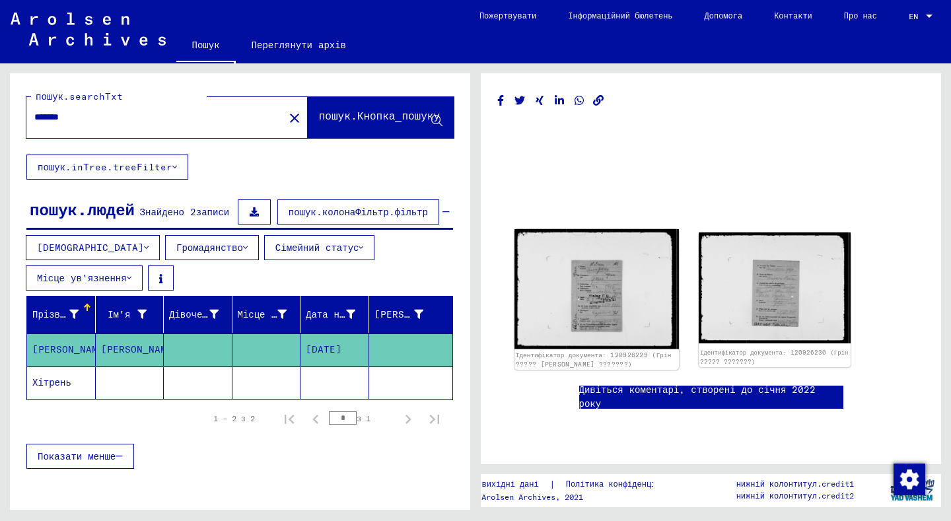
click at [604, 306] on img at bounding box center [596, 289] width 164 height 120
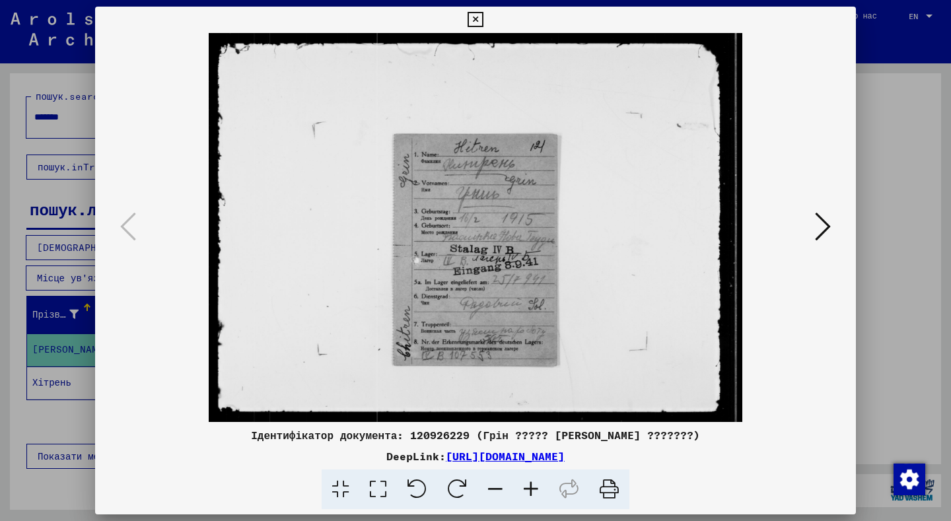
click at [819, 230] on icon at bounding box center [823, 227] width 16 height 32
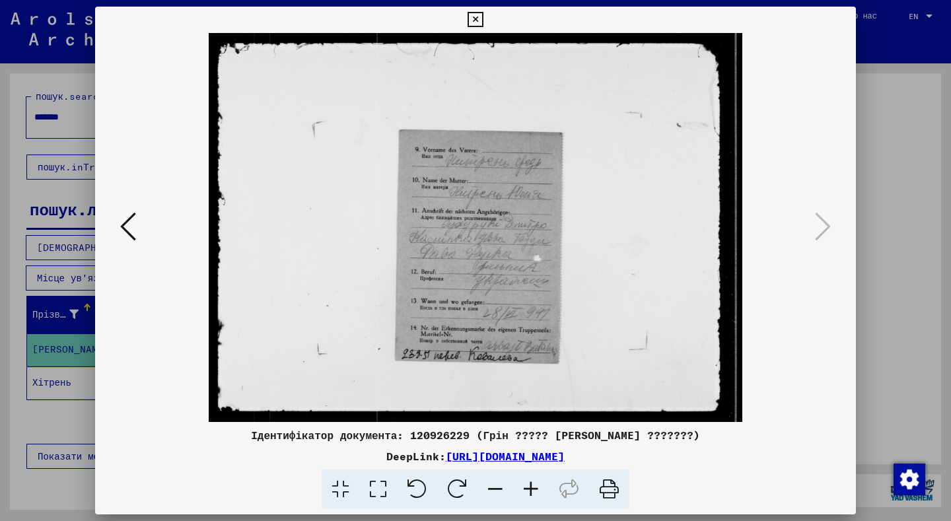
click at [483, 17] on icon at bounding box center [475, 20] width 15 height 16
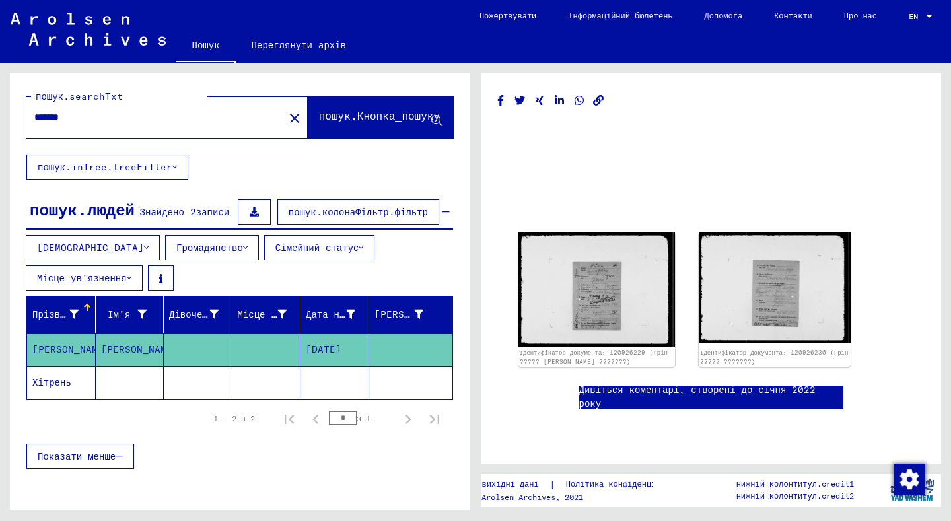
click at [55, 376] on font "Хітрень" at bounding box center [51, 382] width 39 height 12
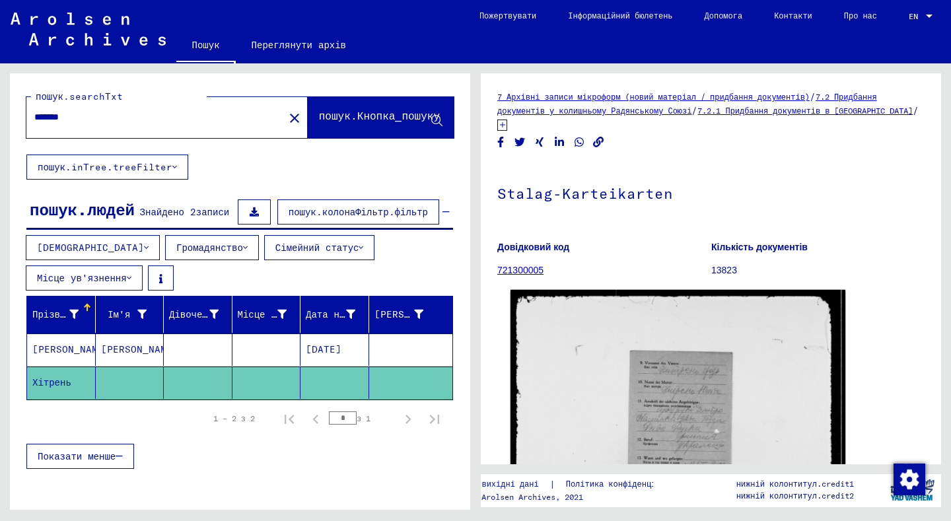
click at [664, 350] on img at bounding box center [678, 412] width 335 height 244
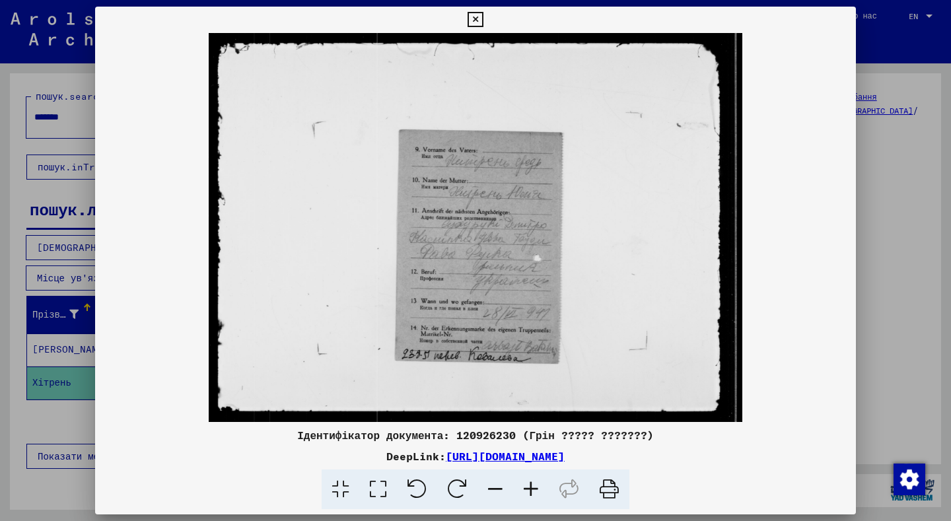
click at [483, 15] on icon at bounding box center [475, 20] width 15 height 16
